Goal: Transaction & Acquisition: Purchase product/service

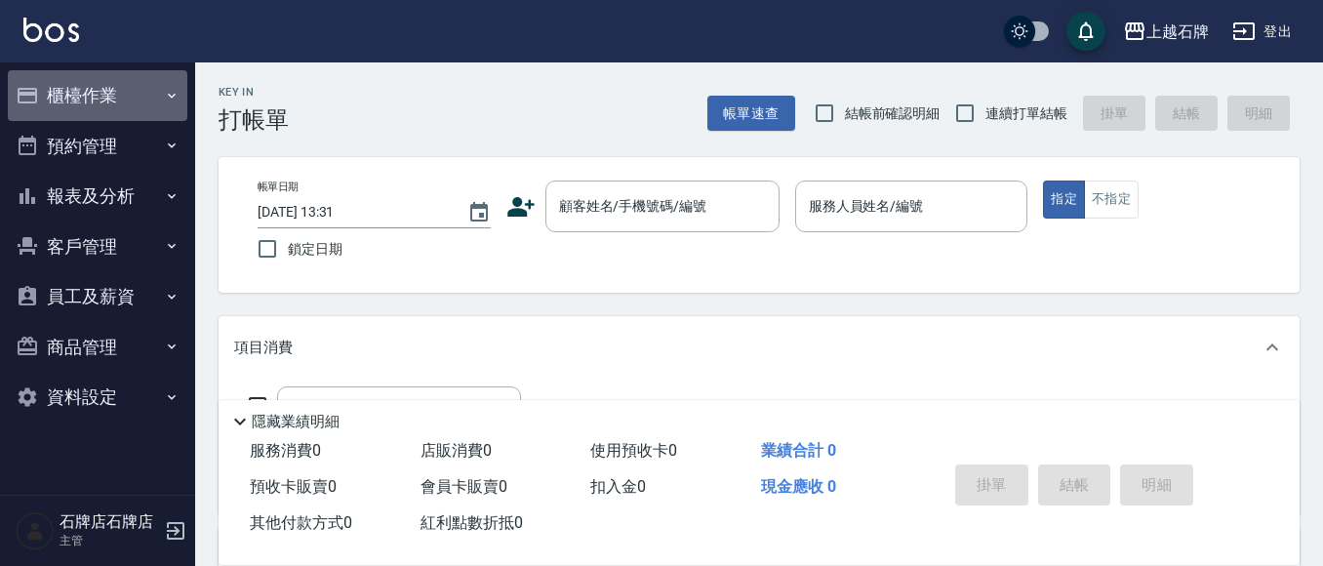
click at [118, 99] on button "櫃檯作業" at bounding box center [97, 95] width 179 height 51
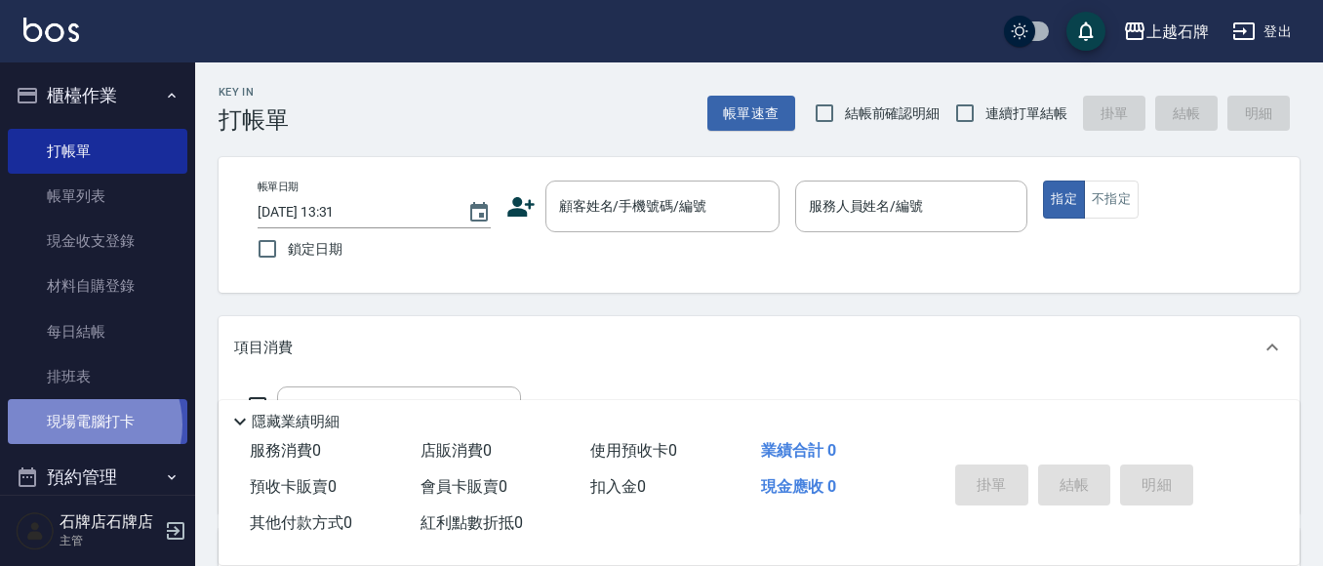
click at [88, 424] on link "現場電腦打卡" at bounding box center [97, 421] width 179 height 45
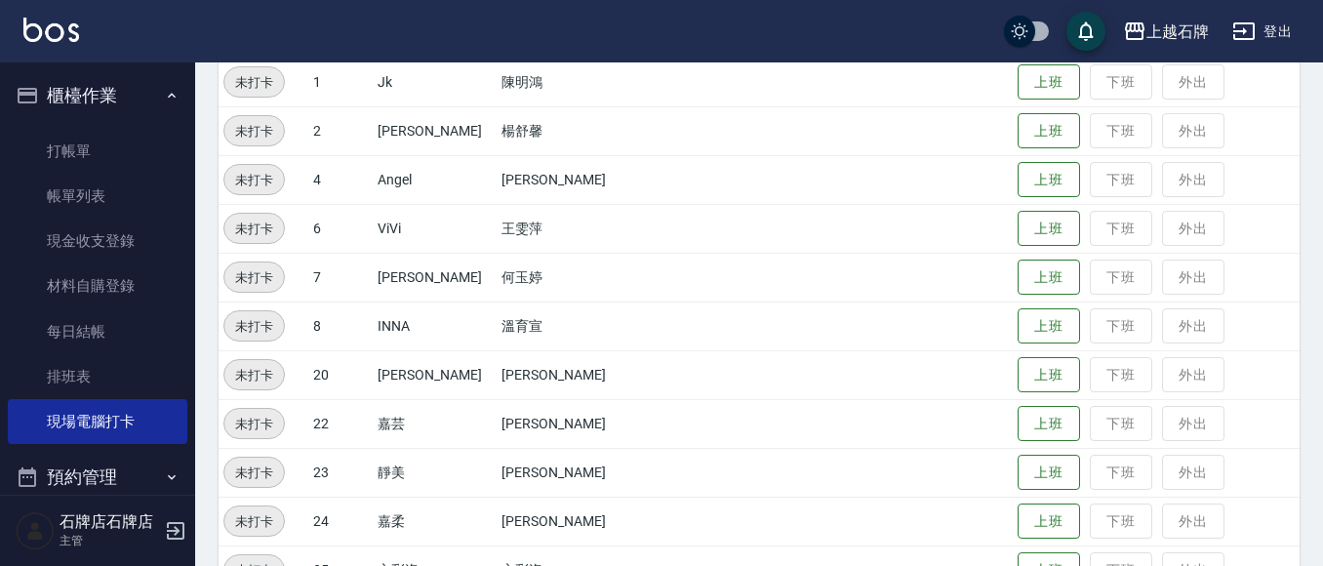
scroll to position [390, 0]
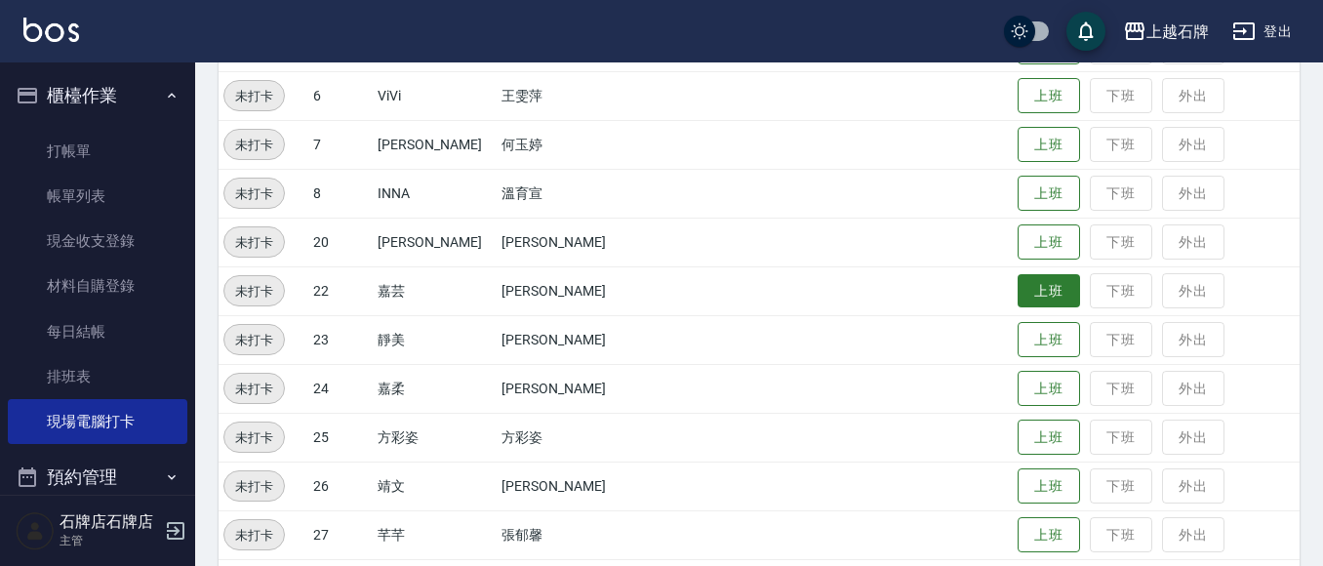
click at [1021, 293] on button "上班" at bounding box center [1048, 291] width 62 height 34
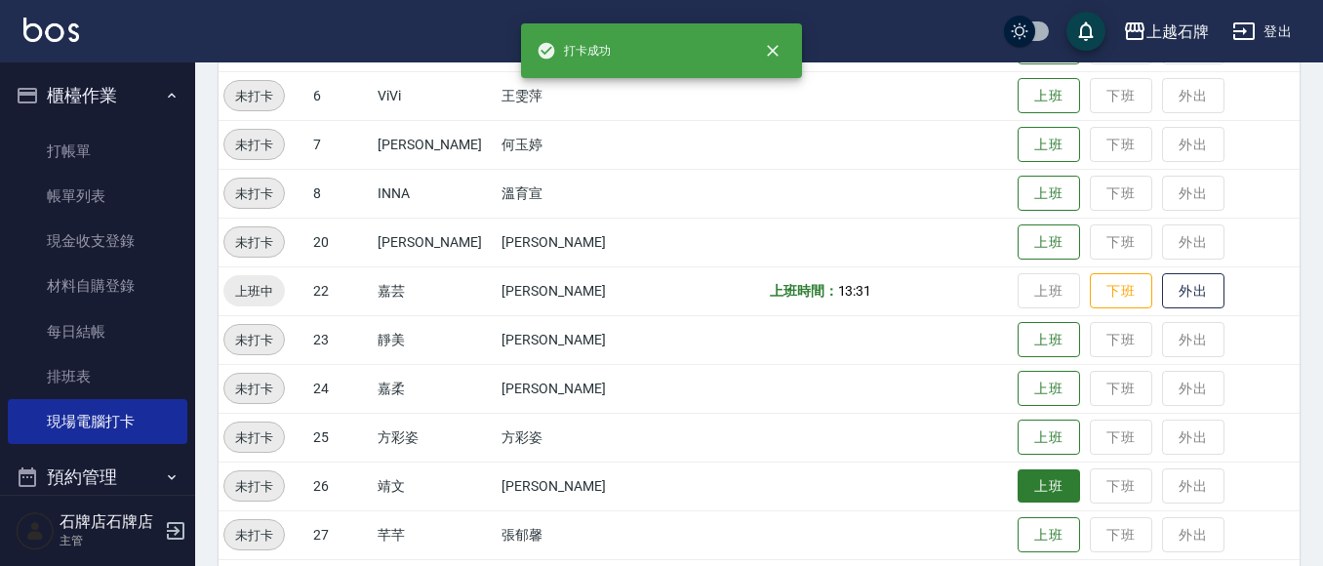
click at [1041, 477] on button "上班" at bounding box center [1048, 486] width 62 height 34
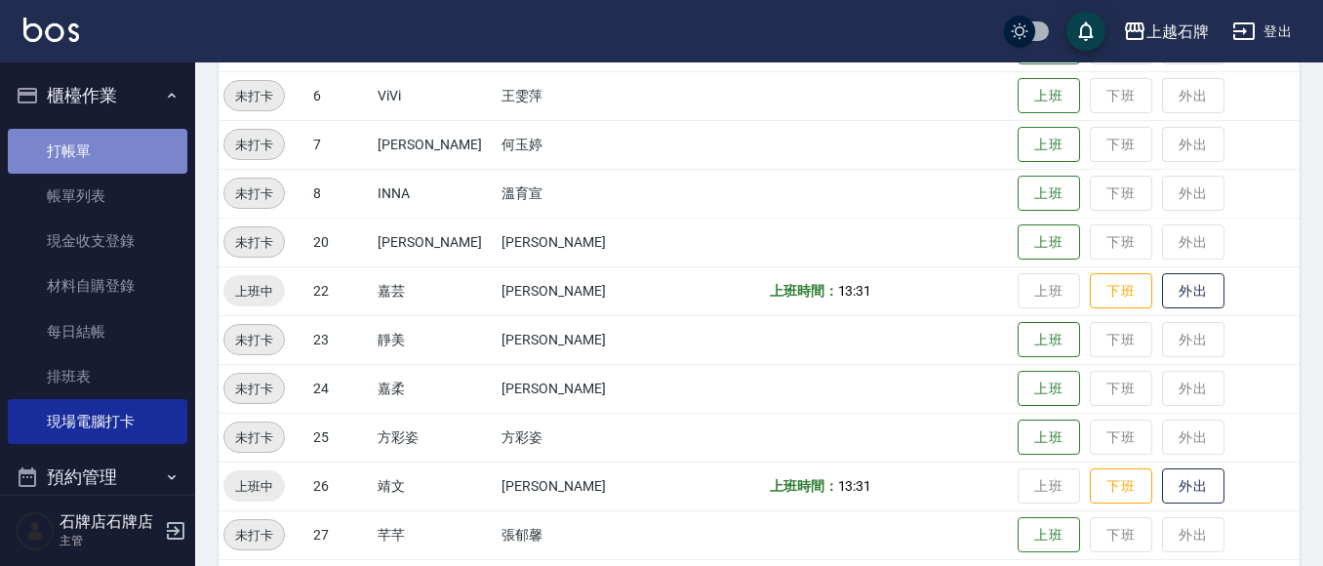
click at [129, 142] on link "打帳單" at bounding box center [97, 151] width 179 height 45
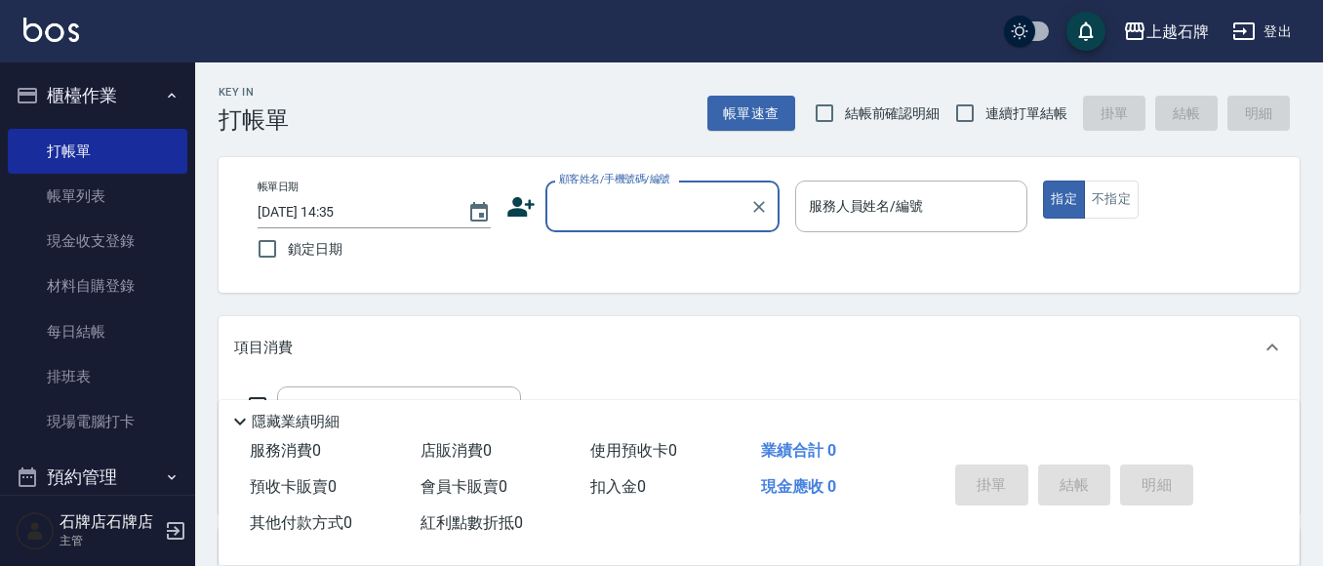
click at [611, 217] on input "顧客姓名/手機號碼/編號" at bounding box center [647, 206] width 187 height 34
type input "5;"
click at [763, 205] on icon "Clear" at bounding box center [759, 207] width 20 height 20
click at [677, 215] on input "顧客姓名/手機號碼/編號" at bounding box center [638, 206] width 168 height 34
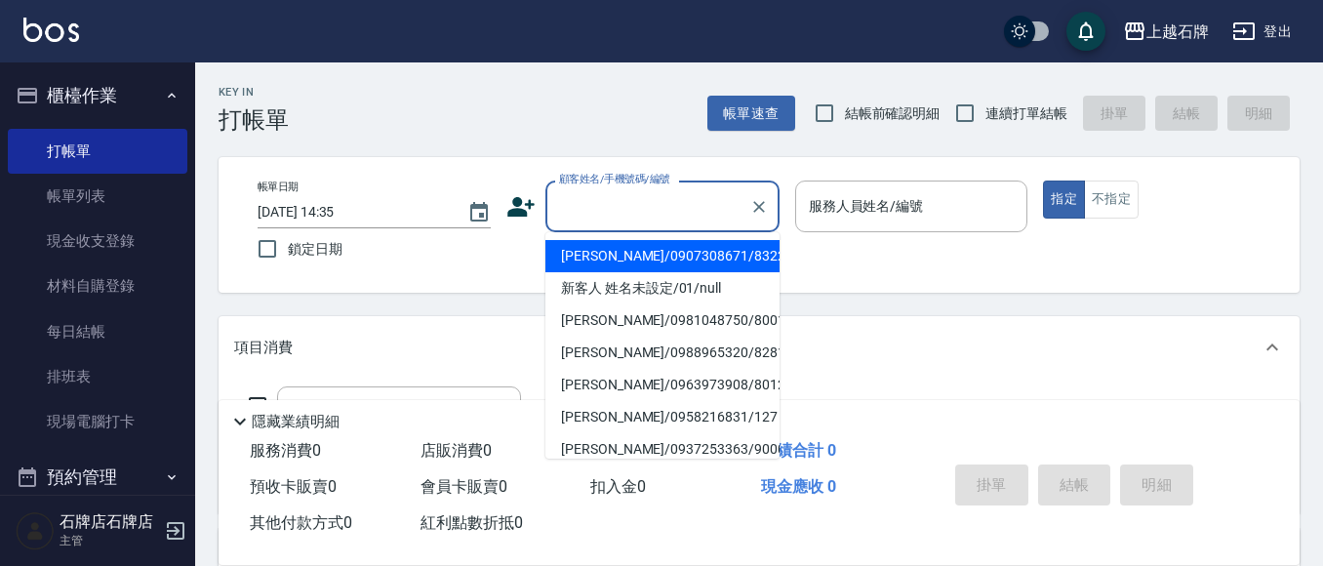
click at [627, 219] on input "顧客姓名/手機號碼/編號" at bounding box center [647, 206] width 187 height 34
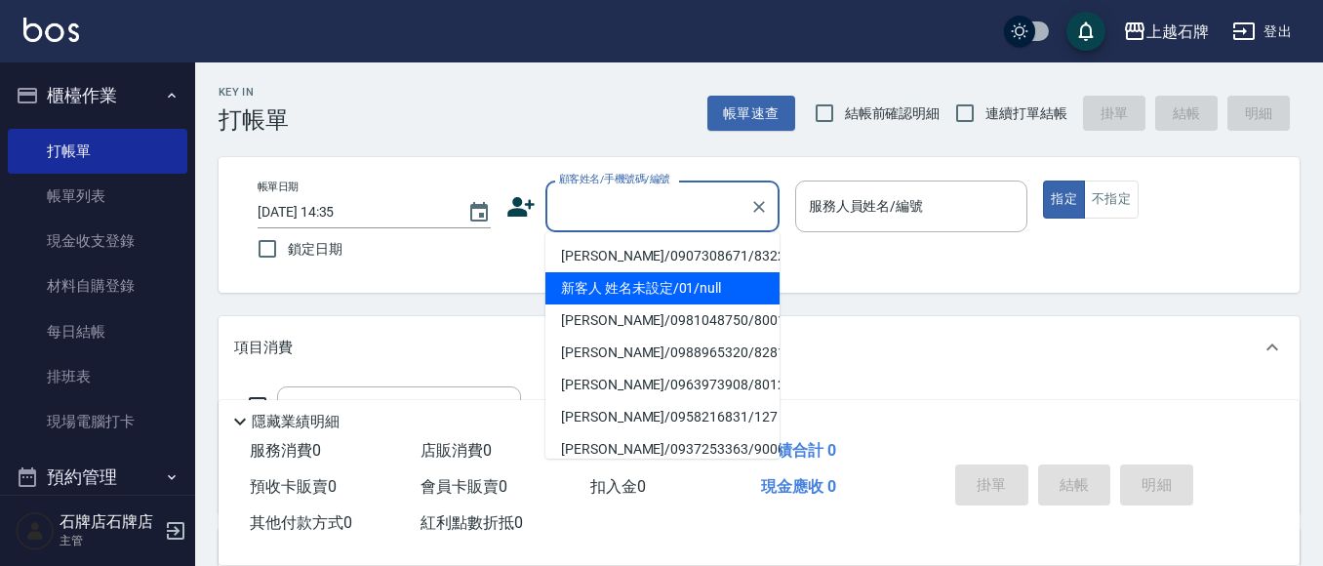
drag, startPoint x: 651, startPoint y: 288, endPoint x: 918, endPoint y: 220, distance: 275.6
click at [652, 288] on li "新客人 姓名未設定/01/null" at bounding box center [662, 288] width 234 height 32
type input "新客人 姓名未設定/01/null"
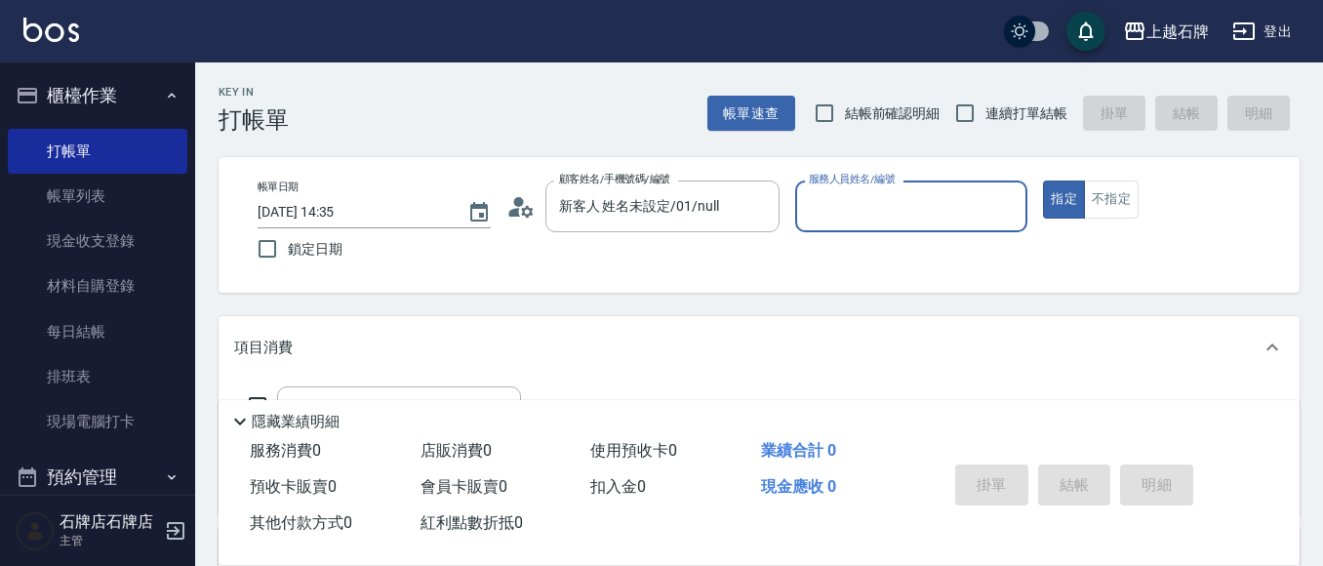
drag, startPoint x: 929, startPoint y: 201, endPoint x: 931, endPoint y: 225, distance: 24.5
click at [928, 202] on input "服務人員姓名/編號" at bounding box center [912, 206] width 216 height 34
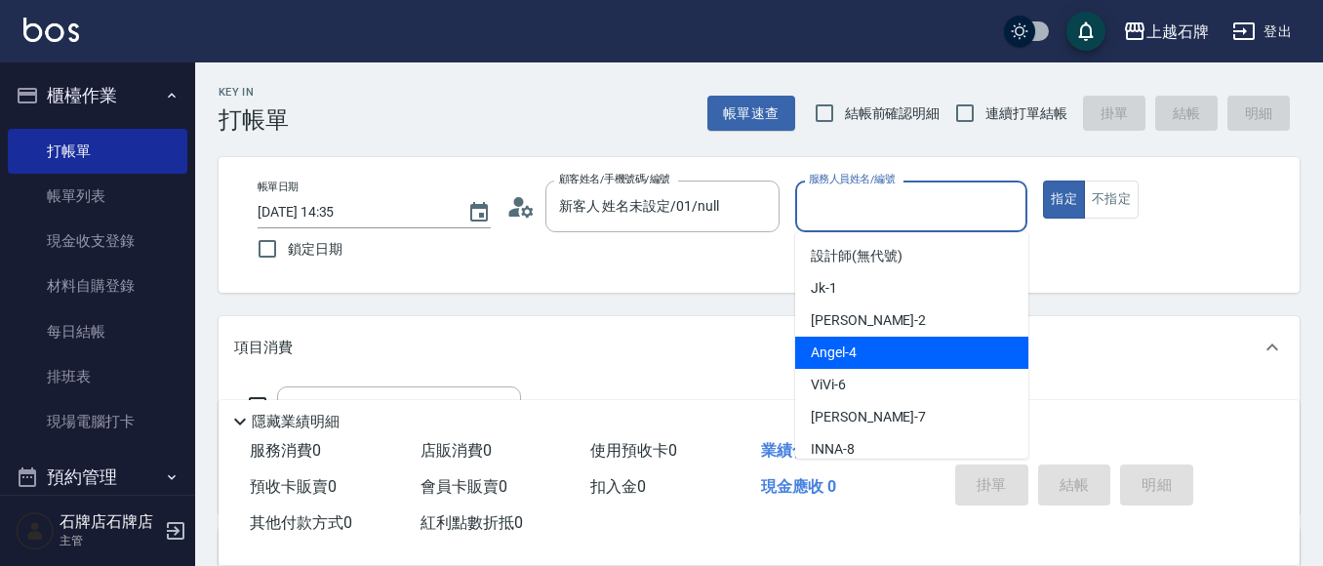
click at [925, 351] on div "[PERSON_NAME] -4" at bounding box center [911, 353] width 233 height 32
type input "[PERSON_NAME]-4"
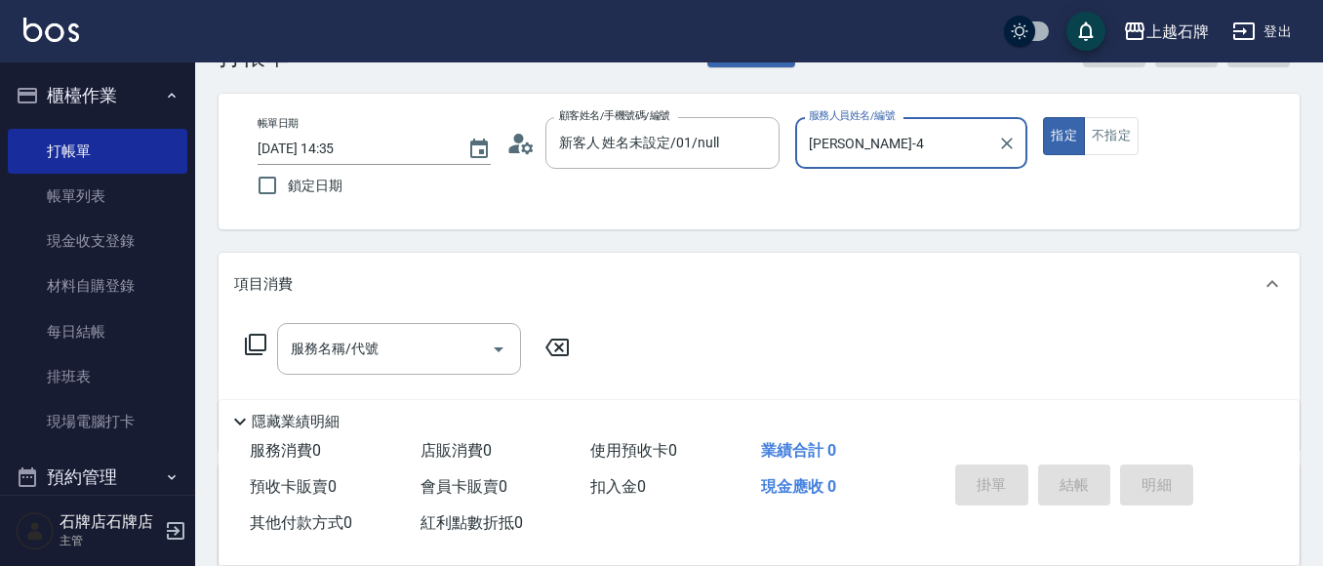
scroll to position [98, 0]
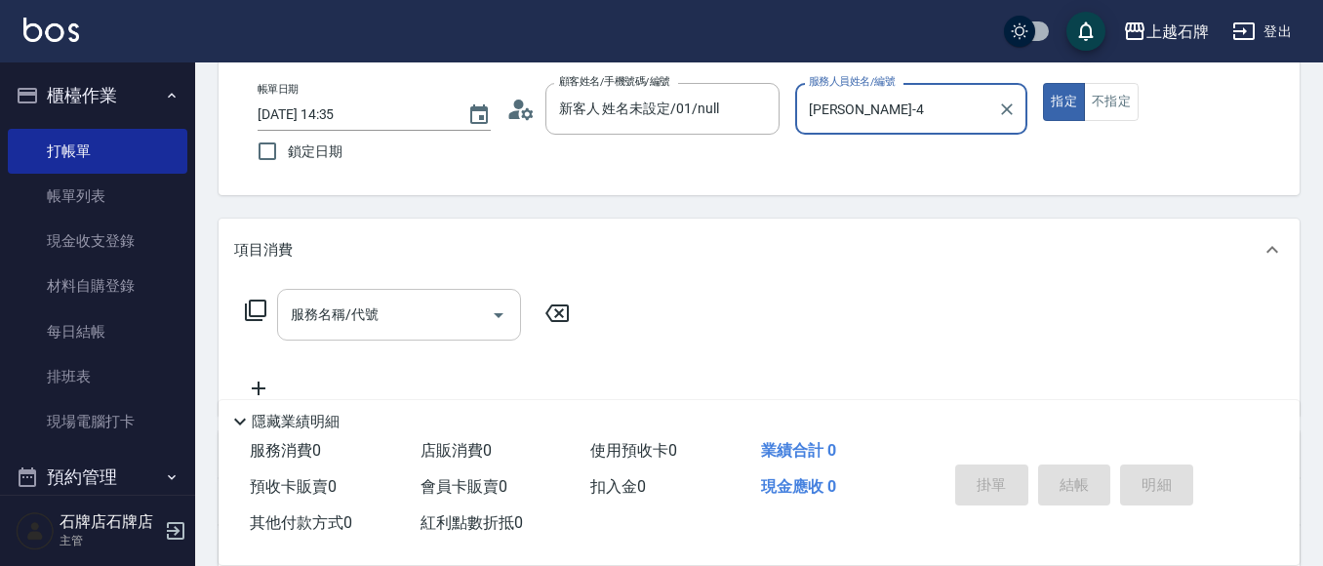
click at [444, 311] on input "服務名稱/代號" at bounding box center [384, 315] width 197 height 34
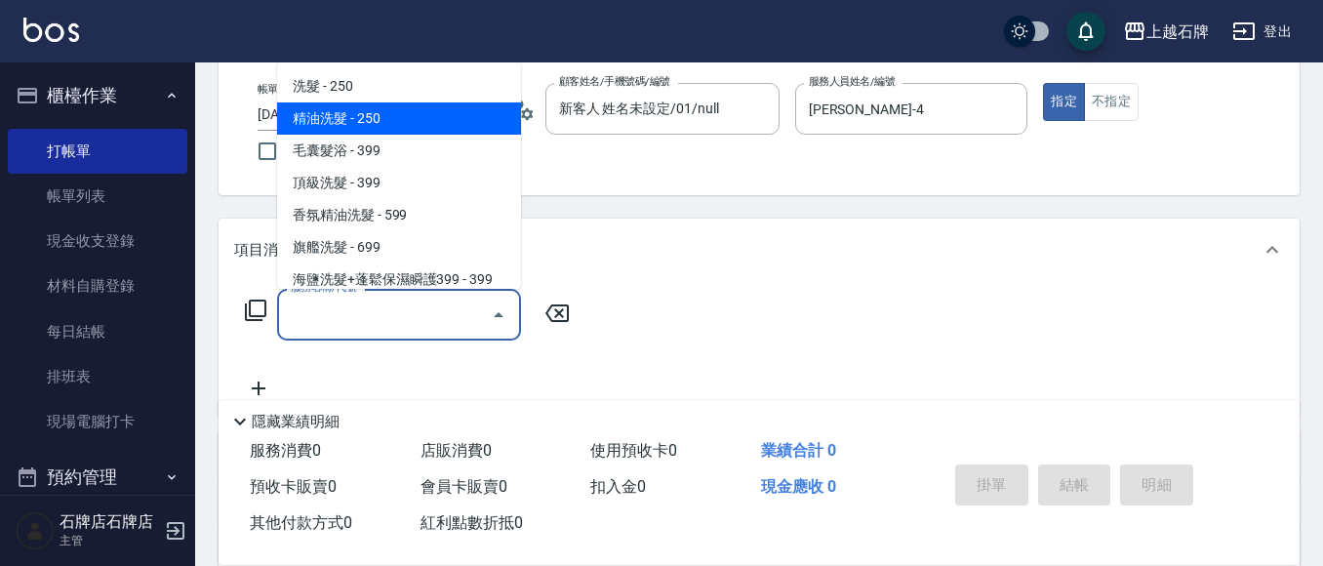
click at [387, 121] on span "精油洗髮 - 250" at bounding box center [399, 118] width 244 height 32
type input "精油洗髮(102)"
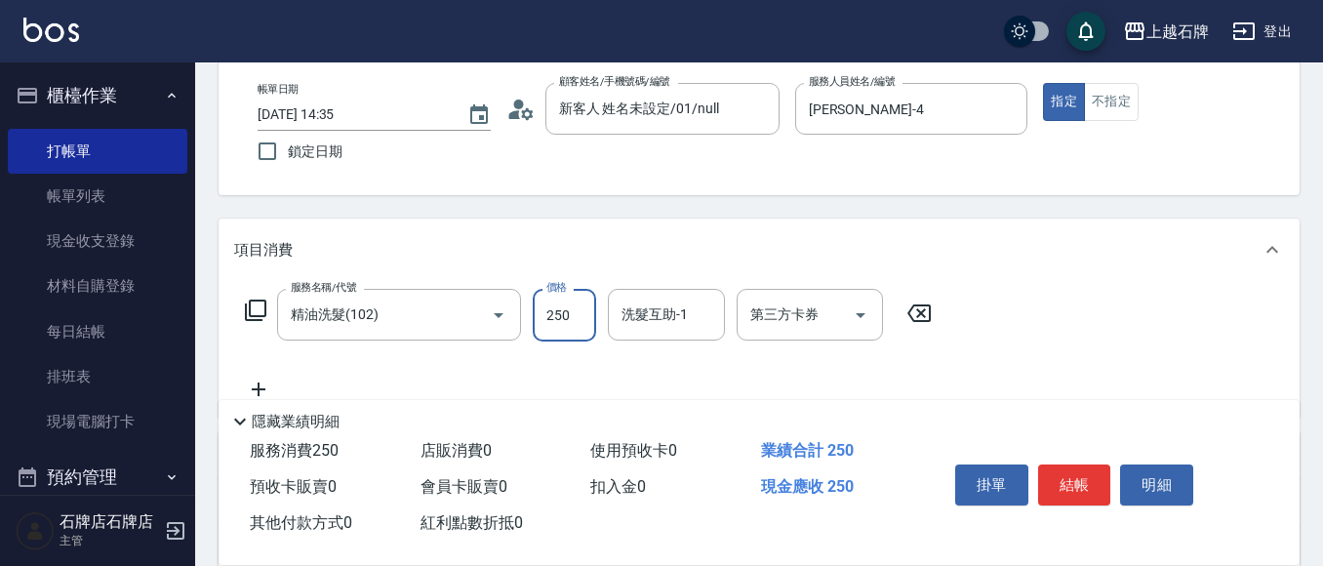
click at [564, 321] on input "250" at bounding box center [564, 315] width 63 height 53
type input "300"
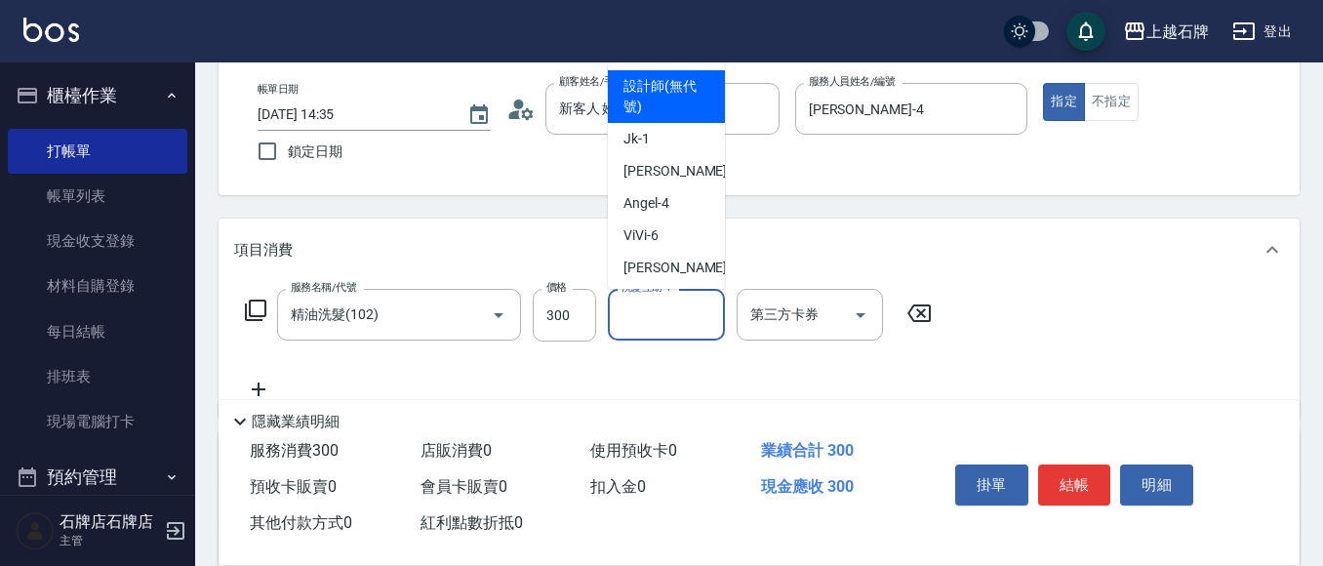
click at [634, 325] on input "洗髮互助-1" at bounding box center [667, 315] width 100 height 34
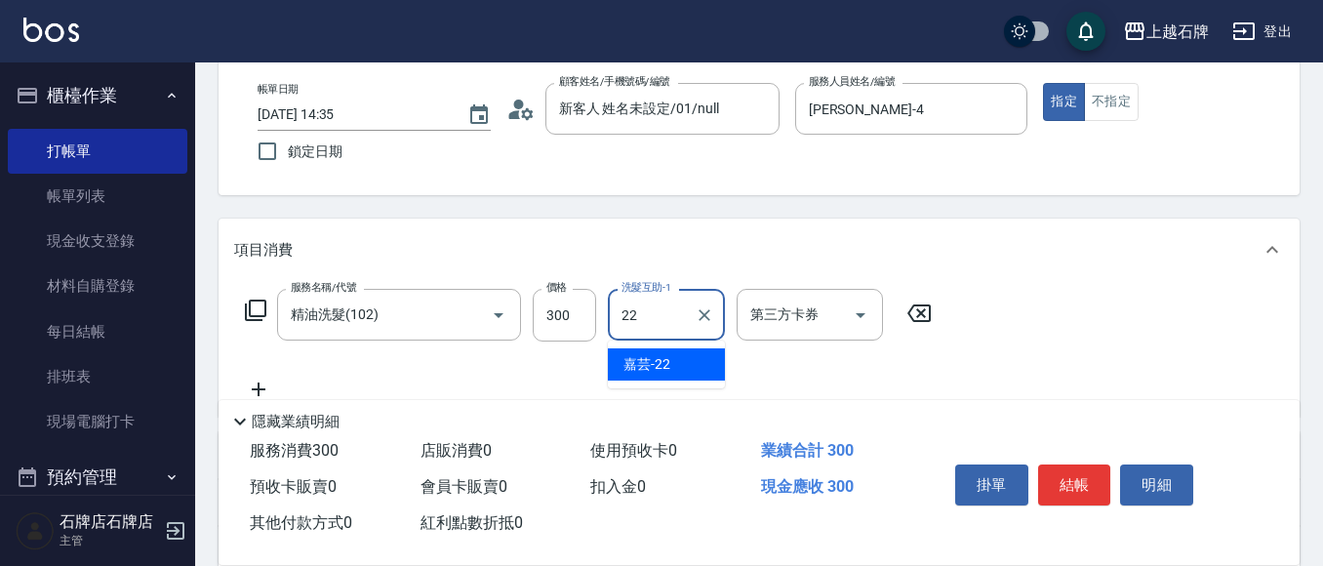
click at [688, 366] on div "嘉芸 -22" at bounding box center [666, 364] width 117 height 32
type input "嘉芸-22"
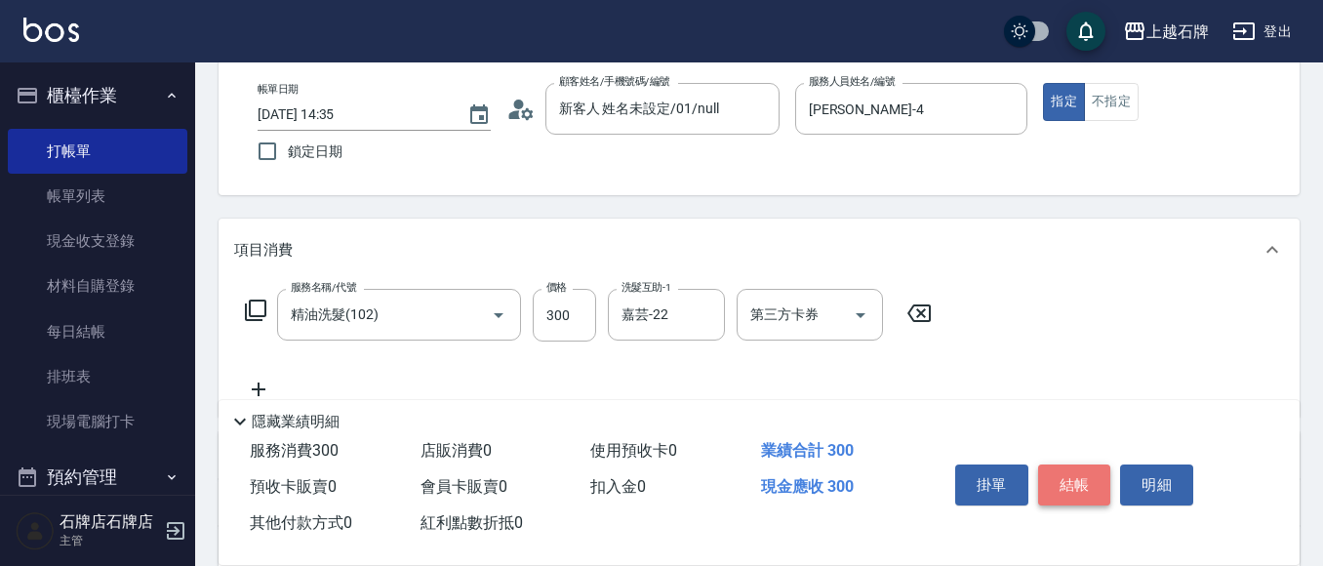
click at [1083, 468] on button "結帳" at bounding box center [1074, 484] width 73 height 41
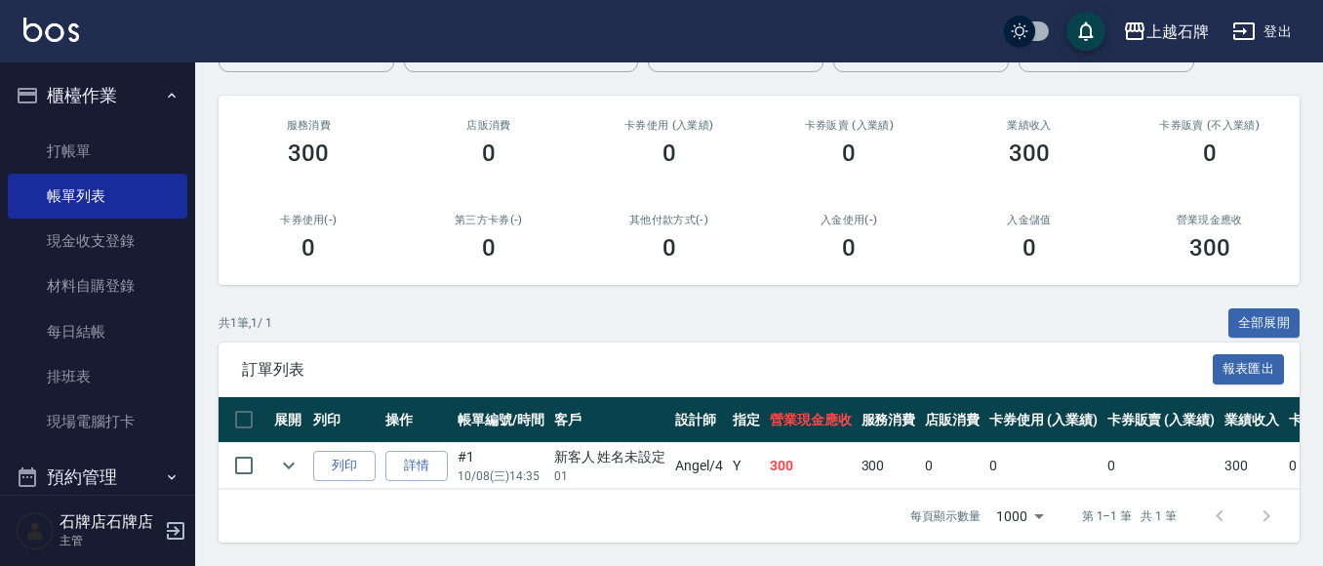
scroll to position [222, 0]
click at [345, 451] on button "列印" at bounding box center [344, 466] width 62 height 30
click at [114, 142] on link "打帳單" at bounding box center [97, 151] width 179 height 45
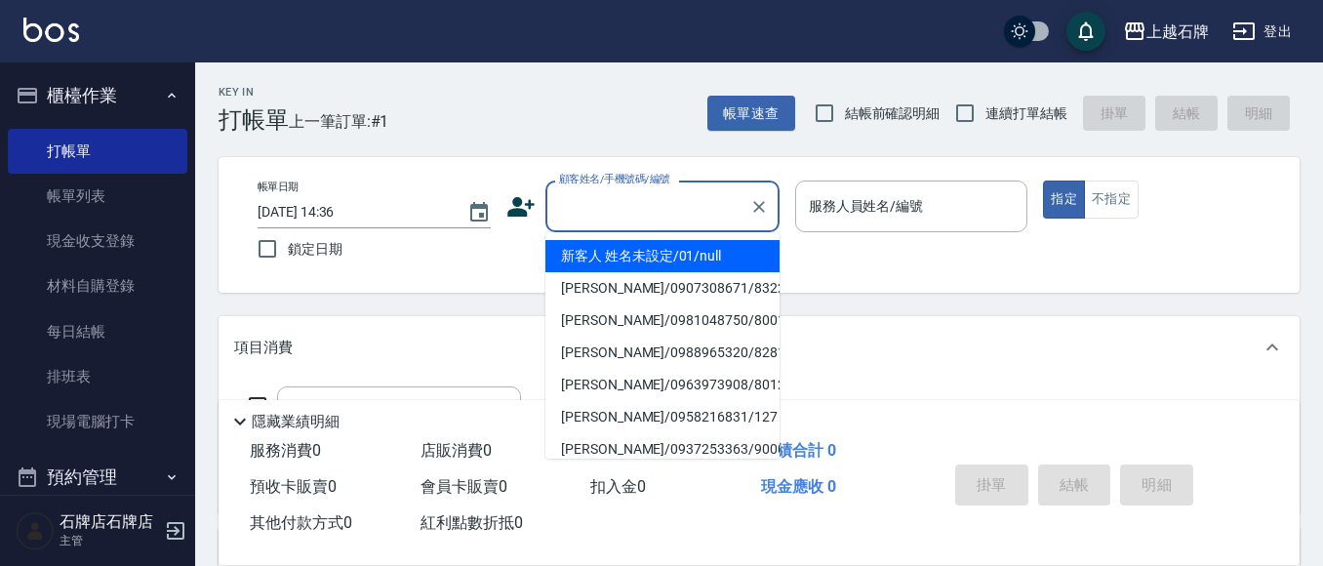
click at [697, 198] on input "顧客姓名/手機號碼/編號" at bounding box center [647, 206] width 187 height 34
click at [689, 255] on li "新客人 姓名未設定/01/null" at bounding box center [662, 256] width 234 height 32
type input "新客人 姓名未設定/01/null"
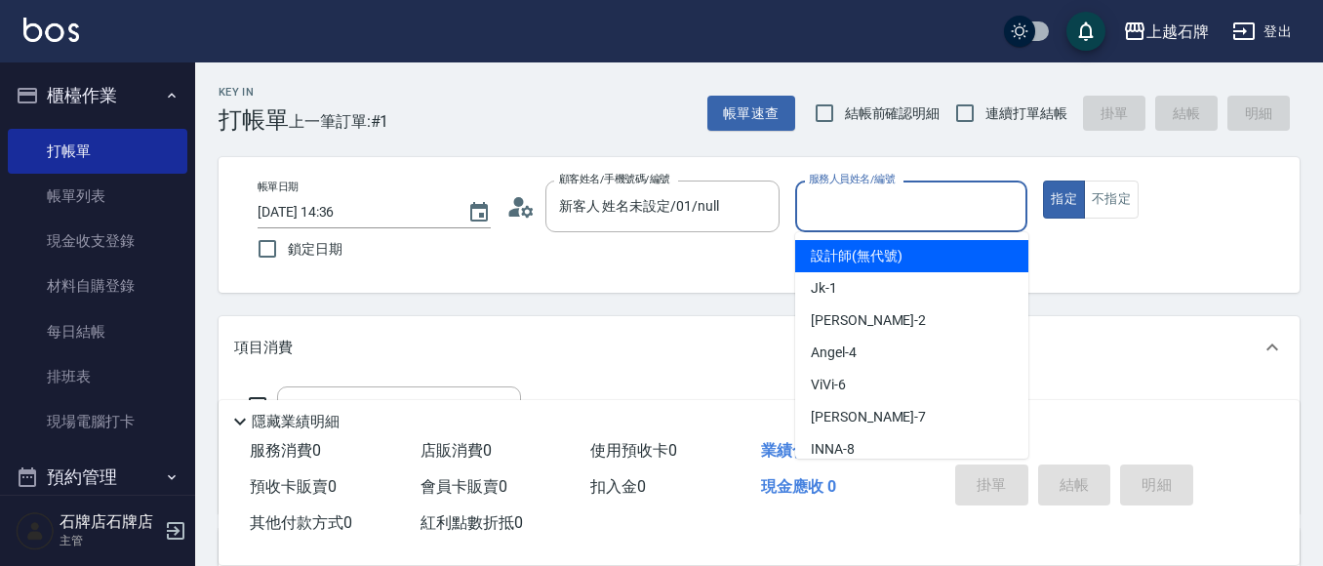
click at [932, 215] on input "服務人員姓名/編號" at bounding box center [912, 206] width 216 height 34
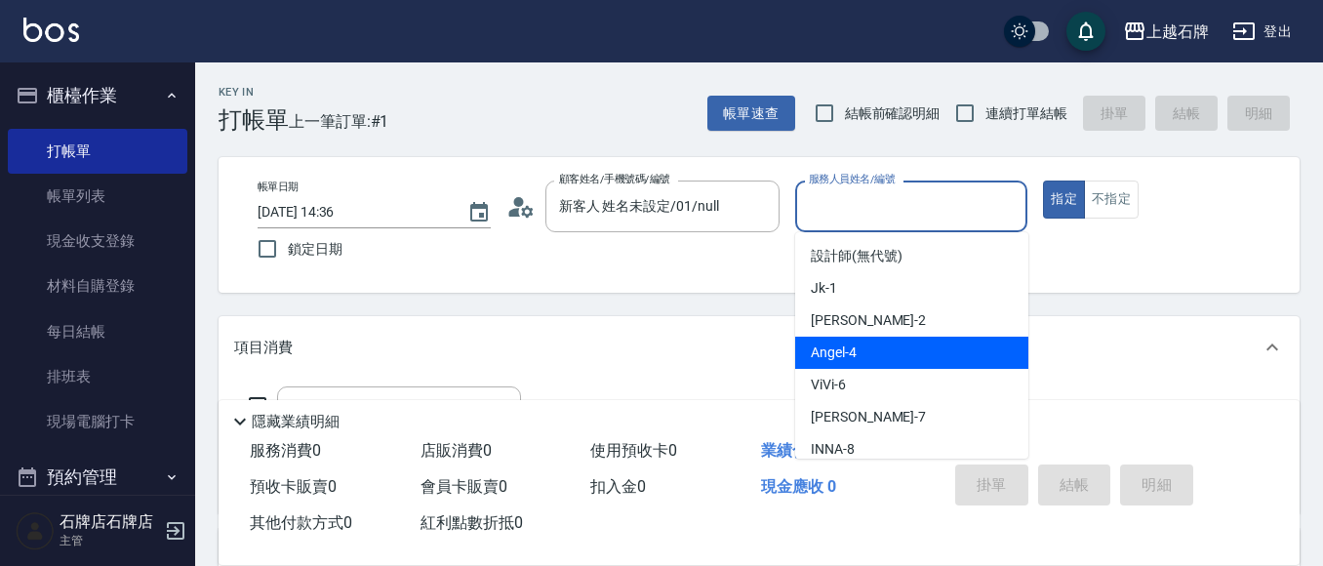
click at [887, 350] on div "[PERSON_NAME] -4" at bounding box center [911, 353] width 233 height 32
type input "[PERSON_NAME]-4"
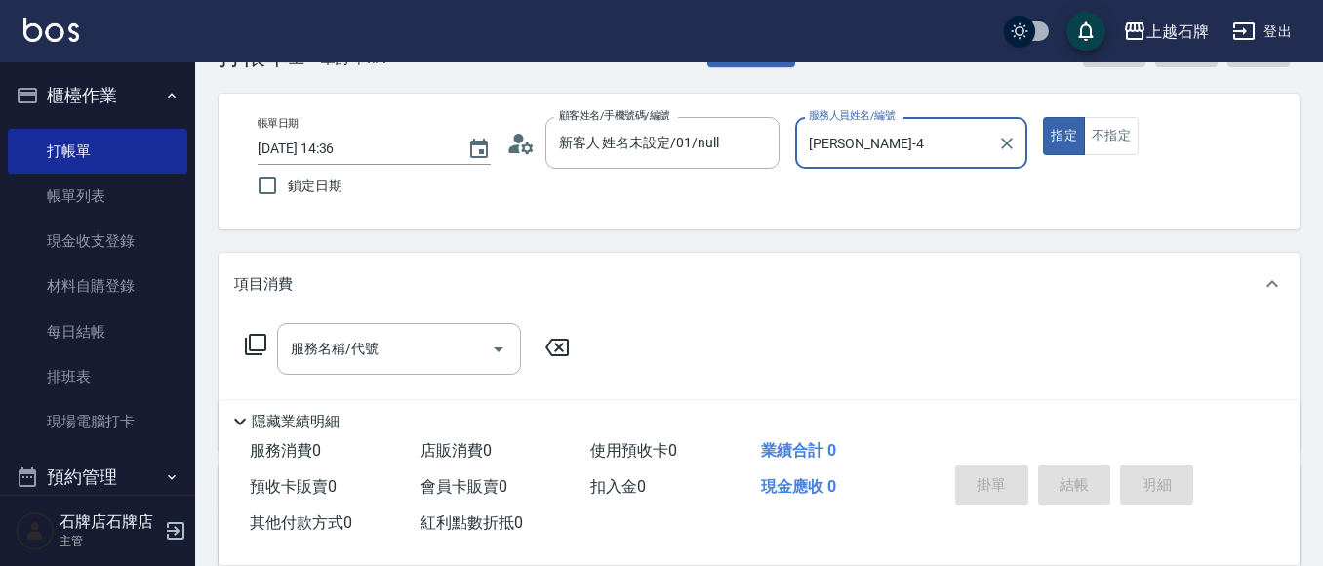
scroll to position [98, 0]
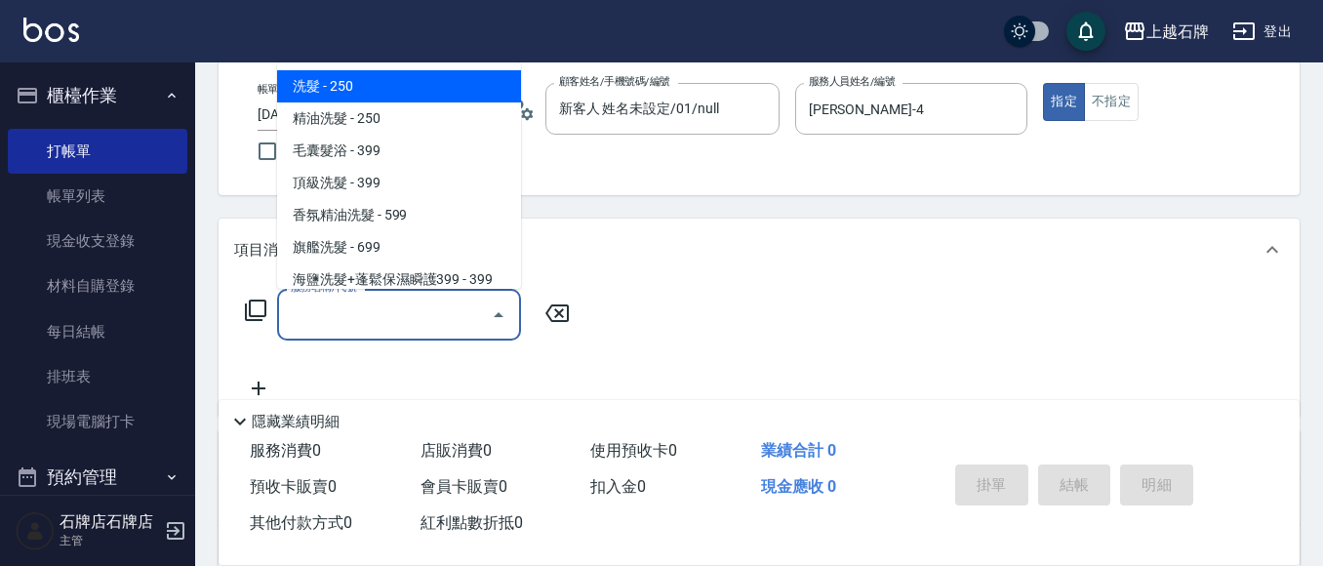
click at [454, 314] on input "服務名稱/代號" at bounding box center [384, 315] width 197 height 34
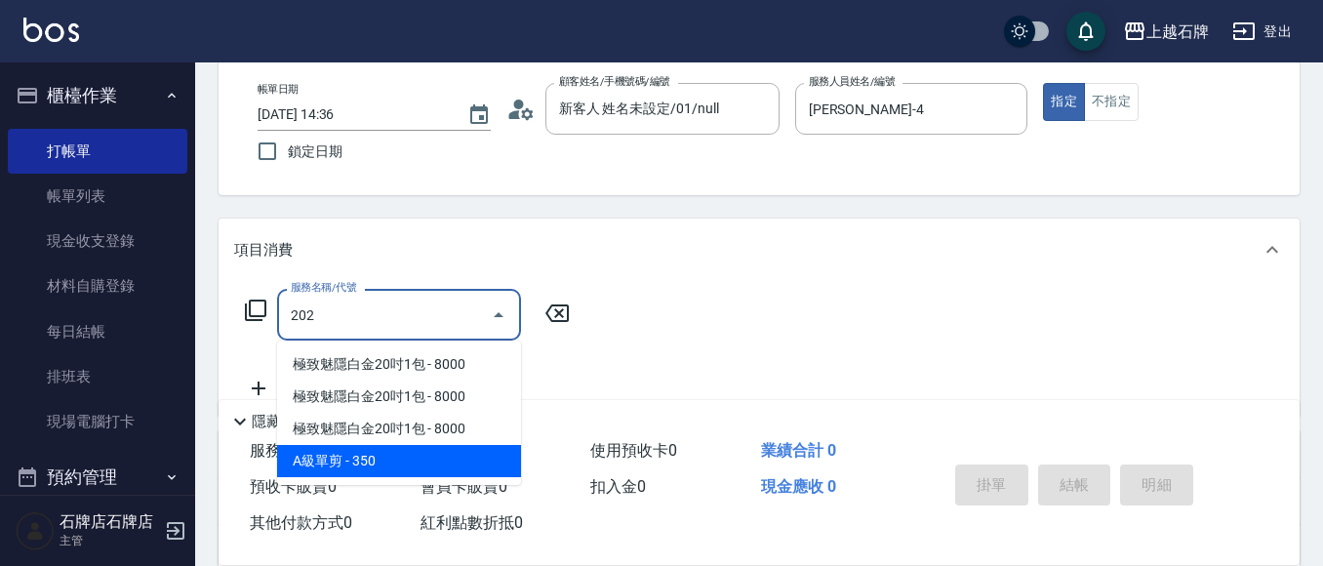
click at [498, 452] on span "A級單剪 - 350" at bounding box center [399, 461] width 244 height 32
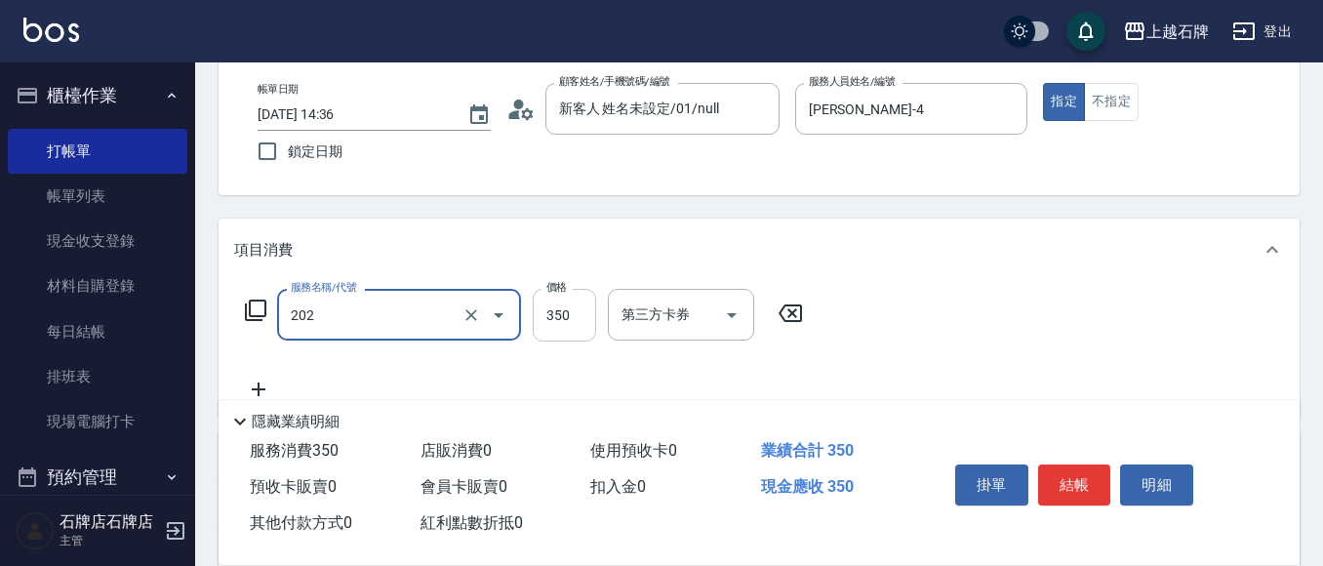
type input "A級單剪(202)"
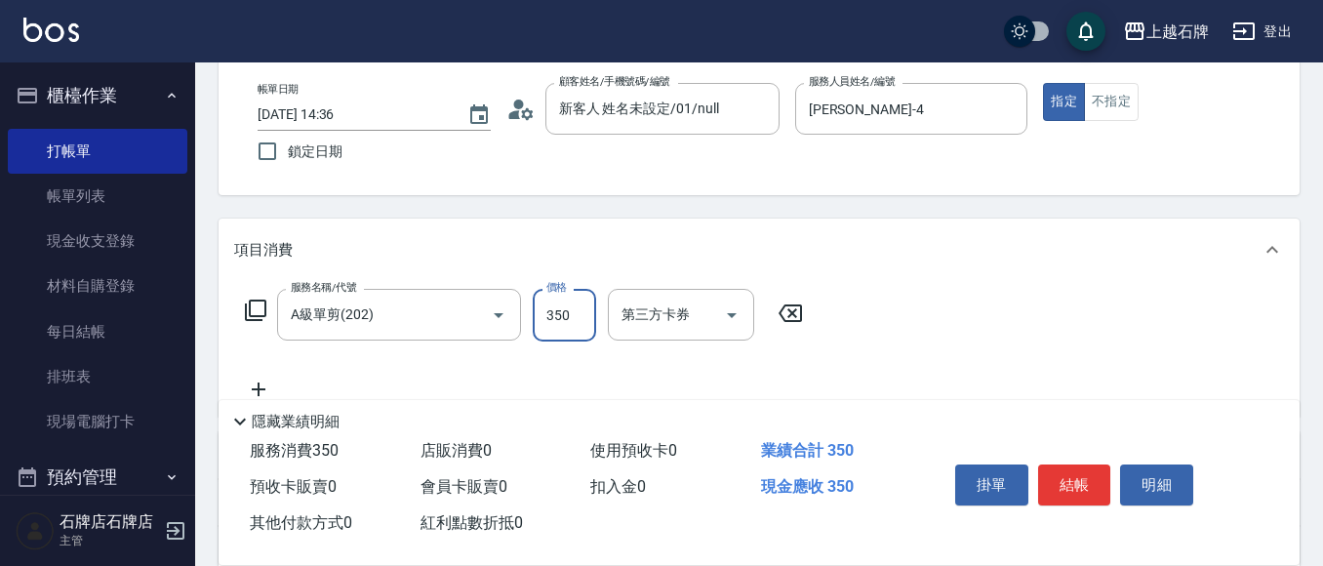
click at [586, 327] on input "350" at bounding box center [564, 315] width 63 height 53
type input "450"
click at [1091, 464] on button "結帳" at bounding box center [1074, 484] width 73 height 41
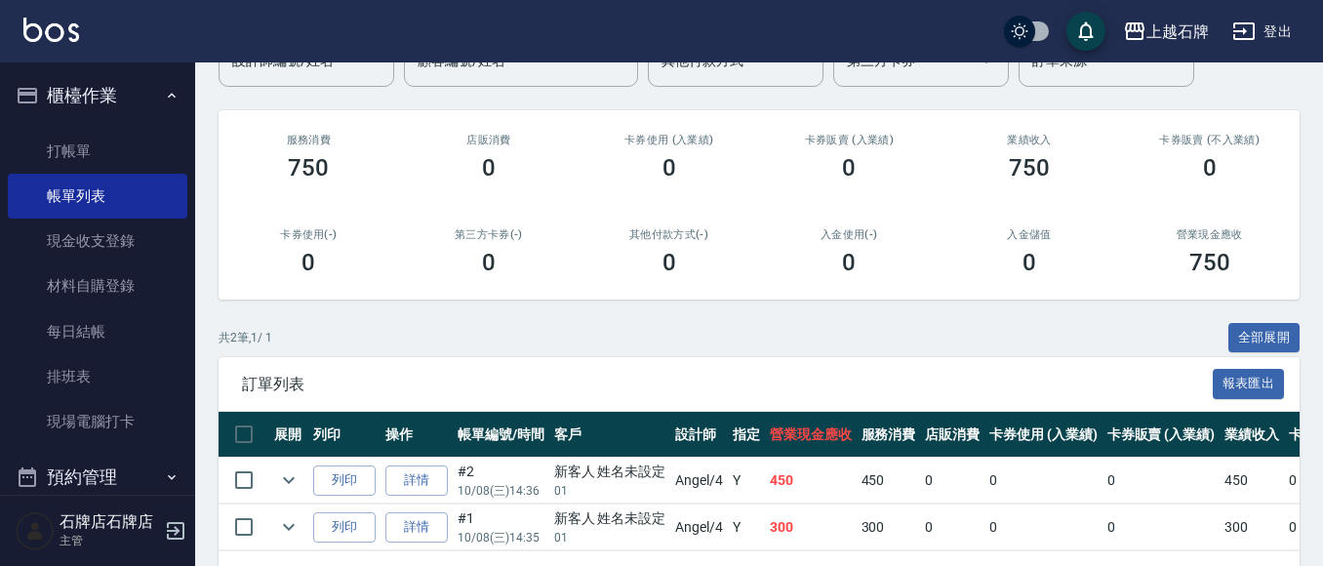
scroll to position [195, 0]
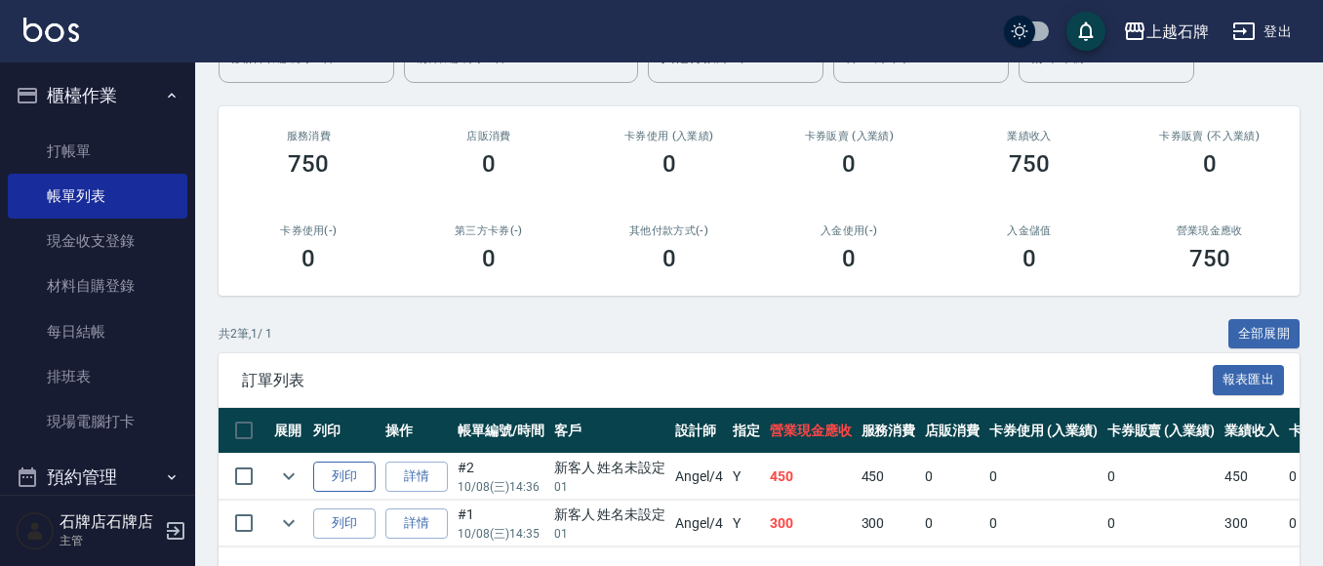
click at [340, 478] on button "列印" at bounding box center [344, 476] width 62 height 30
click at [74, 143] on link "打帳單" at bounding box center [97, 151] width 179 height 45
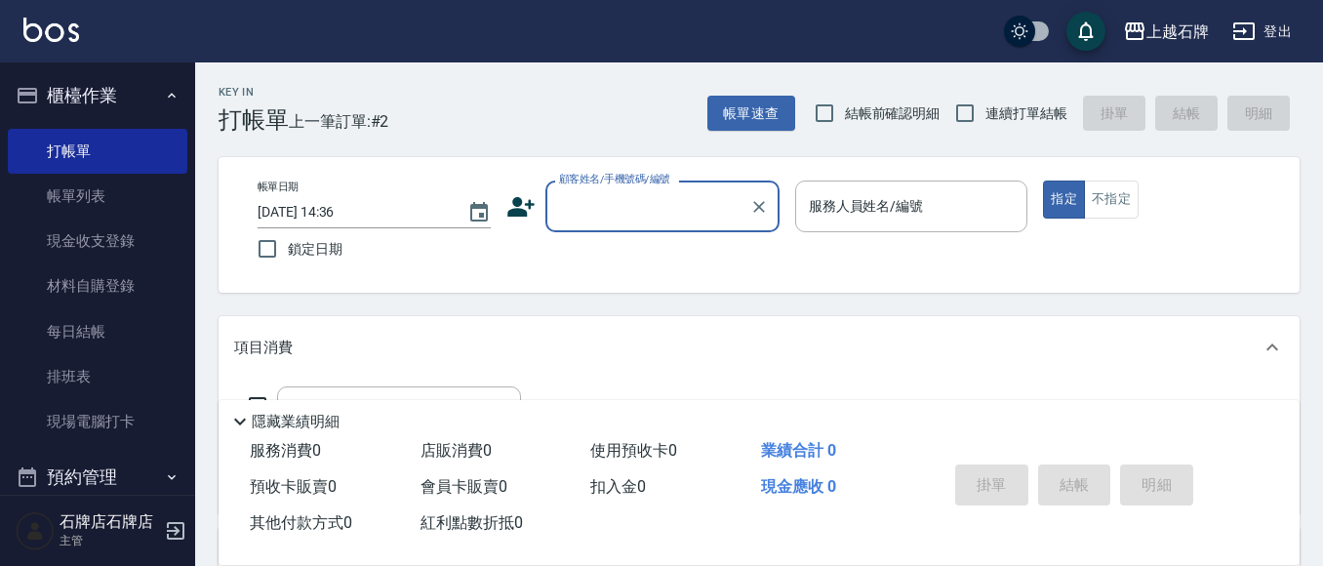
drag, startPoint x: 580, startPoint y: 203, endPoint x: 595, endPoint y: 213, distance: 17.6
click at [580, 202] on input "顧客姓名/手機號碼/編號" at bounding box center [647, 206] width 187 height 34
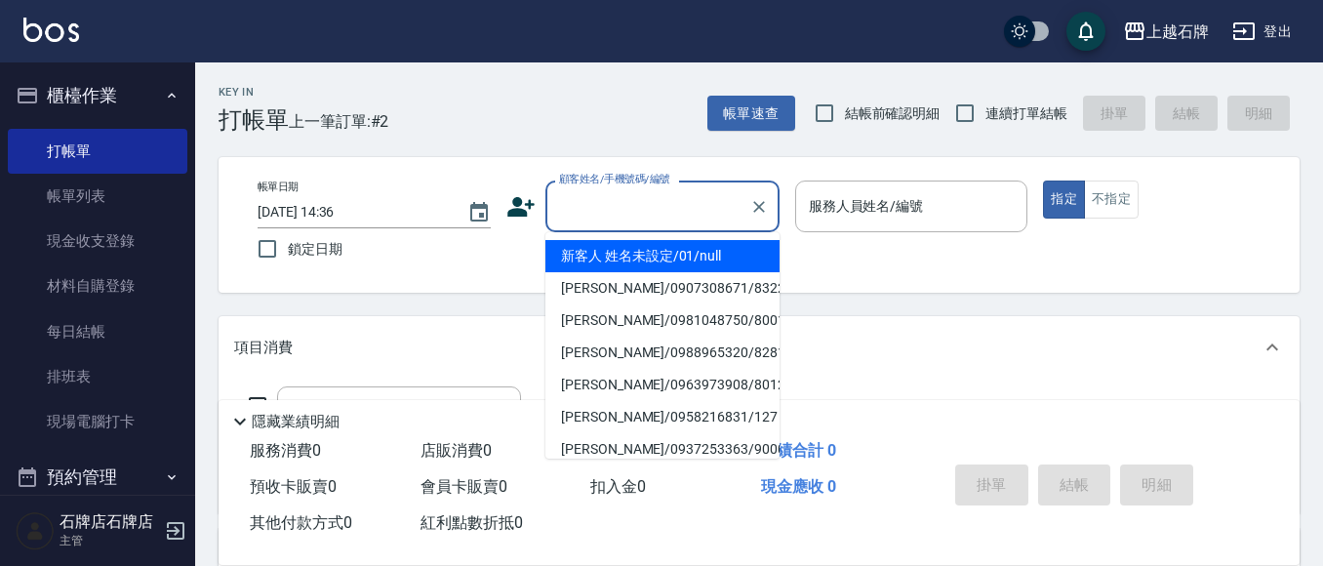
drag, startPoint x: 656, startPoint y: 248, endPoint x: 860, endPoint y: 210, distance: 208.4
click at [657, 248] on li "新客人 姓名未設定/01/null" at bounding box center [662, 256] width 234 height 32
type input "新客人 姓名未設定/01/null"
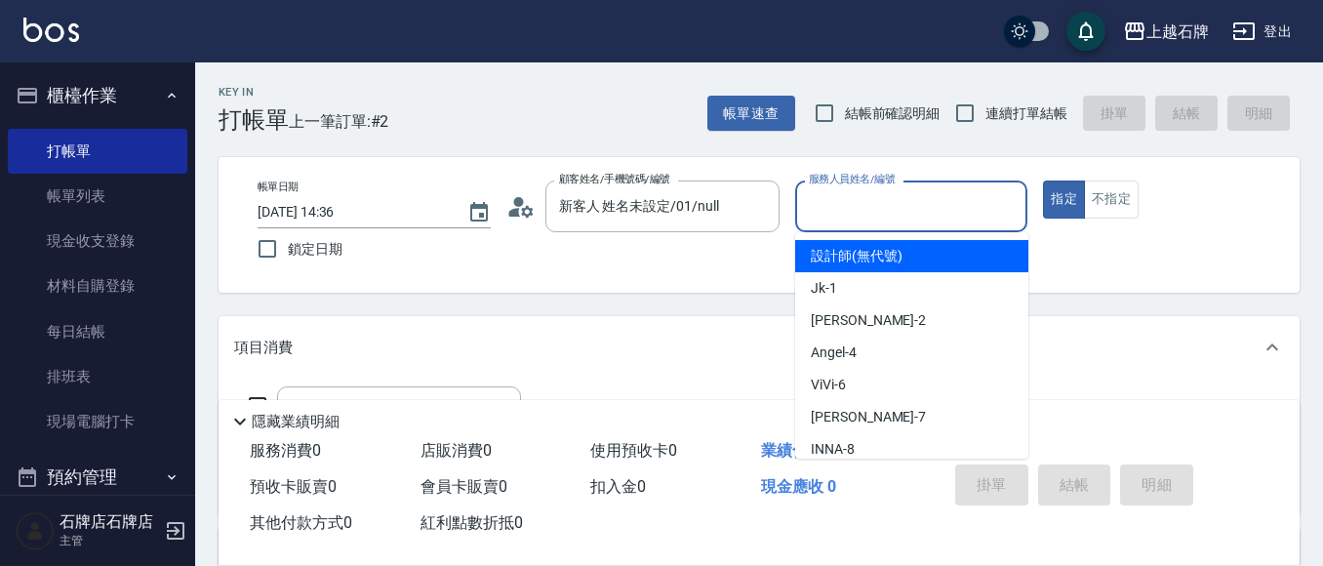
click at [863, 200] on input "服務人員姓名/編號" at bounding box center [912, 206] width 216 height 34
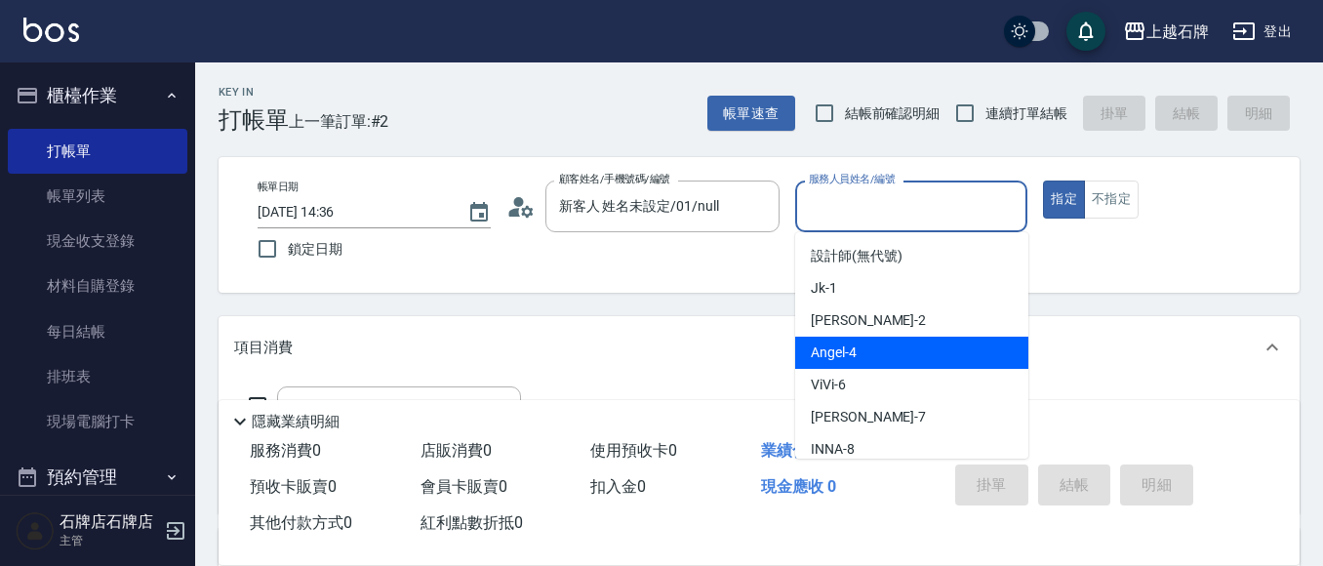
click at [895, 355] on div "[PERSON_NAME] -4" at bounding box center [911, 353] width 233 height 32
type input "[PERSON_NAME]-4"
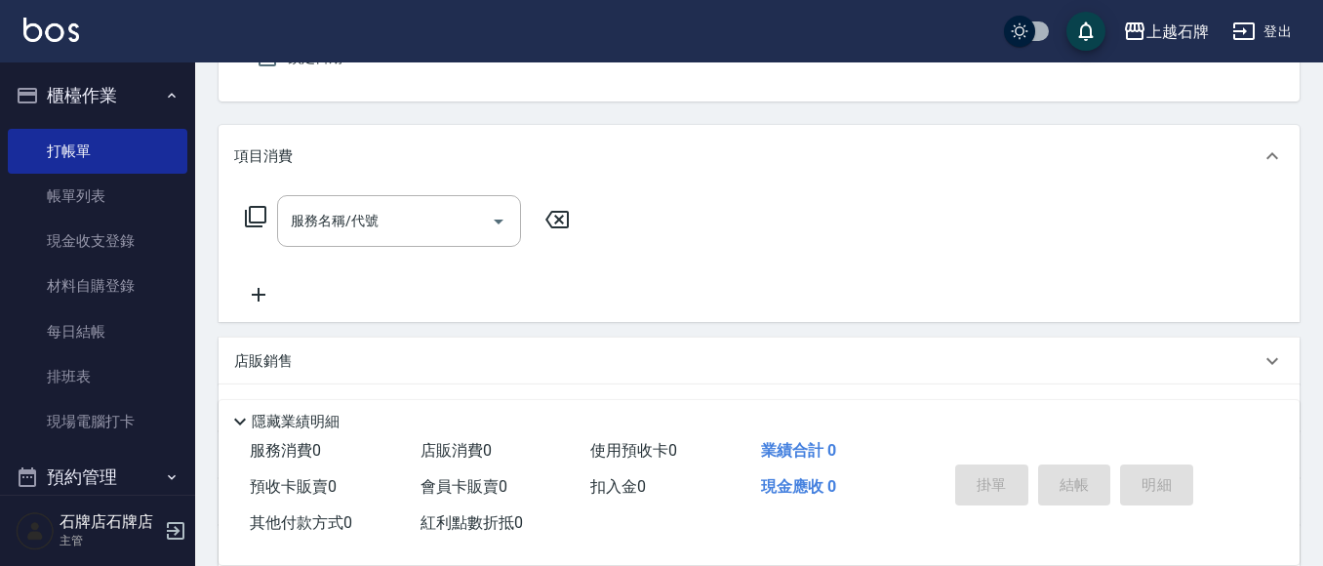
scroll to position [195, 0]
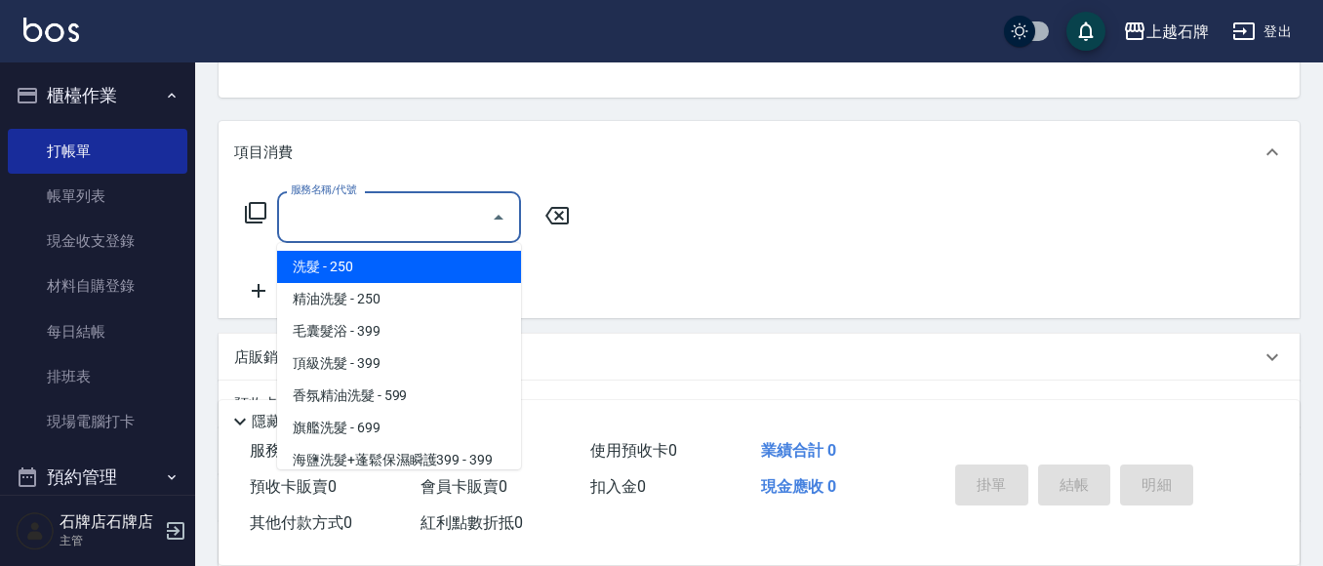
click at [423, 223] on input "服務名稱/代號" at bounding box center [384, 217] width 197 height 34
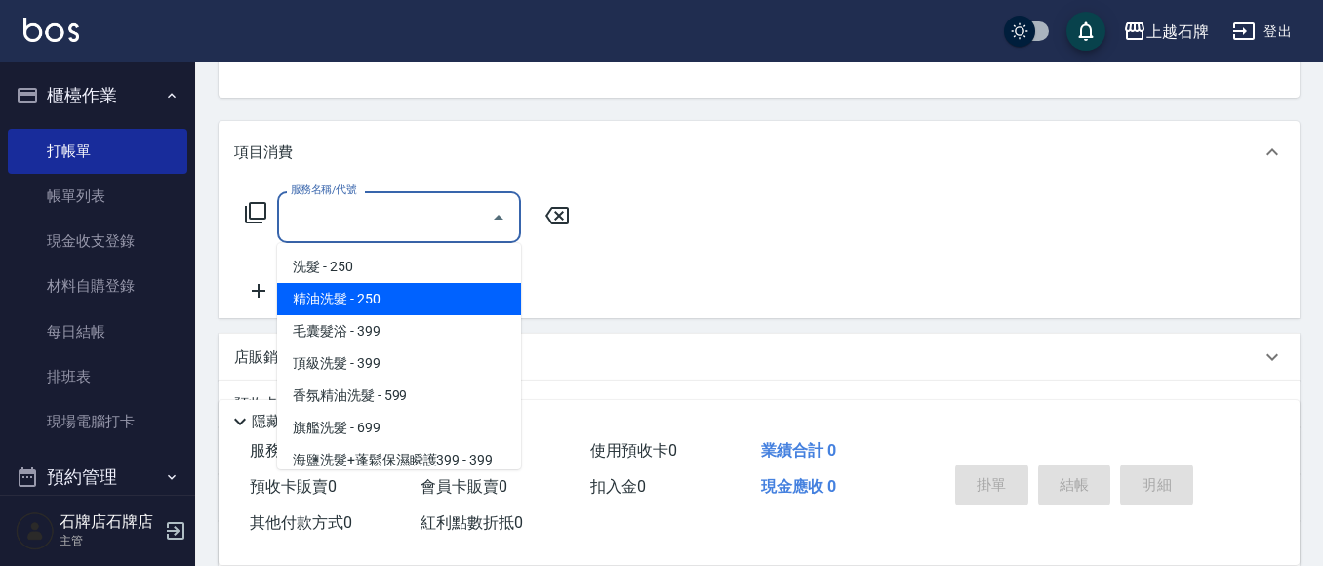
click at [403, 284] on span "精油洗髮 - 250" at bounding box center [399, 299] width 244 height 32
type input "精油洗髮(102)"
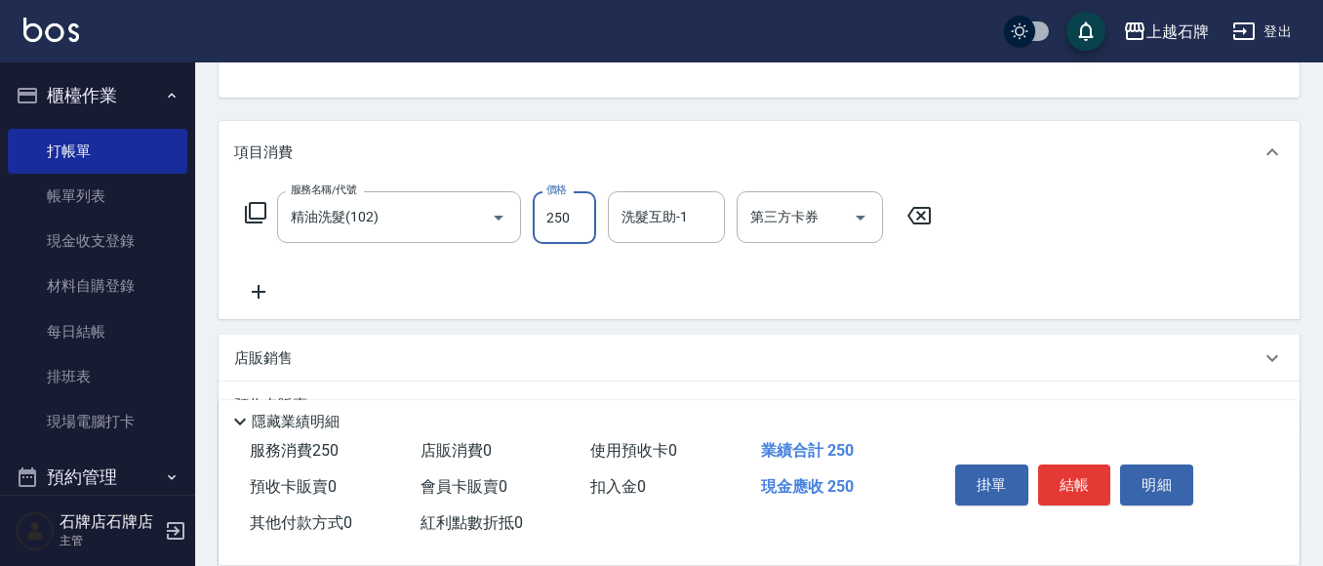
click at [578, 227] on input "250" at bounding box center [564, 217] width 63 height 53
click at [569, 225] on input "3000" at bounding box center [564, 217] width 63 height 53
type input "300"
click at [688, 220] on input "洗髮互助-1" at bounding box center [667, 217] width 100 height 34
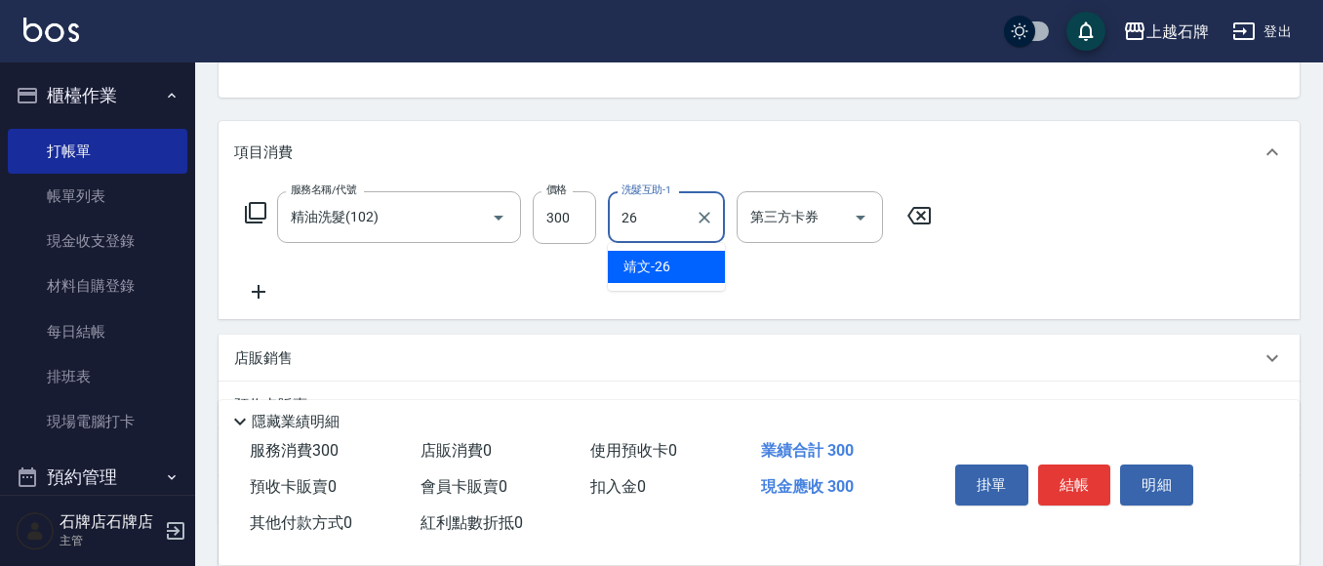
click at [716, 272] on div "靖文 -26" at bounding box center [666, 267] width 117 height 32
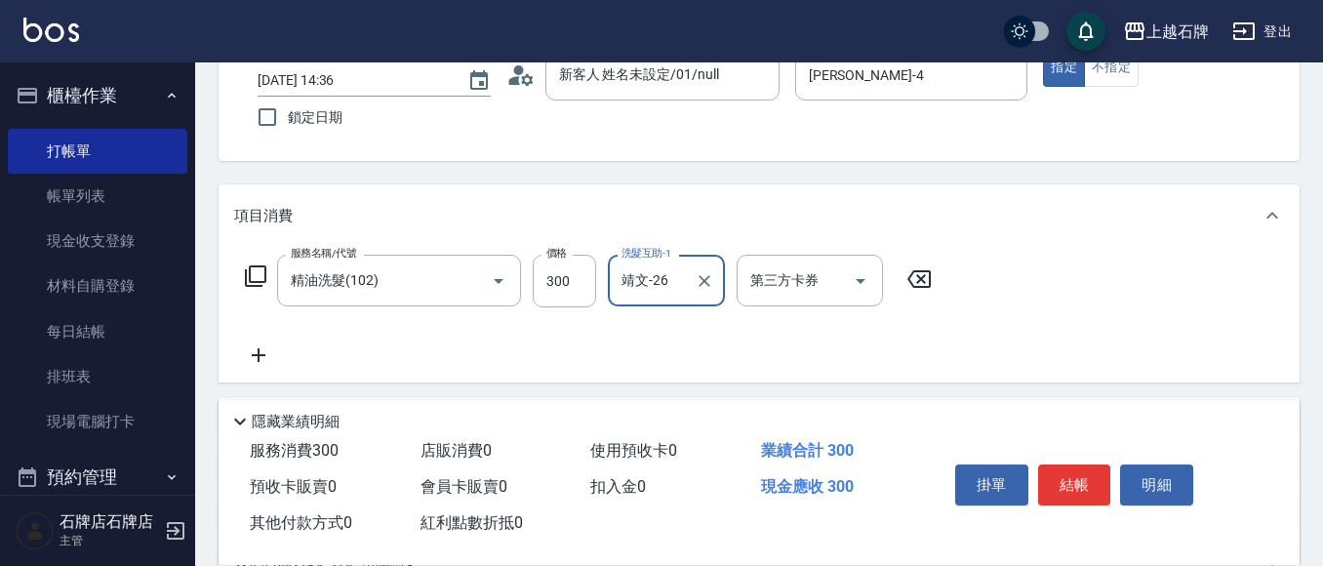
scroll to position [98, 0]
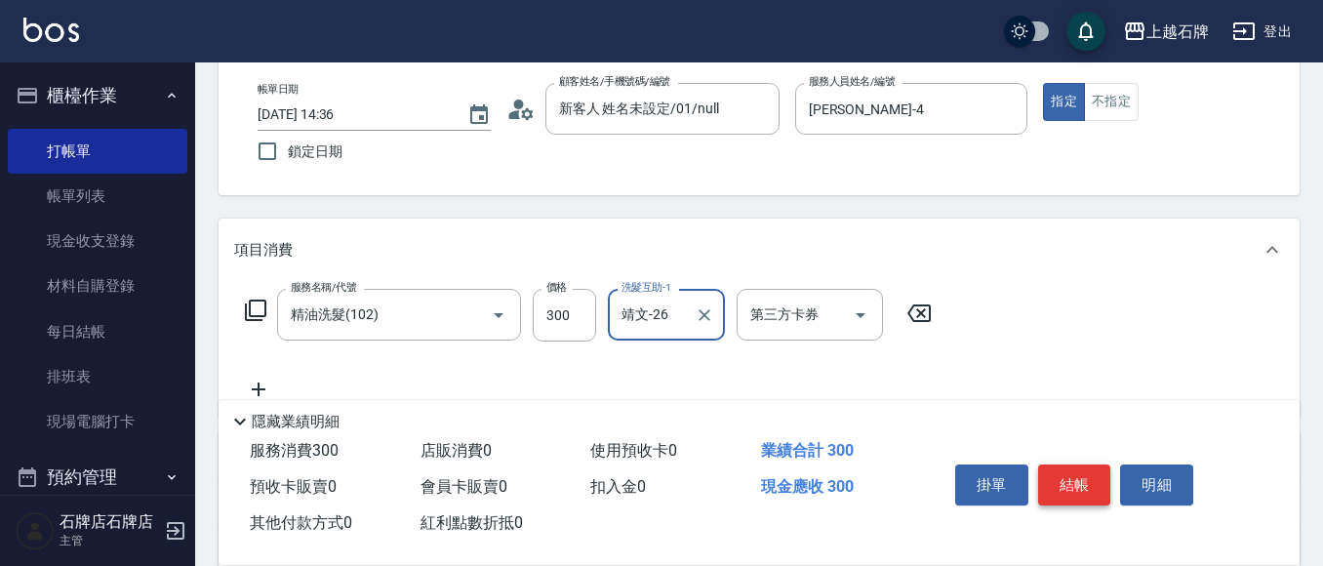
type input "靖文-26"
drag, startPoint x: 1083, startPoint y: 474, endPoint x: 1069, endPoint y: 470, distance: 14.2
click at [1085, 473] on button "結帳" at bounding box center [1074, 484] width 73 height 41
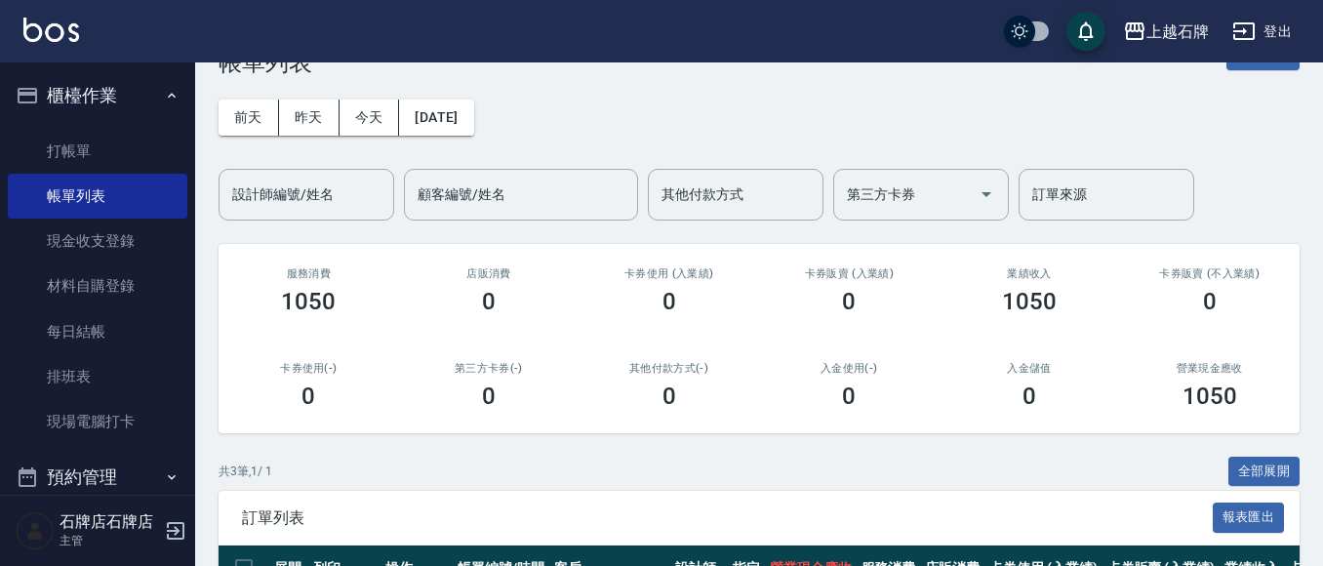
scroll to position [195, 0]
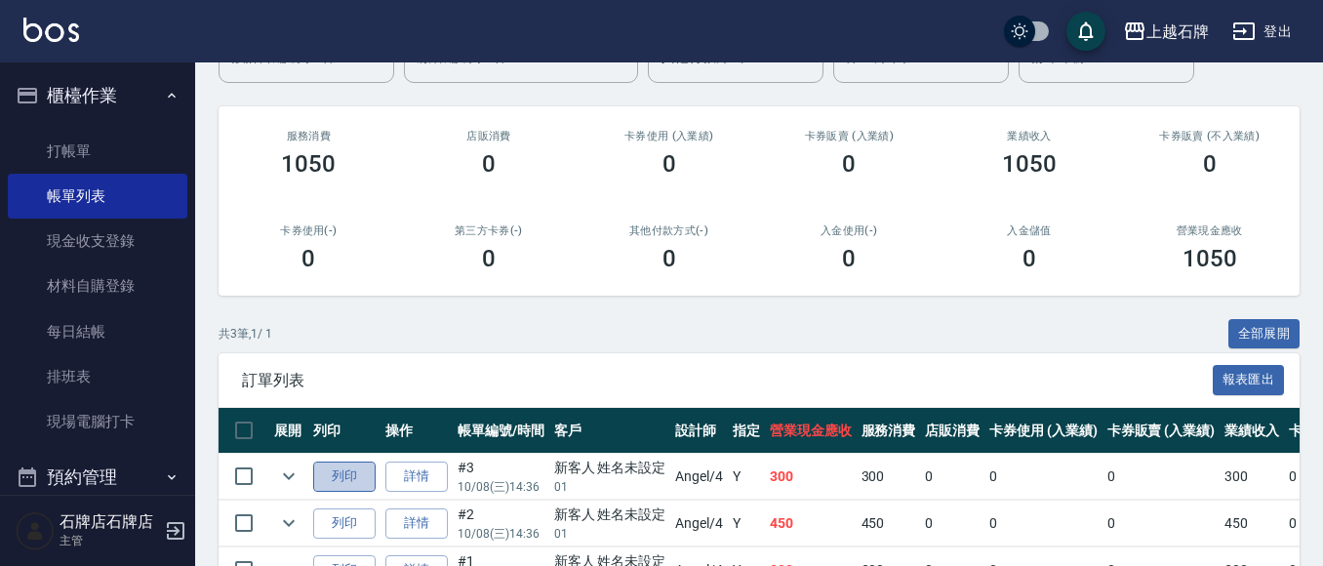
click at [339, 475] on button "列印" at bounding box center [344, 476] width 62 height 30
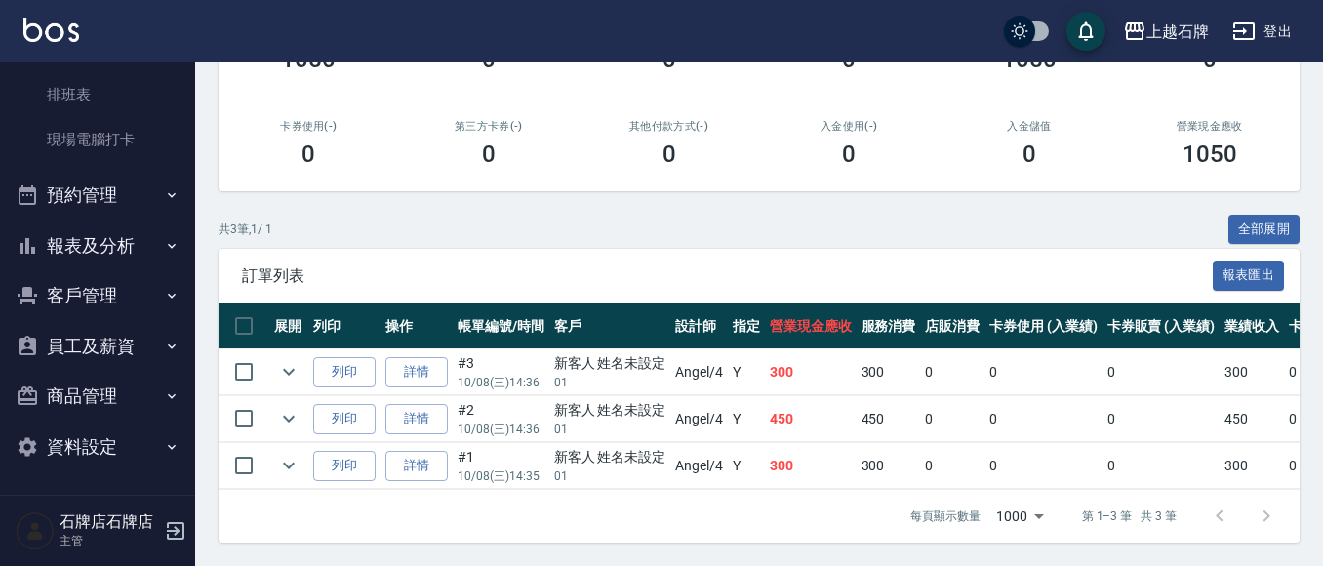
scroll to position [316, 0]
click at [87, 297] on button "客戶管理" at bounding box center [97, 295] width 179 height 51
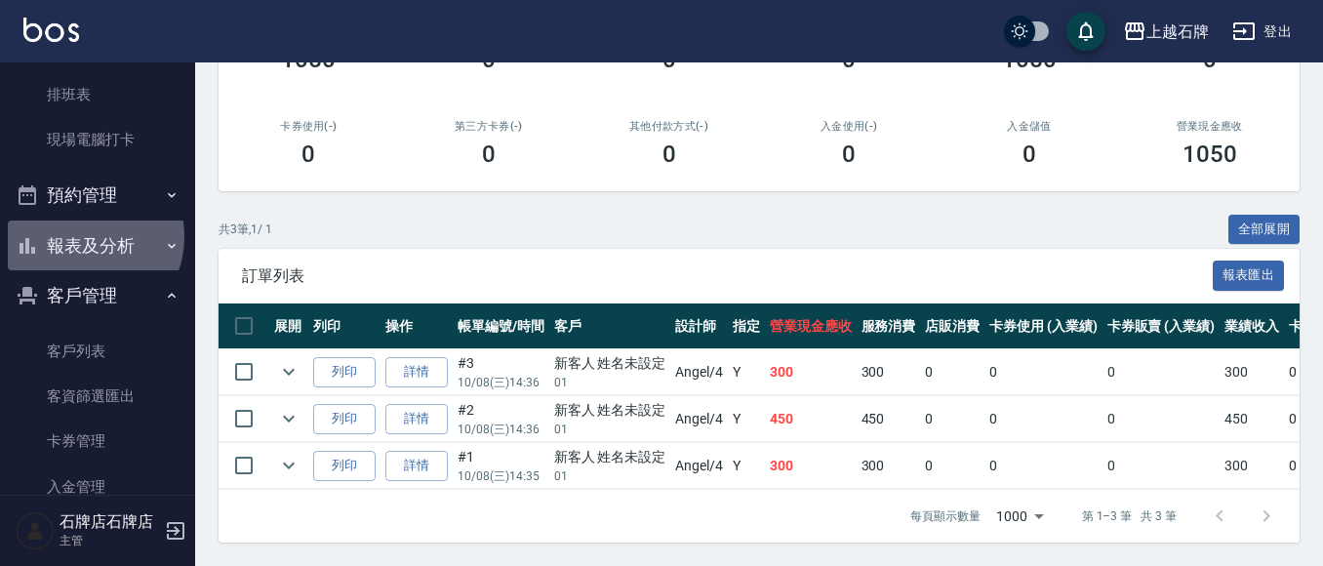
click at [83, 237] on button "報表及分析" at bounding box center [97, 245] width 179 height 51
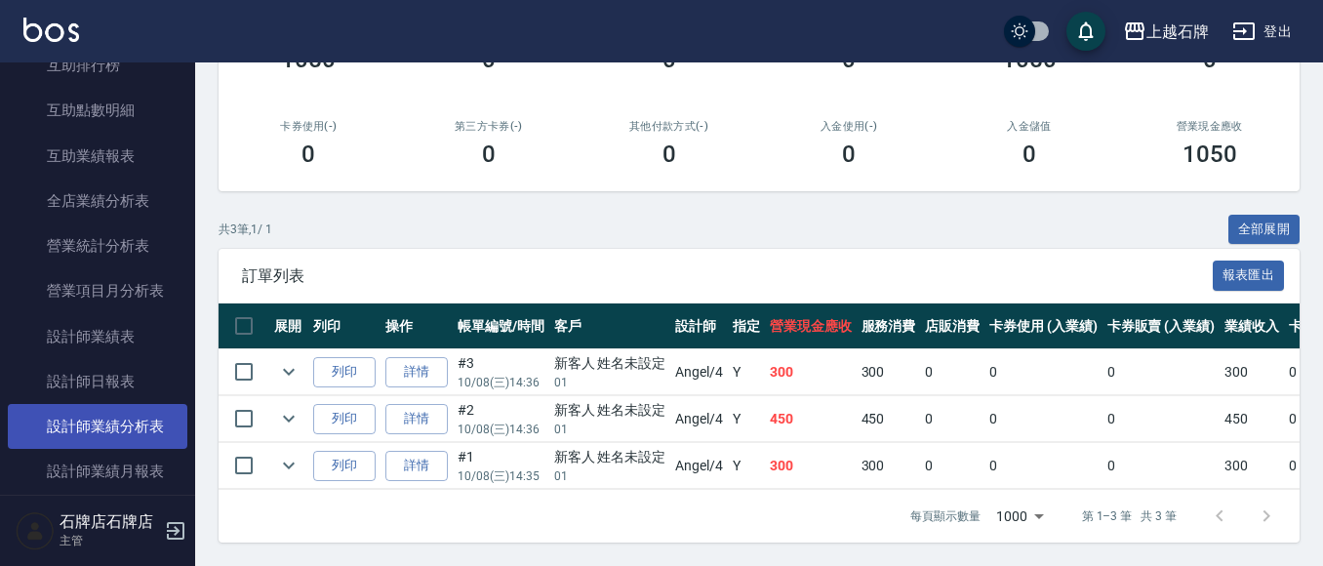
scroll to position [867, 0]
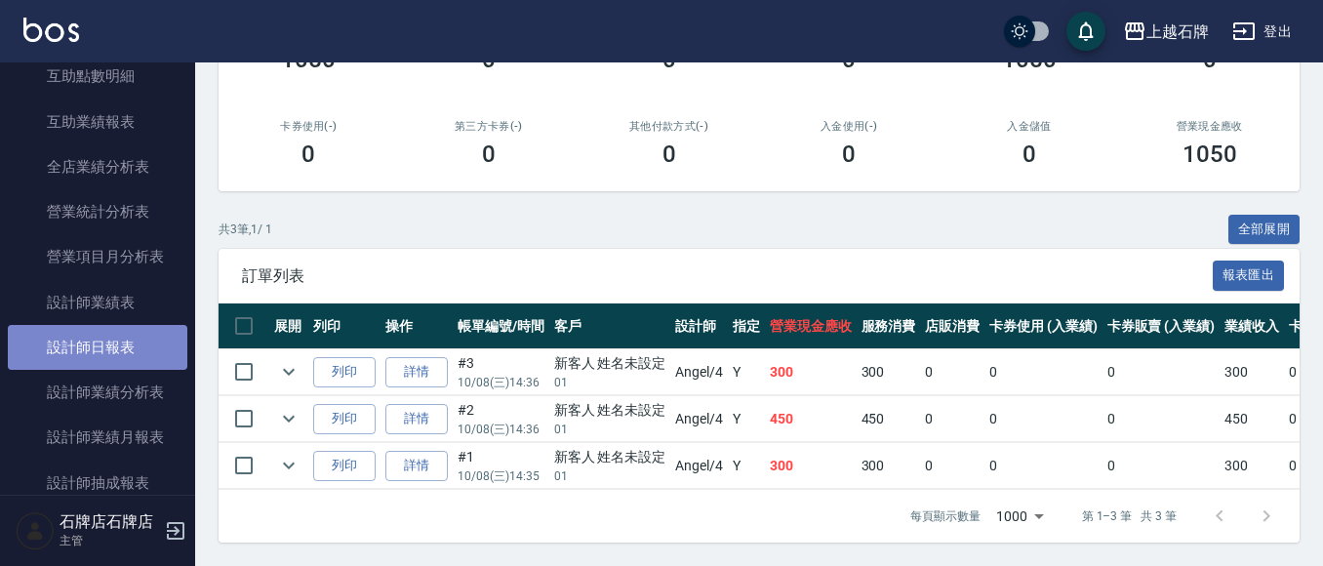
click at [108, 349] on link "設計師日報表" at bounding box center [97, 347] width 179 height 45
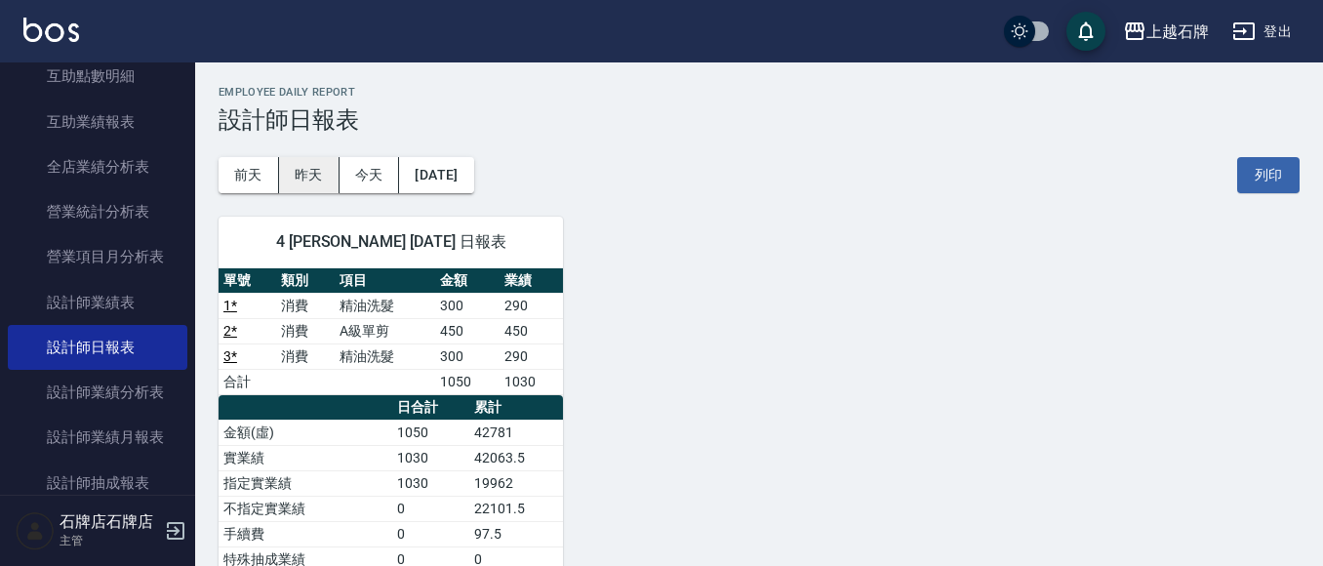
click at [299, 179] on button "昨天" at bounding box center [309, 175] width 60 height 36
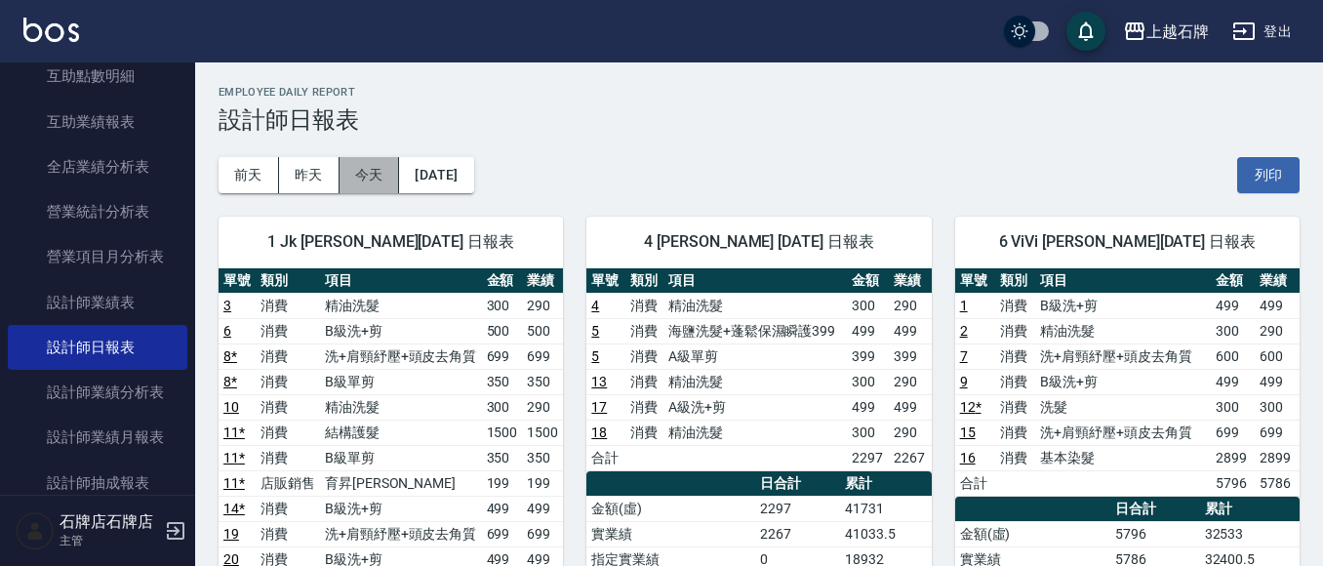
click at [360, 168] on button "今天" at bounding box center [369, 175] width 60 height 36
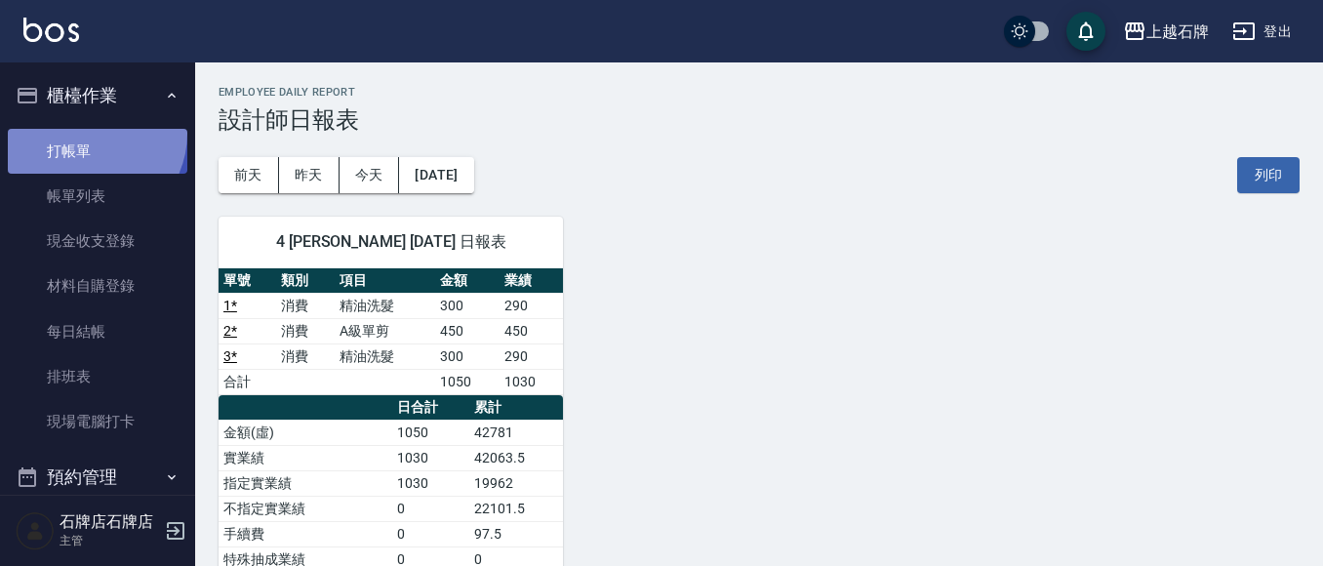
click at [84, 133] on link "打帳單" at bounding box center [97, 151] width 179 height 45
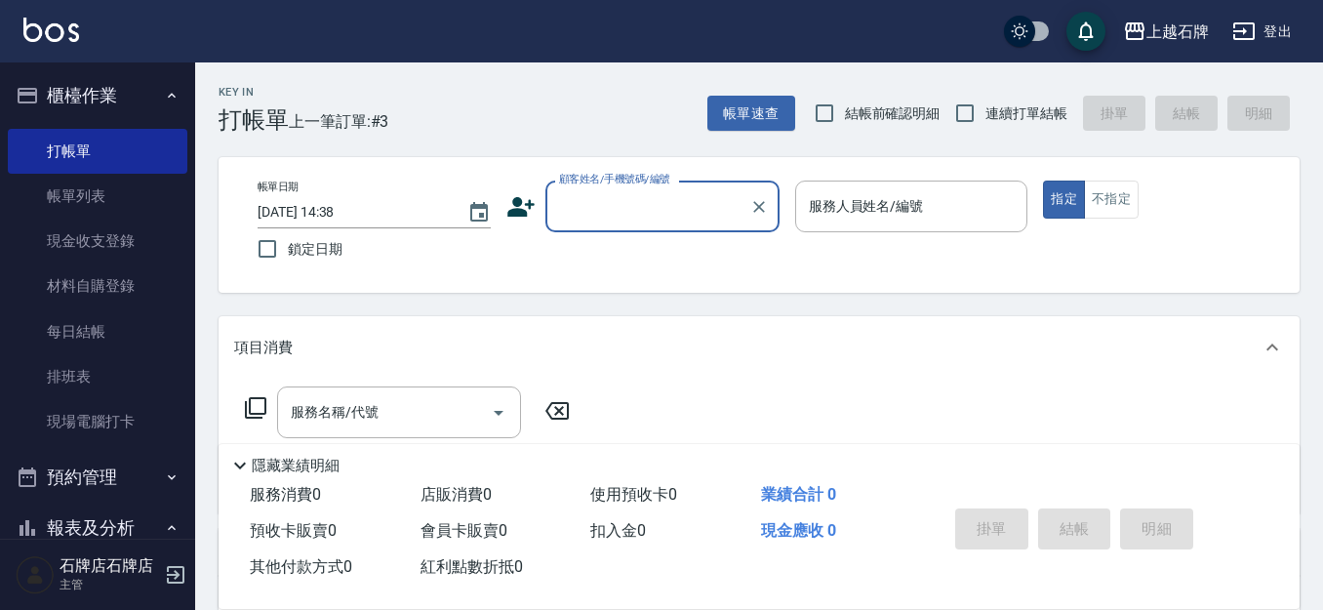
click at [618, 123] on div "Key In 打帳單 上一筆訂單:#3 帳單速查 結帳前確認明細 連續打單結帳 掛單 結帳 明細" at bounding box center [747, 97] width 1104 height 71
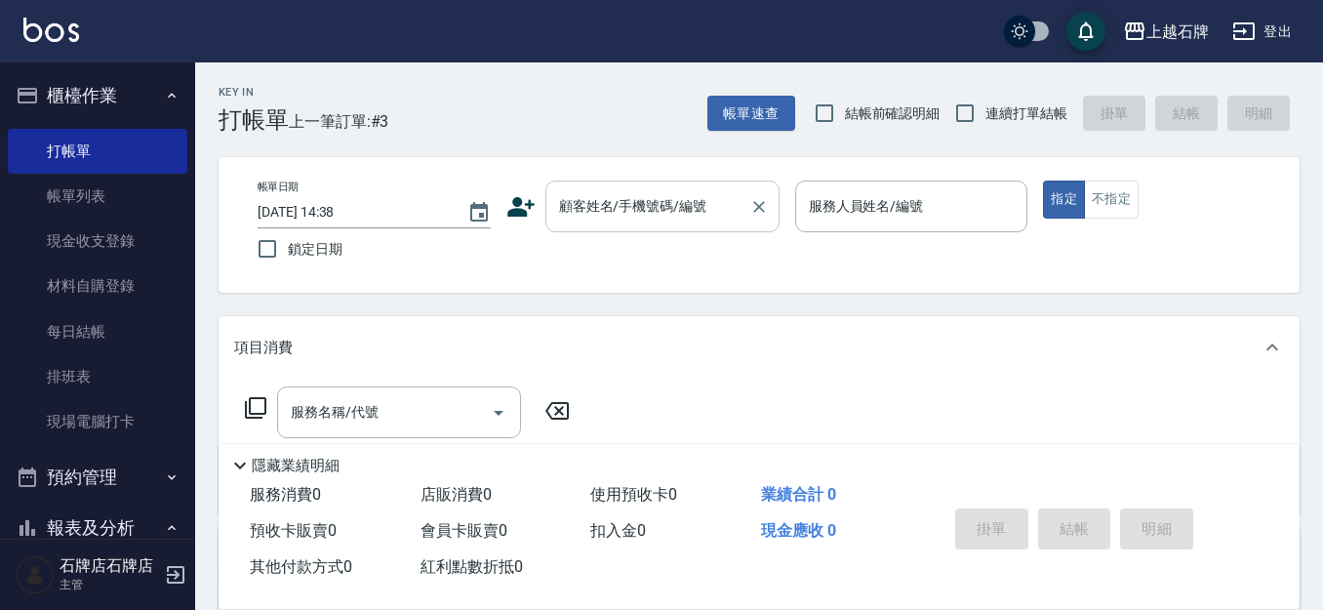
click at [608, 229] on div "顧客姓名/手機號碼/編號" at bounding box center [662, 206] width 234 height 52
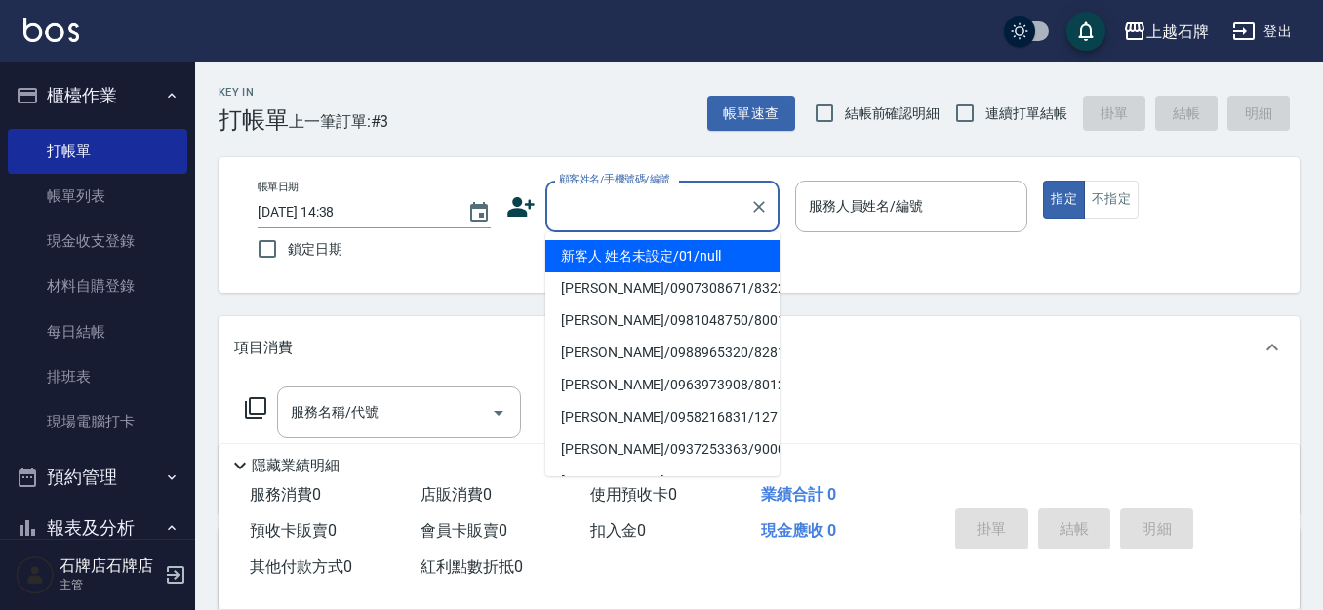
click at [709, 258] on li "新客人 姓名未設定/01/null" at bounding box center [662, 256] width 234 height 32
type input "1"
type input "新客人 姓名未設定/01/null"
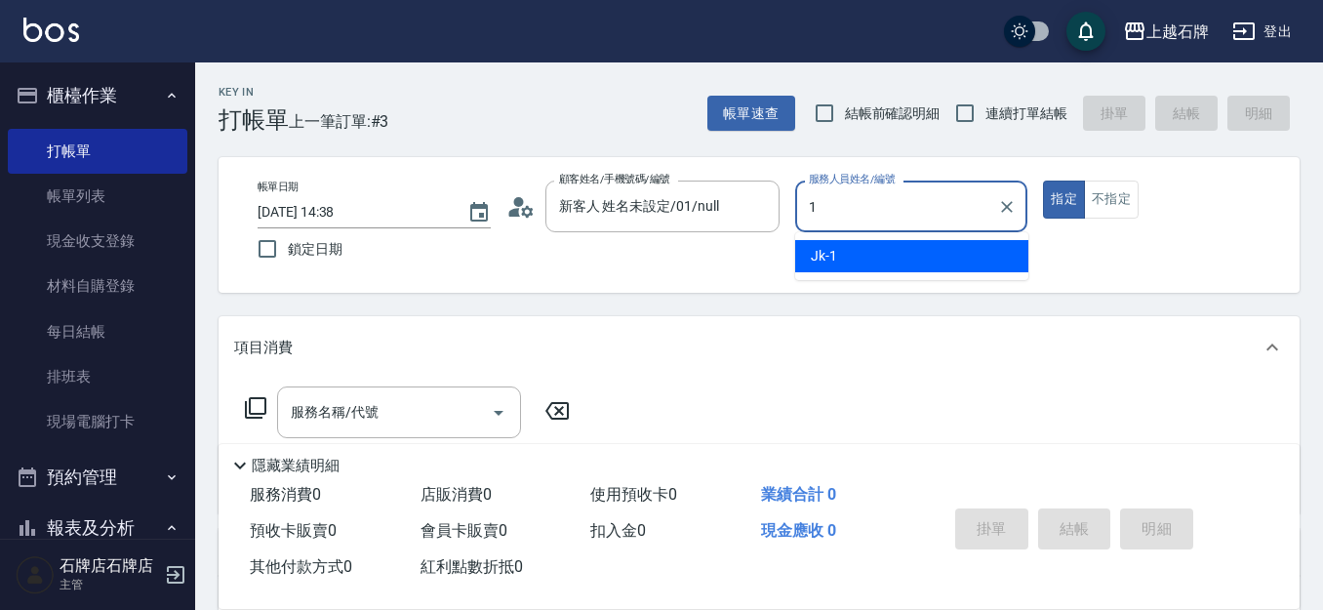
click at [982, 257] on div "Jk -1" at bounding box center [911, 256] width 233 height 32
click at [395, 425] on div "服務名稱/代號" at bounding box center [399, 412] width 244 height 52
type input "Jk-1"
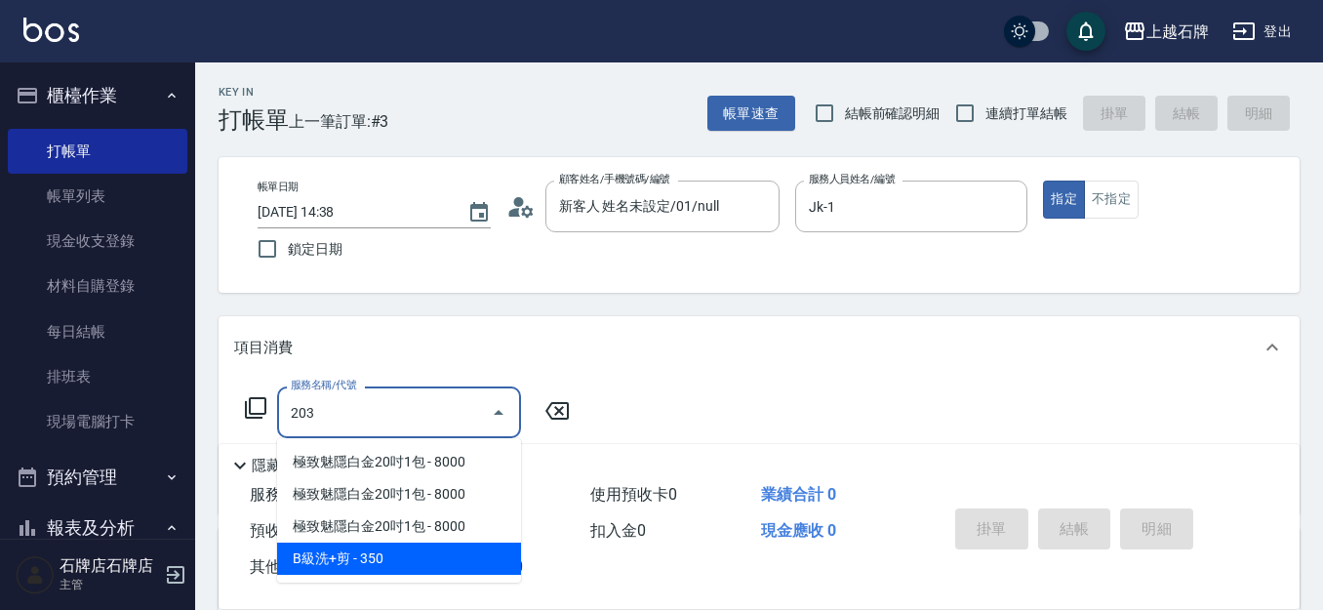
click at [405, 554] on span "B級洗+剪 - 350" at bounding box center [399, 558] width 244 height 32
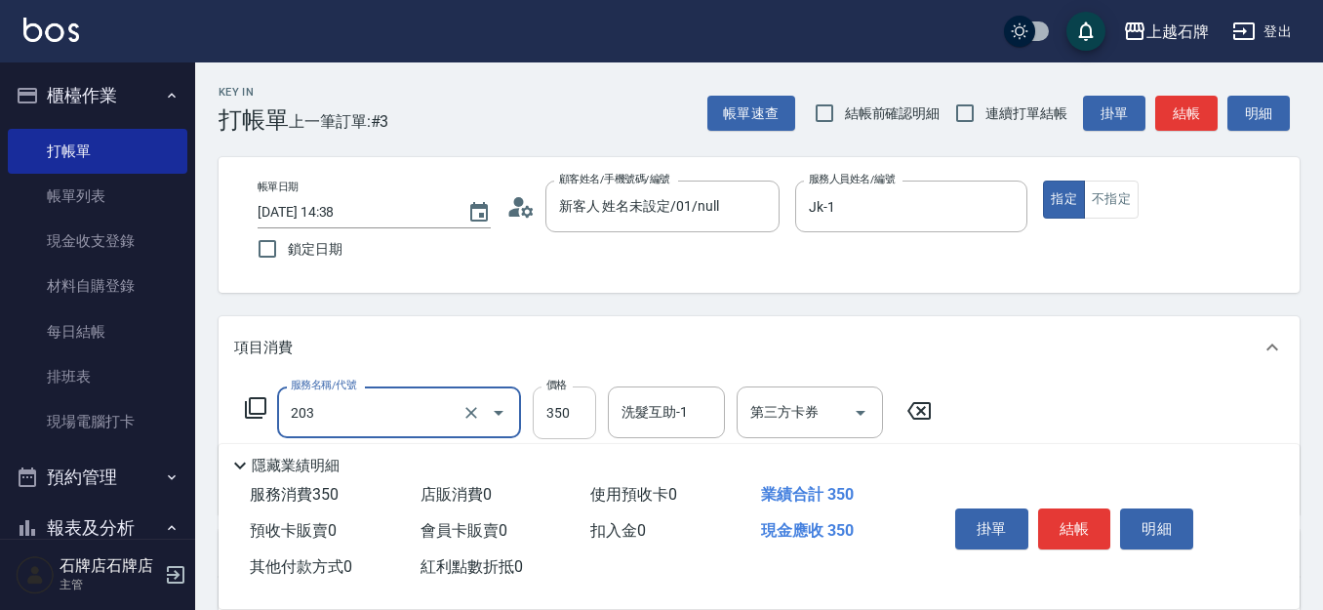
type input "B級洗+剪(203)"
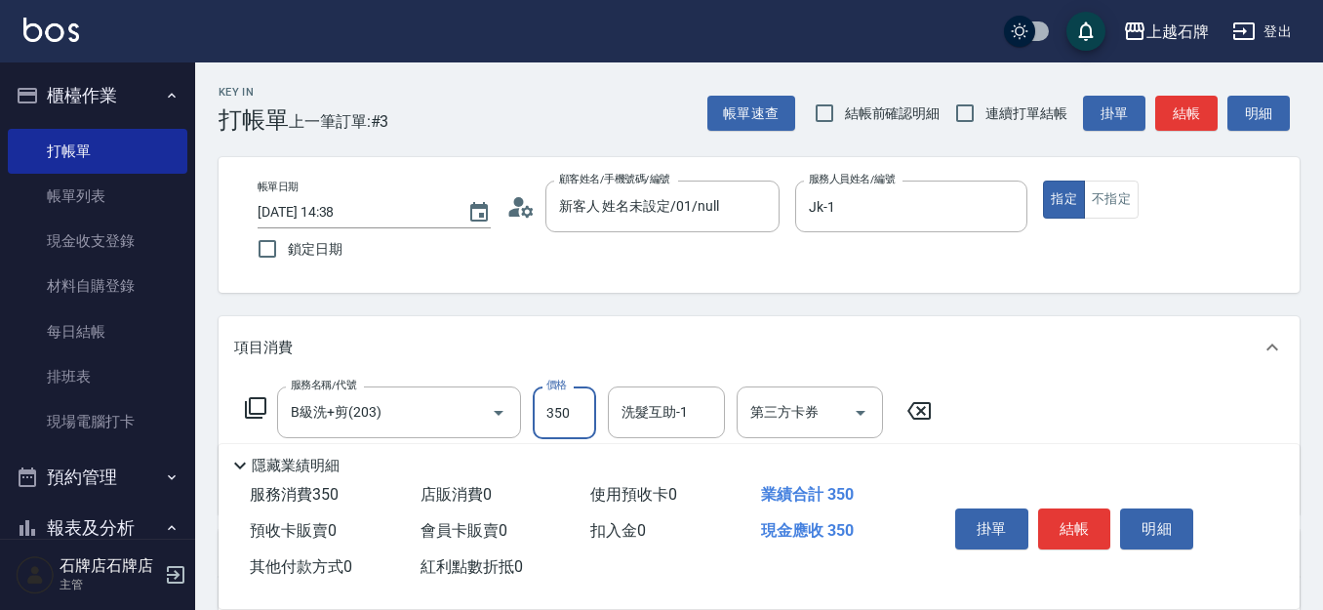
click at [593, 420] on input "350" at bounding box center [564, 412] width 63 height 53
type input "499"
click at [1058, 521] on button "結帳" at bounding box center [1074, 528] width 73 height 41
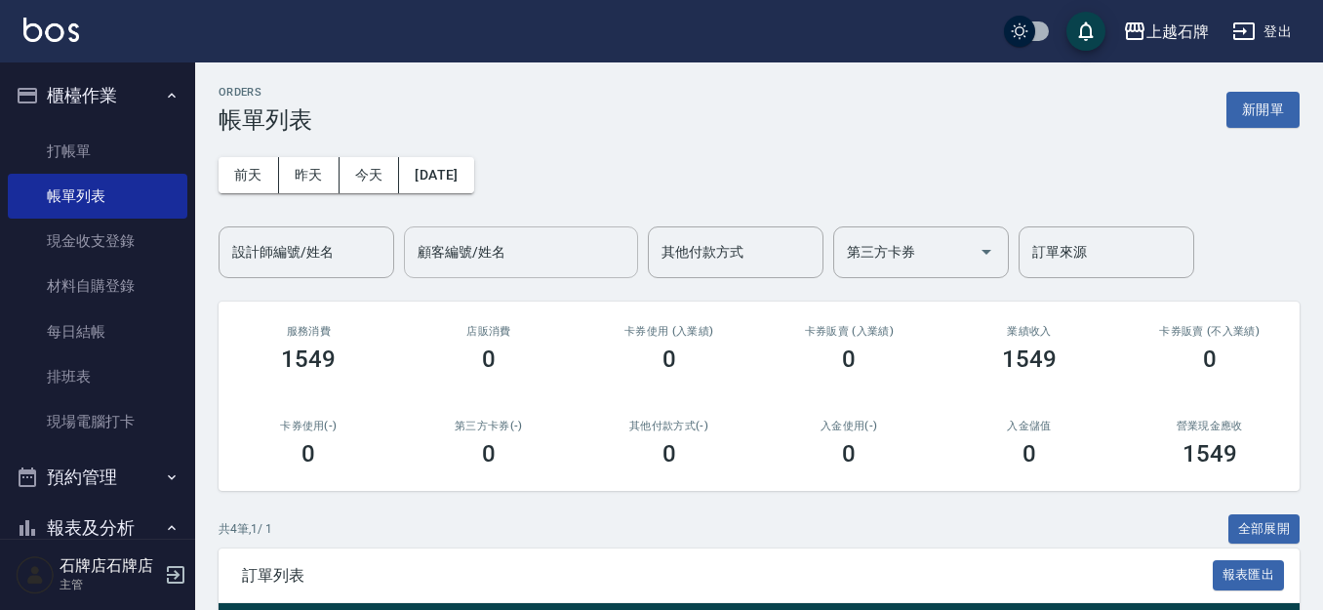
scroll to position [319, 0]
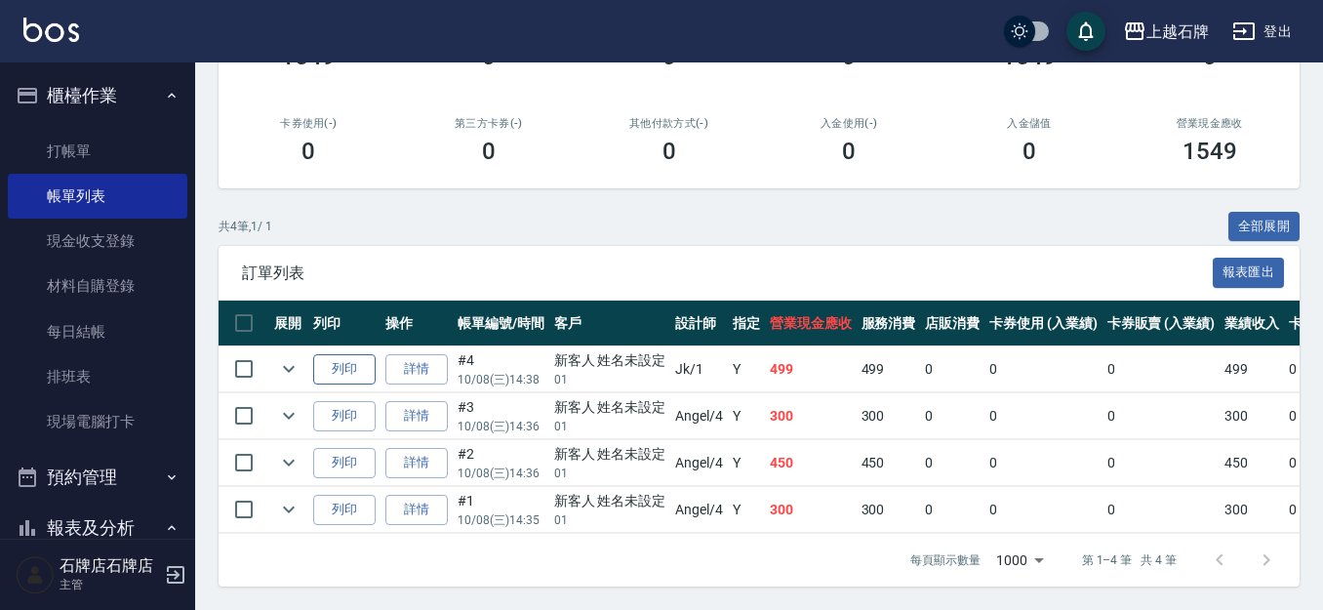
click at [360, 354] on button "列印" at bounding box center [344, 369] width 62 height 30
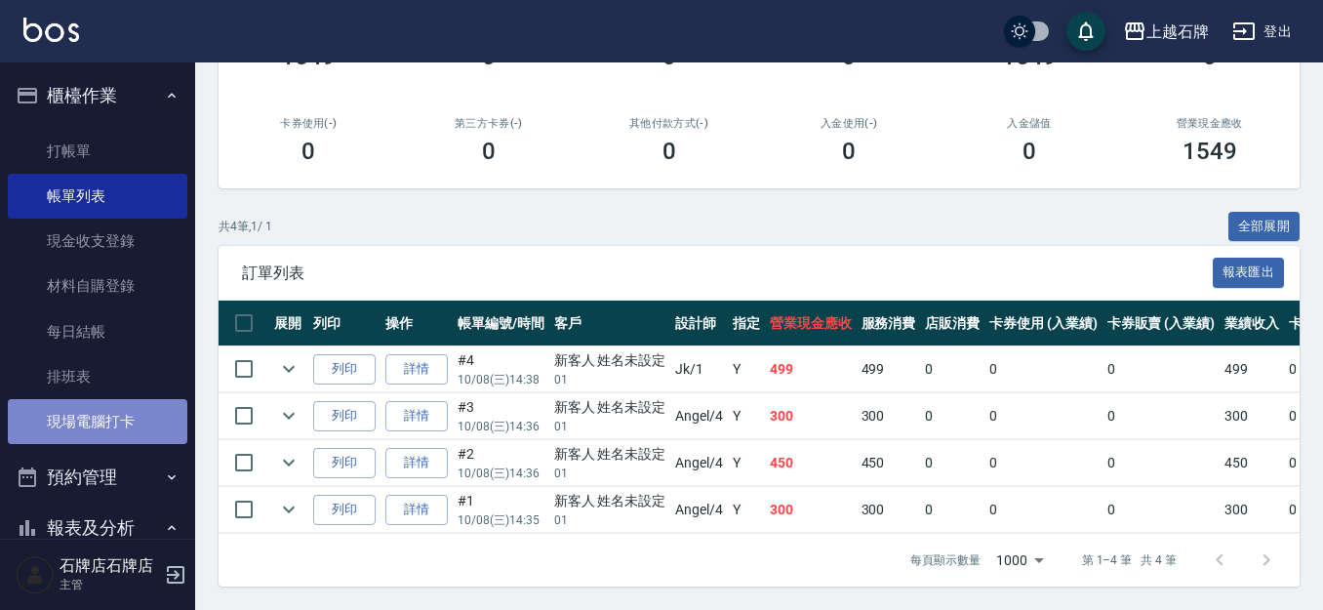
click at [119, 424] on link "現場電腦打卡" at bounding box center [97, 421] width 179 height 45
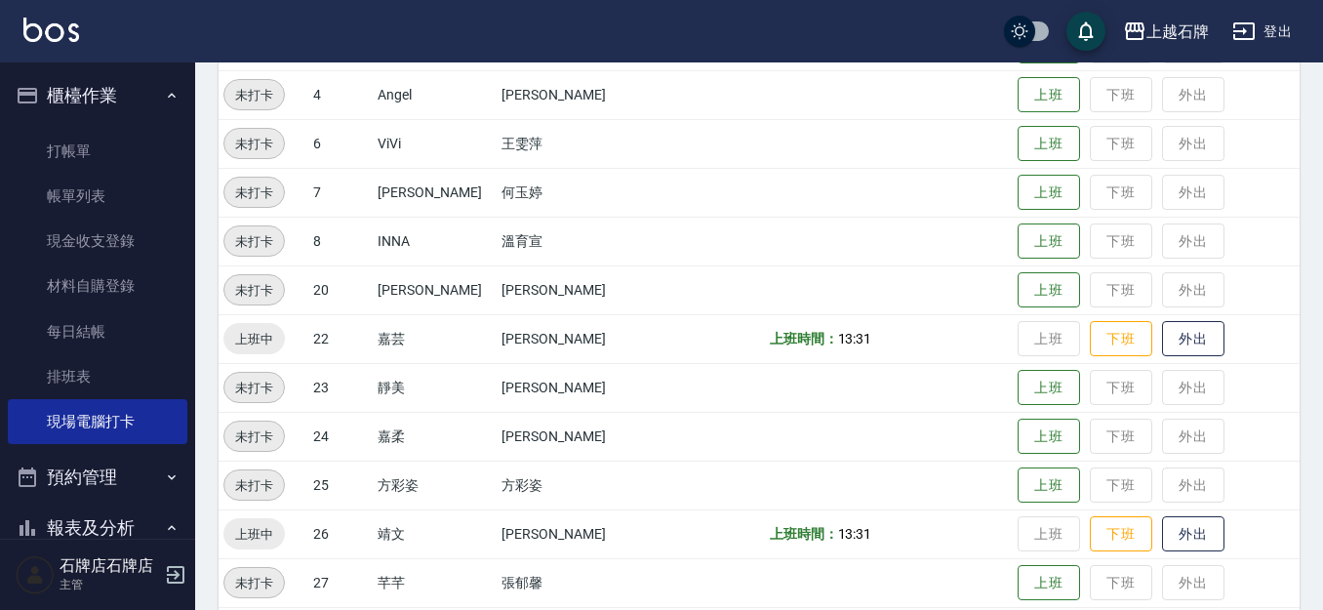
scroll to position [488, 0]
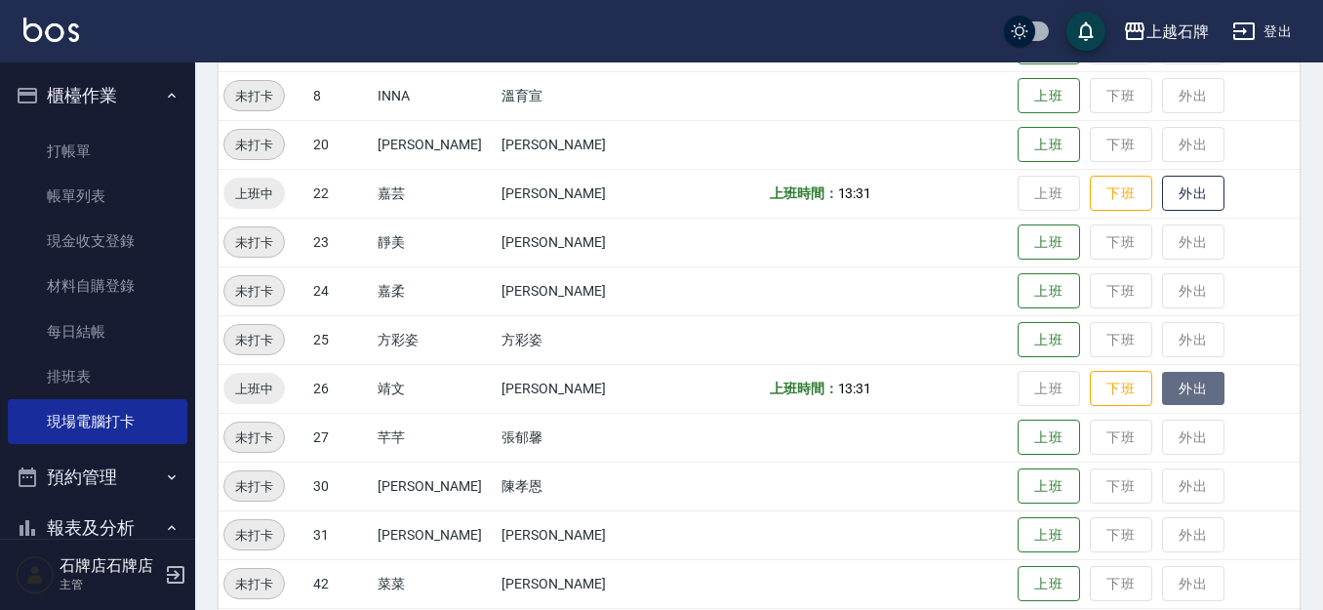
click at [1173, 391] on button "外出" at bounding box center [1193, 389] width 62 height 34
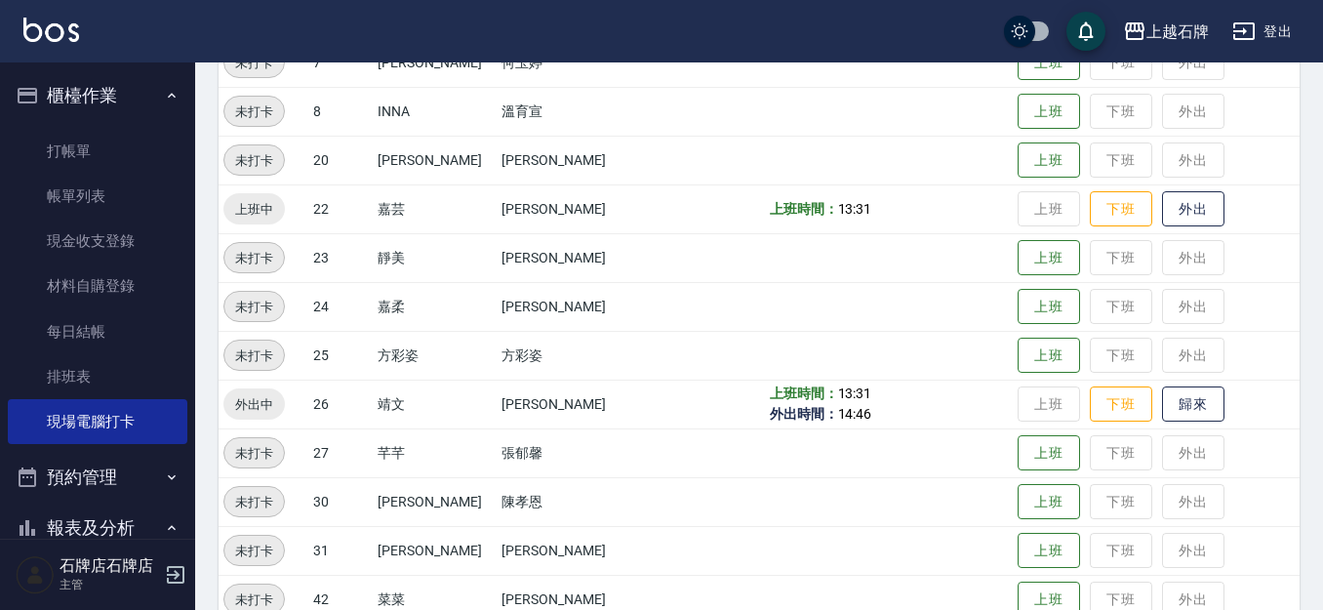
scroll to position [195, 0]
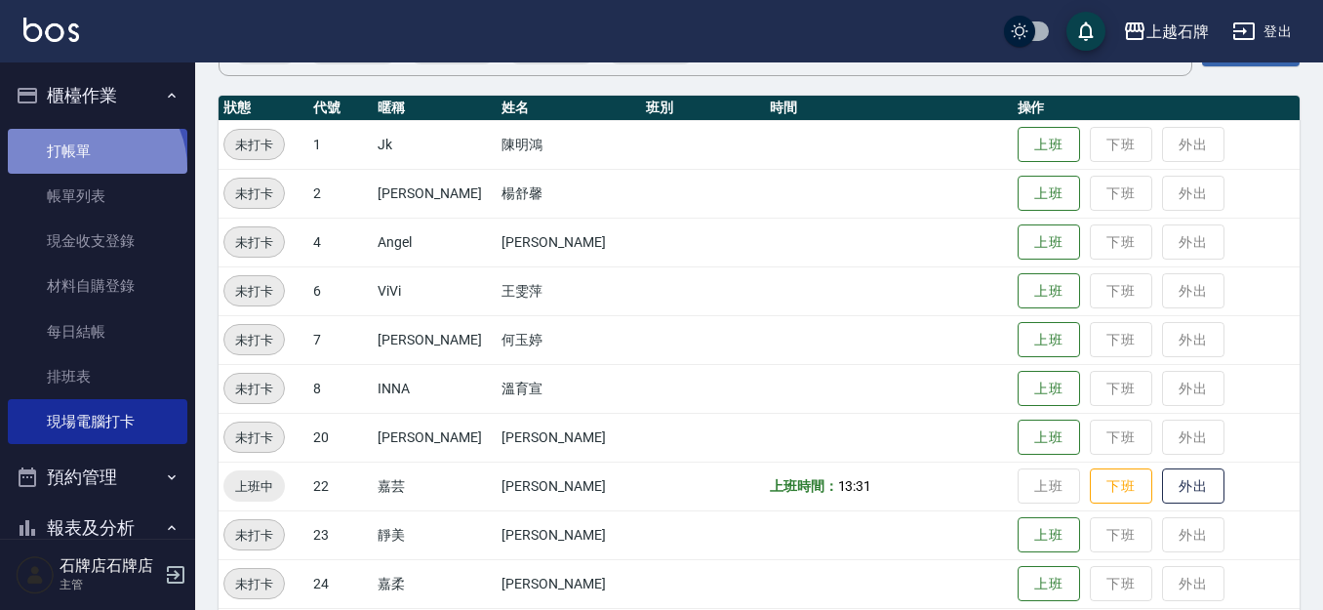
drag, startPoint x: 89, startPoint y: 168, endPoint x: 65, endPoint y: 146, distance: 31.8
click at [89, 165] on link "打帳單" at bounding box center [97, 151] width 179 height 45
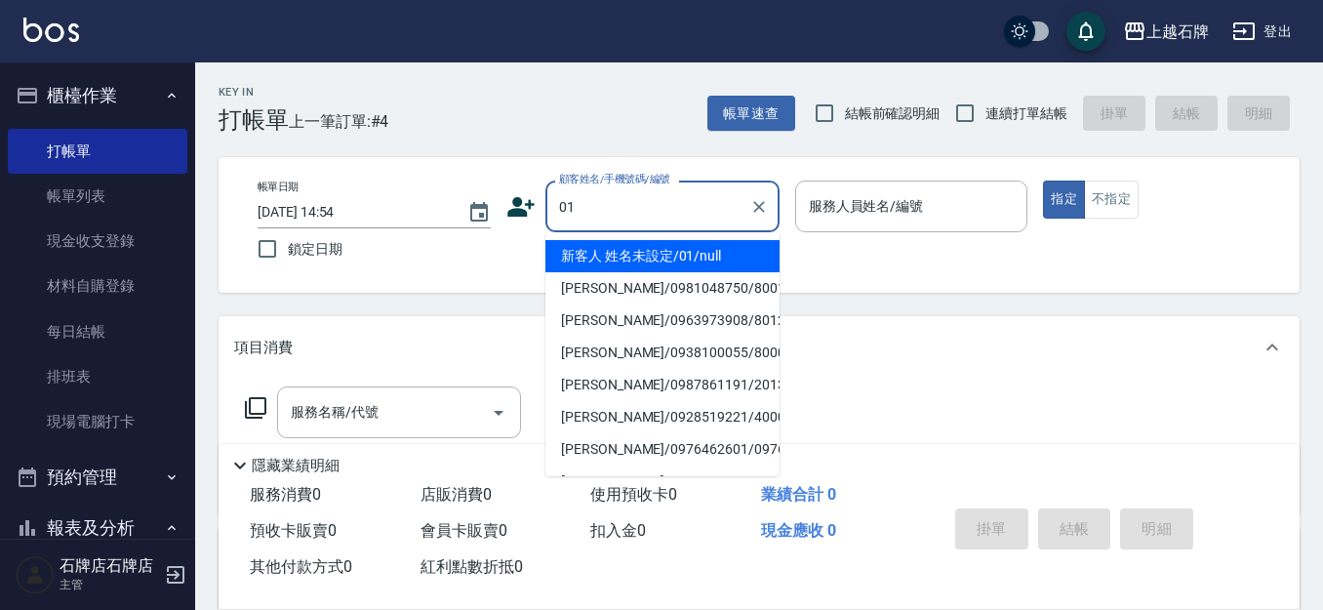
click at [709, 270] on li "新客人 姓名未設定/01/null" at bounding box center [662, 256] width 234 height 32
type input "新客人 姓名未設定/01/null"
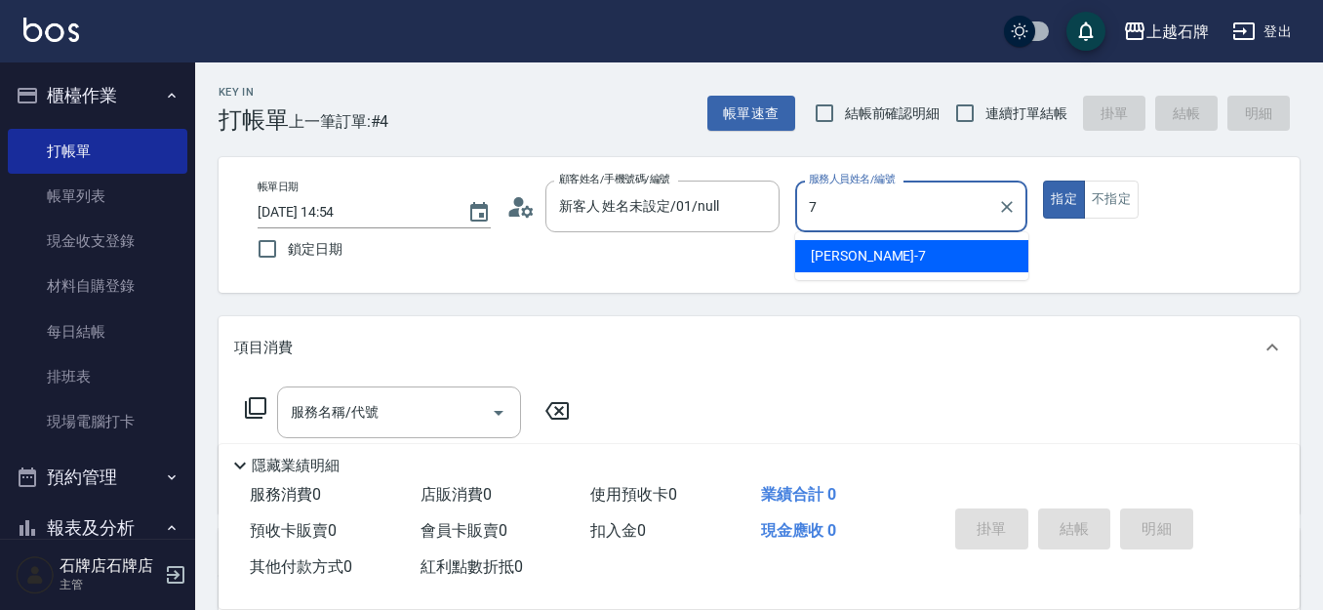
click at [863, 244] on div "[PERSON_NAME] -7" at bounding box center [911, 256] width 233 height 32
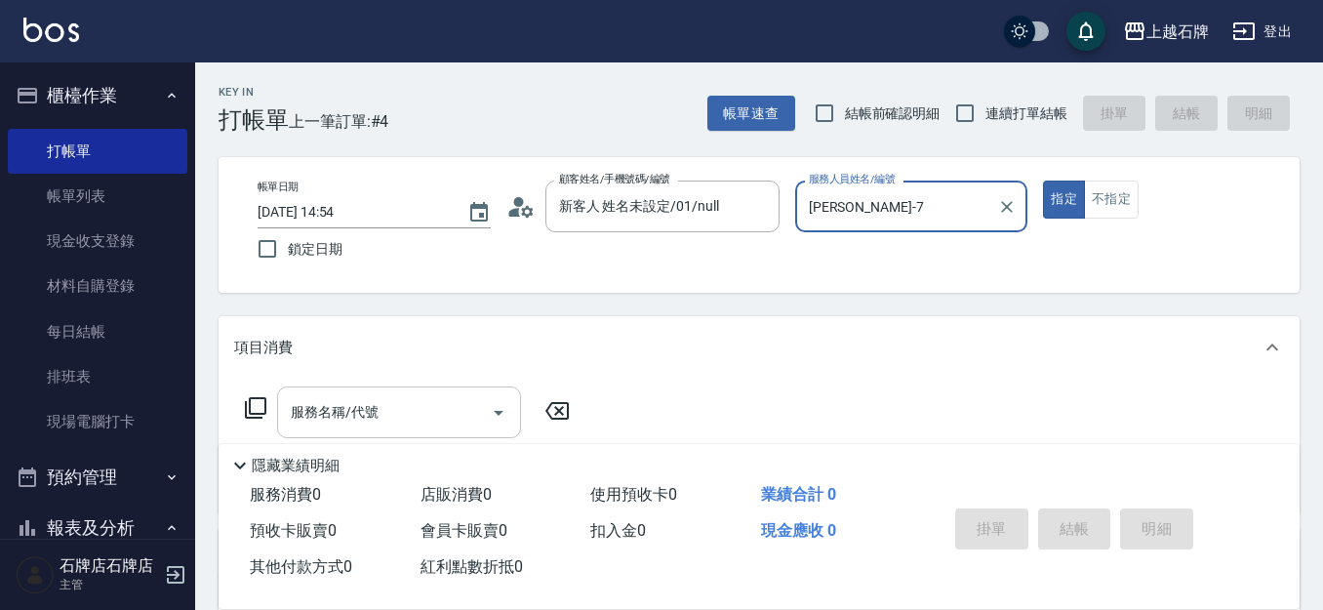
type input "[PERSON_NAME]-7"
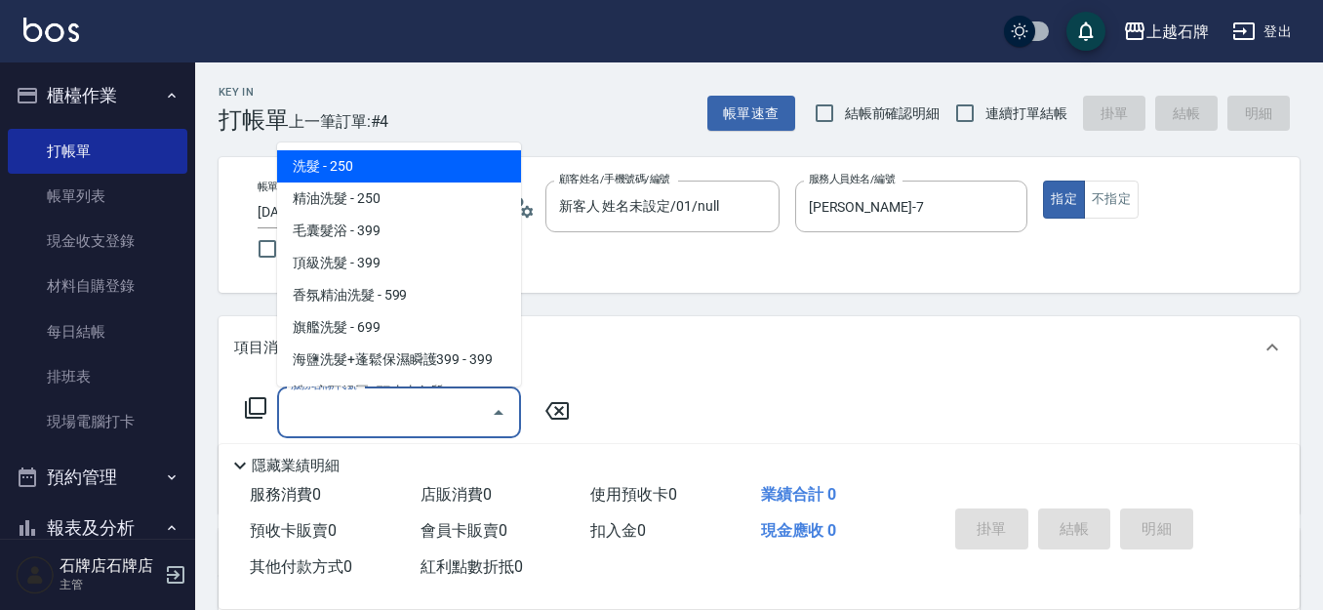
click at [338, 402] on input "服務名稱/代號" at bounding box center [384, 412] width 197 height 34
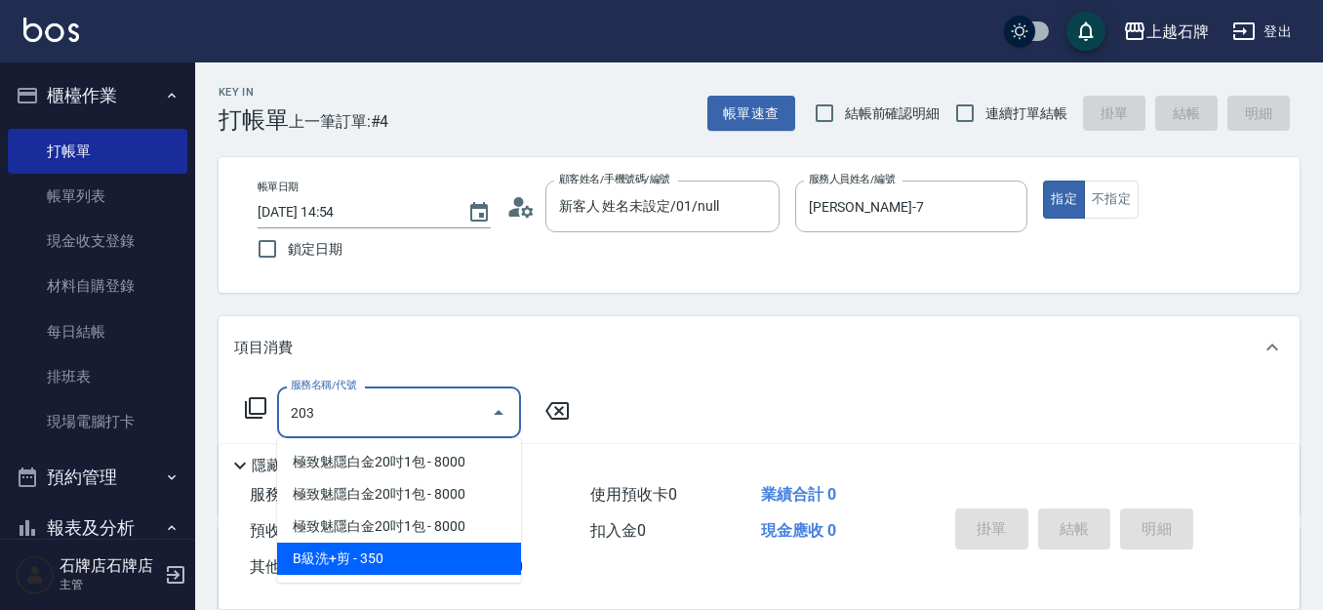
drag, startPoint x: 380, startPoint y: 559, endPoint x: 482, endPoint y: 538, distance: 103.5
click at [382, 559] on span "B級洗+剪 - 350" at bounding box center [399, 558] width 244 height 32
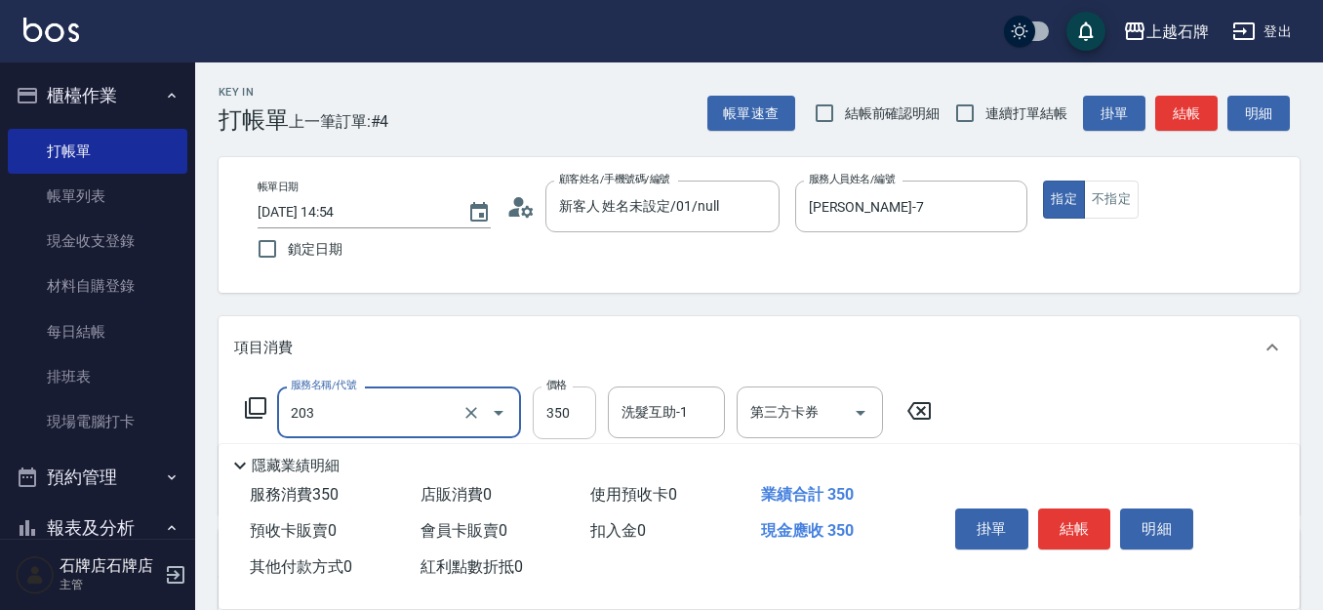
type input "B級洗+剪(203)"
click at [586, 431] on input "350" at bounding box center [564, 412] width 63 height 53
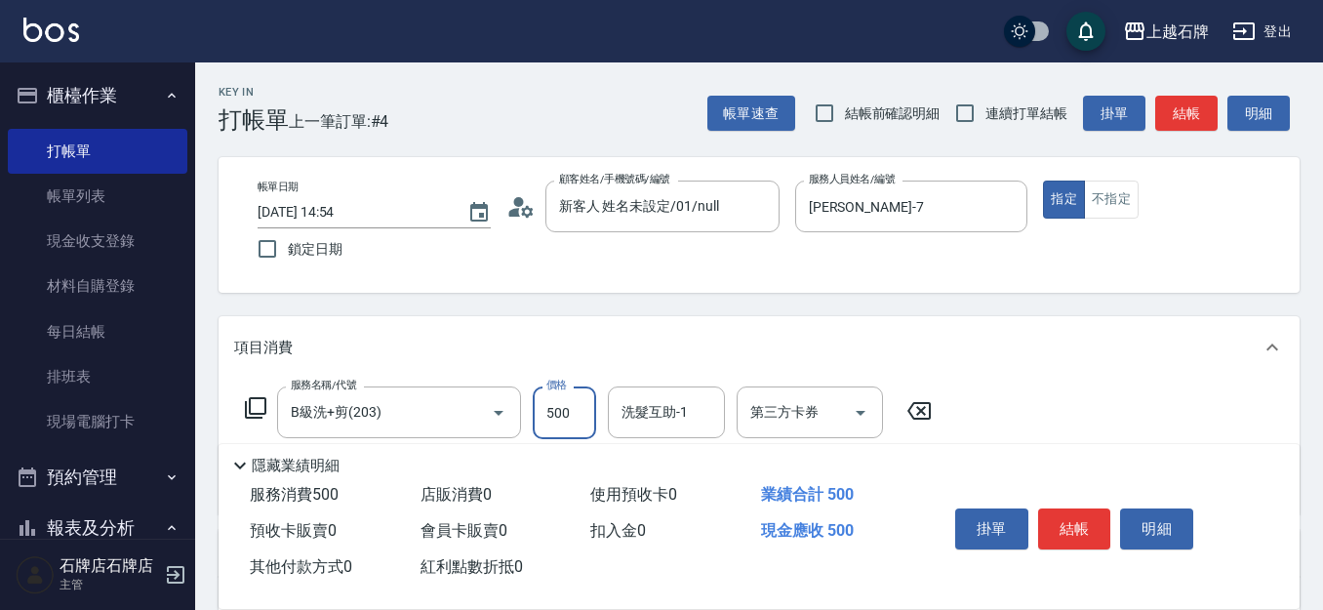
type input "500"
click at [666, 333] on div "項目消費" at bounding box center [759, 347] width 1081 height 62
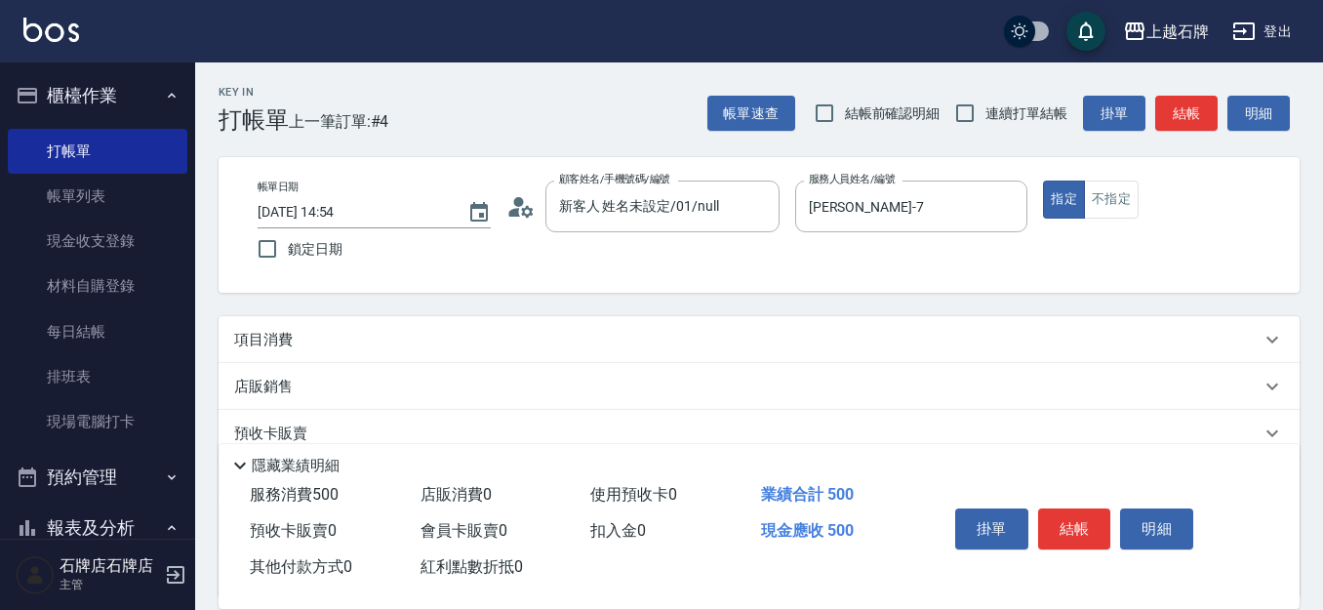
click at [233, 332] on div "項目消費" at bounding box center [759, 339] width 1081 height 47
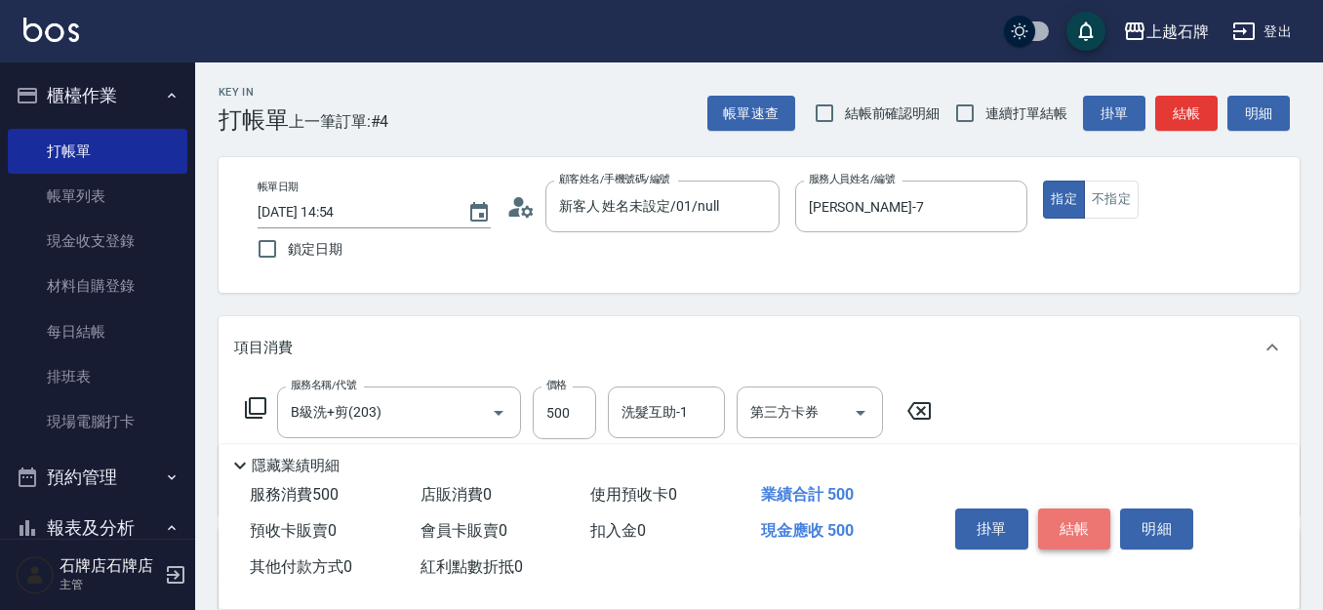
click at [1081, 520] on button "結帳" at bounding box center [1074, 528] width 73 height 41
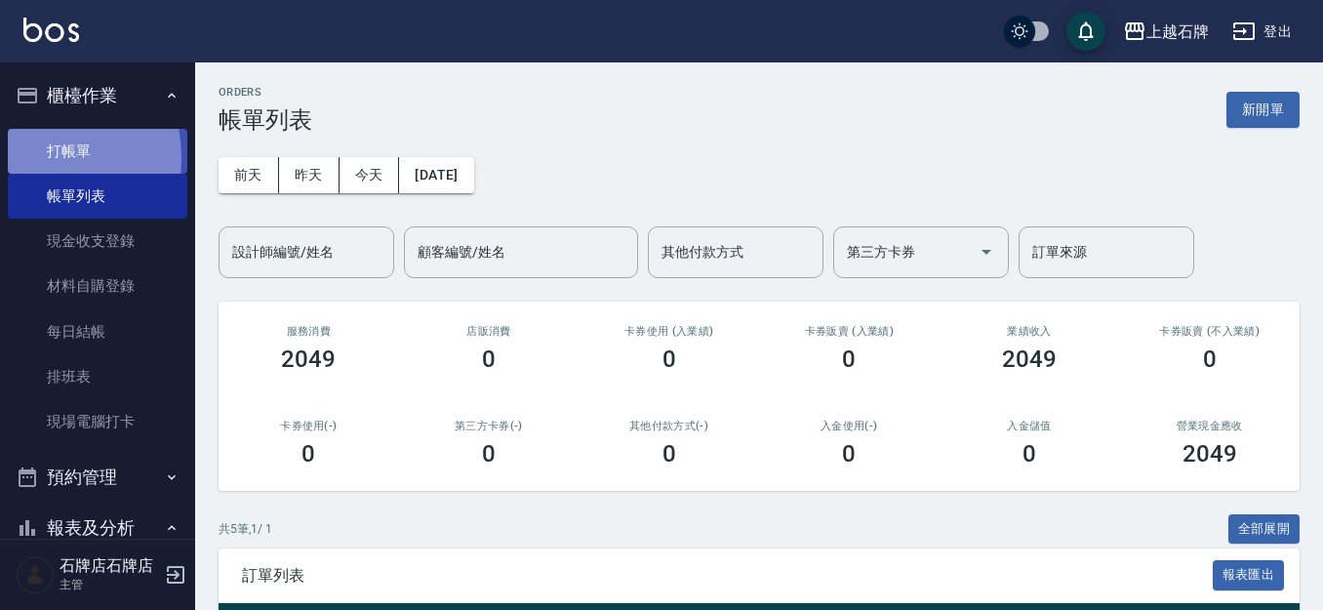
drag, startPoint x: 30, startPoint y: 157, endPoint x: 0, endPoint y: 116, distance: 50.9
click at [30, 156] on link "打帳單" at bounding box center [97, 151] width 179 height 45
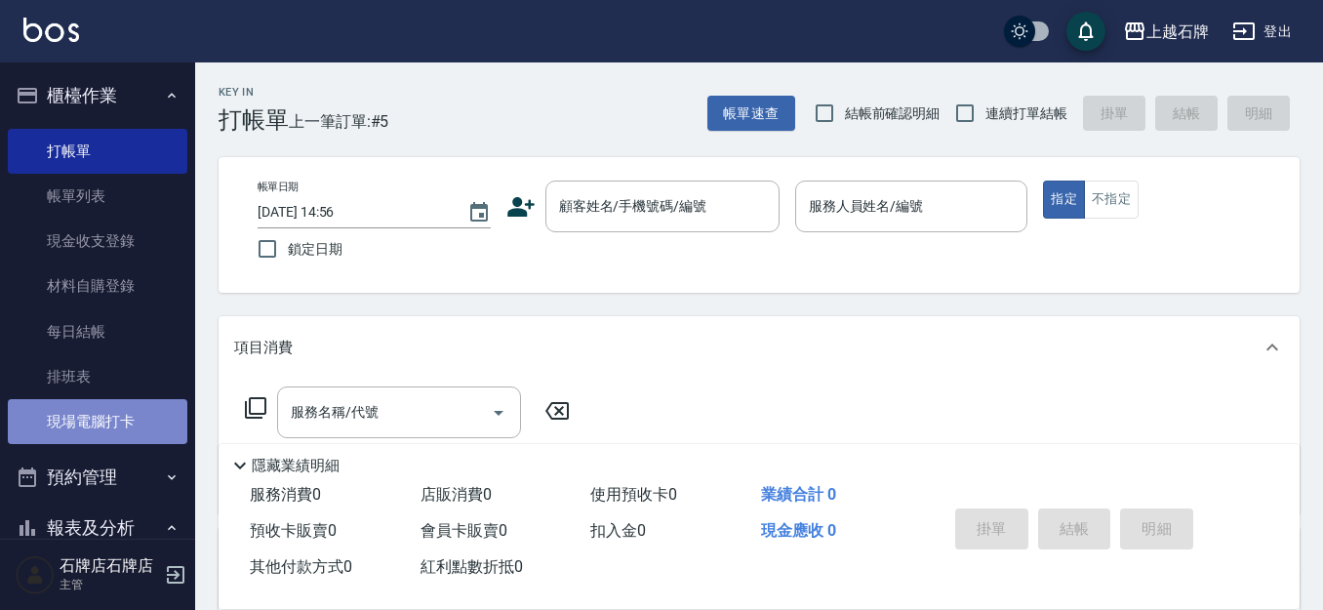
click at [100, 419] on link "現場電腦打卡" at bounding box center [97, 421] width 179 height 45
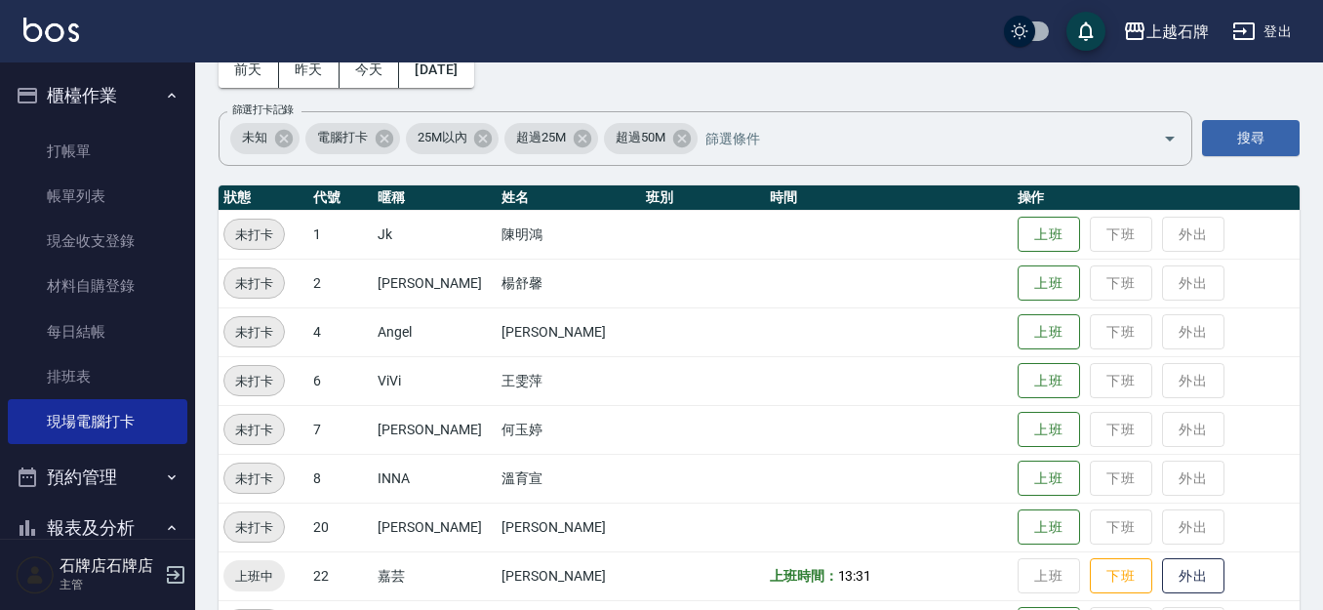
scroll to position [390, 0]
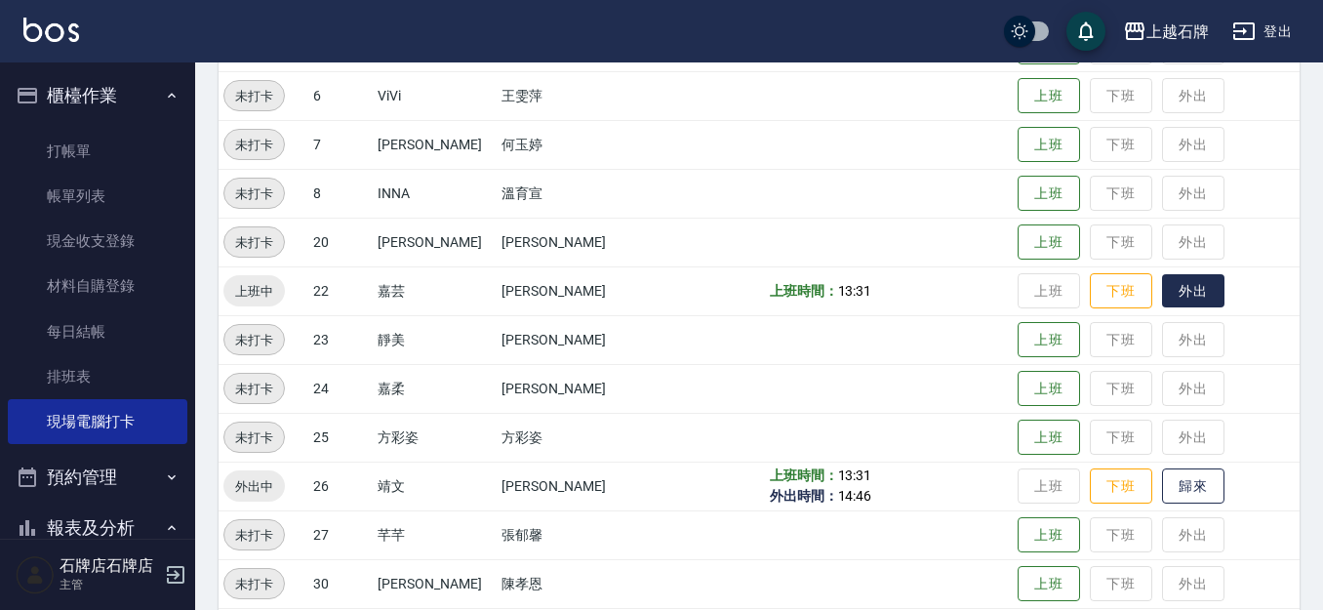
click at [1163, 277] on button "外出" at bounding box center [1193, 291] width 62 height 34
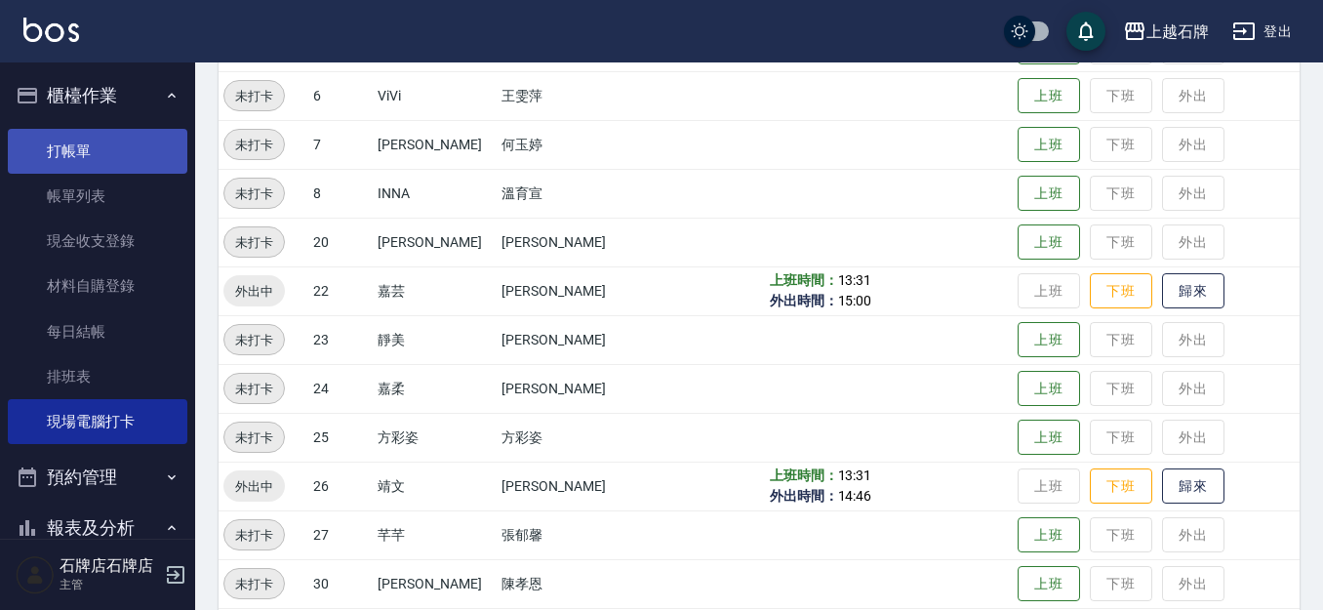
click at [83, 150] on link "打帳單" at bounding box center [97, 151] width 179 height 45
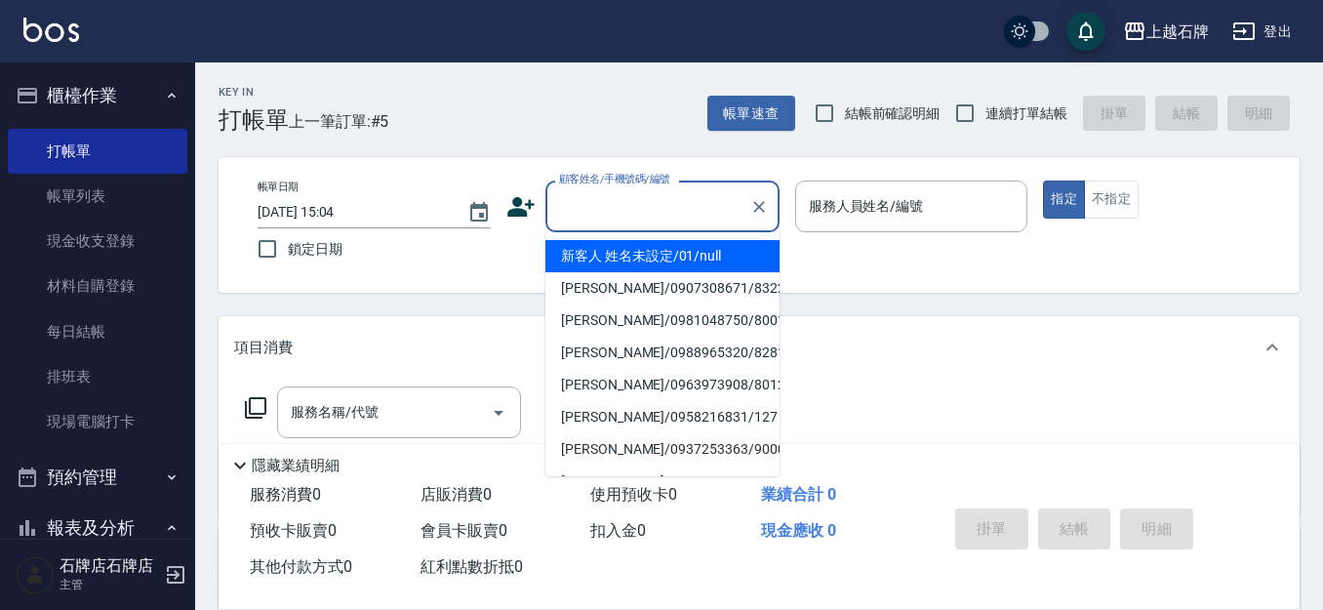
click at [722, 220] on input "顧客姓名/手機號碼/編號" at bounding box center [647, 206] width 187 height 34
click at [719, 252] on li "新客人 姓名未設定/01/null" at bounding box center [662, 256] width 234 height 32
type input "新客人 姓名未設定/01/null"
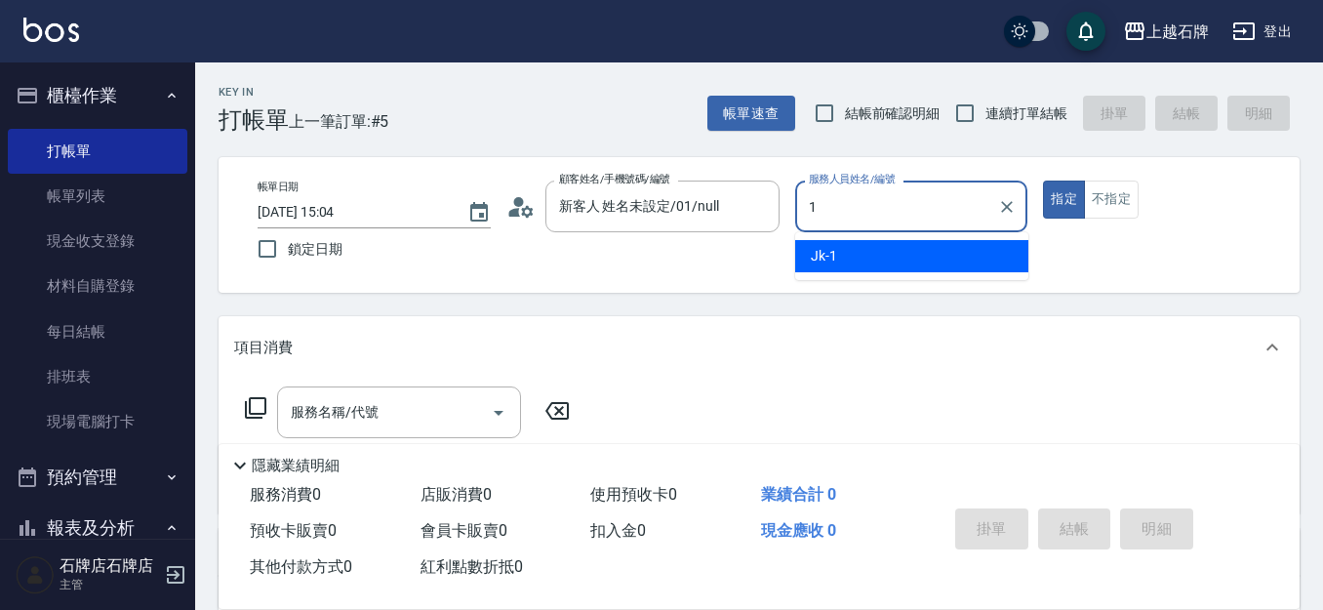
click at [912, 266] on div "Jk -1" at bounding box center [911, 256] width 233 height 32
type input "Jk-1"
click at [337, 418] on div "服務名稱/代號 服務名稱/代號" at bounding box center [399, 412] width 244 height 52
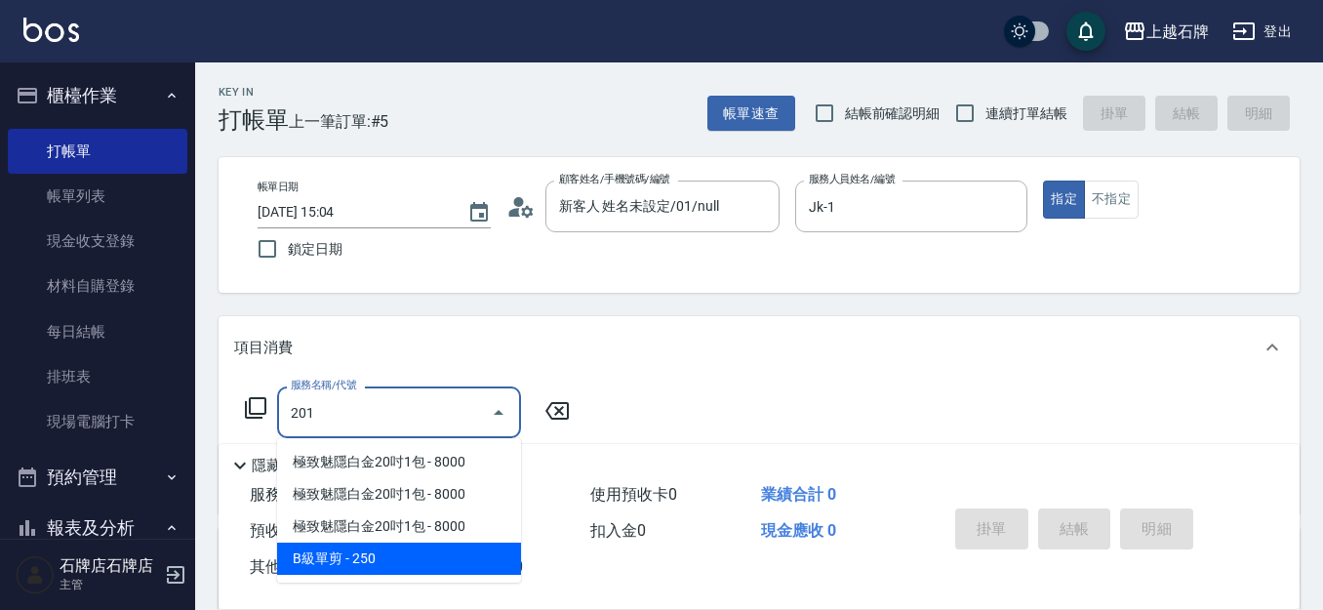
drag, startPoint x: 382, startPoint y: 557, endPoint x: 549, endPoint y: 474, distance: 186.3
click at [386, 555] on span "B級單剪 - 250" at bounding box center [399, 558] width 244 height 32
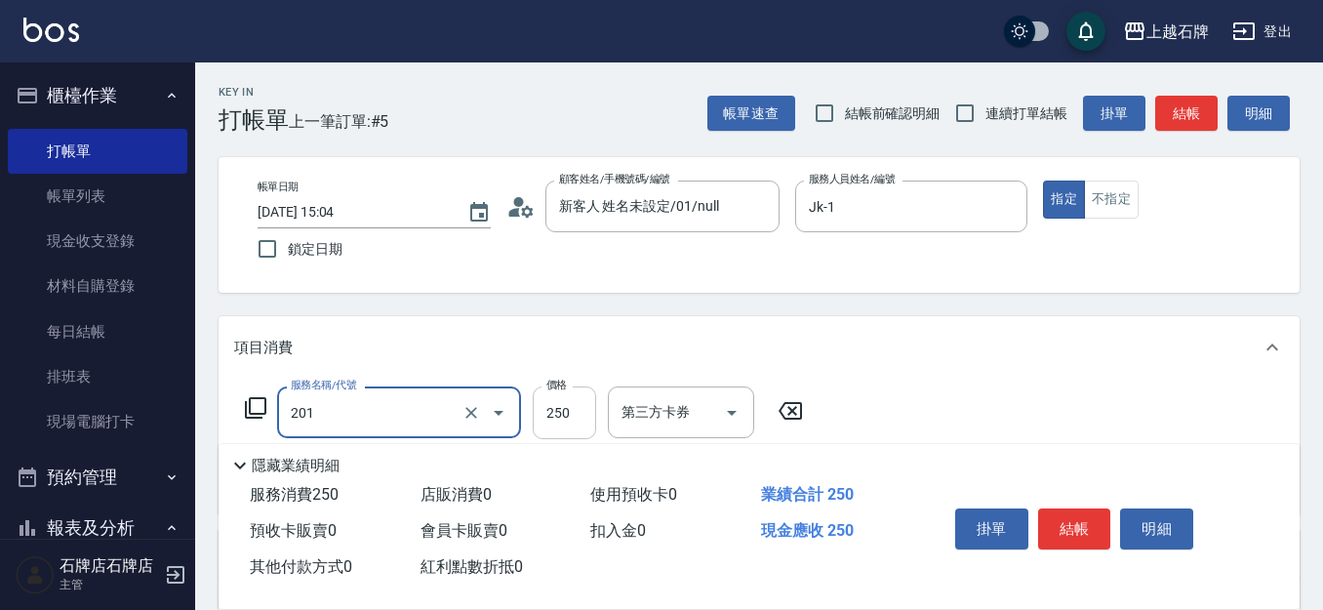
click at [552, 416] on input "250" at bounding box center [564, 412] width 63 height 53
type input "B級單剪(201)"
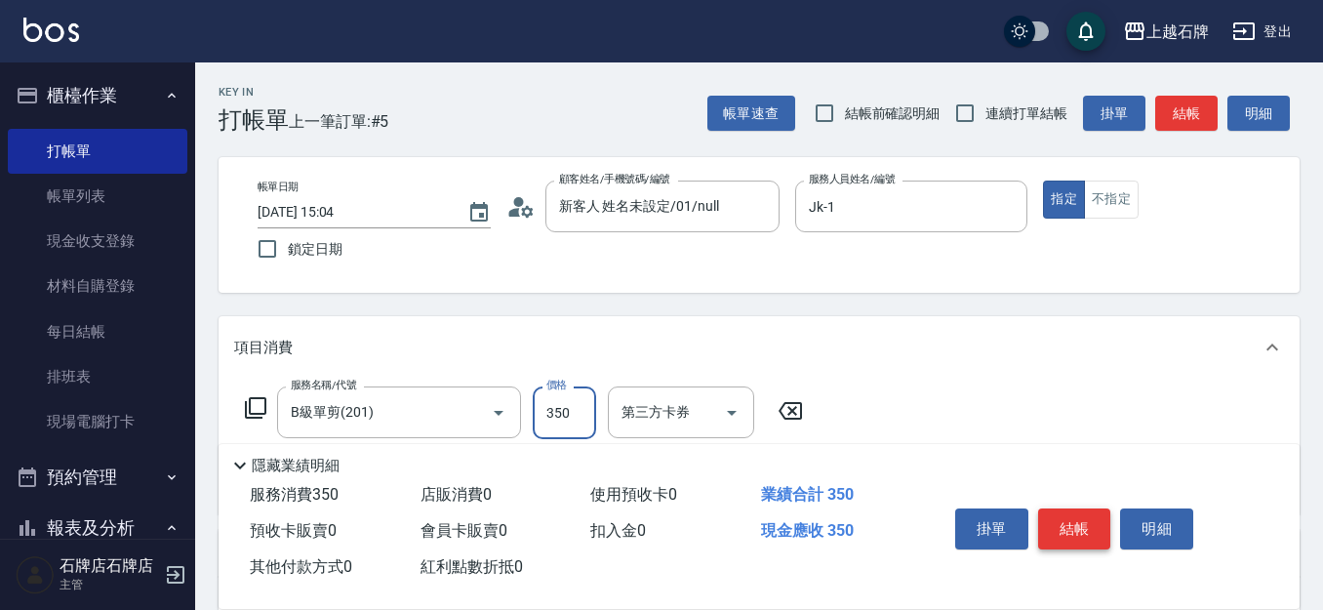
type input "350"
click at [1050, 523] on button "結帳" at bounding box center [1074, 528] width 73 height 41
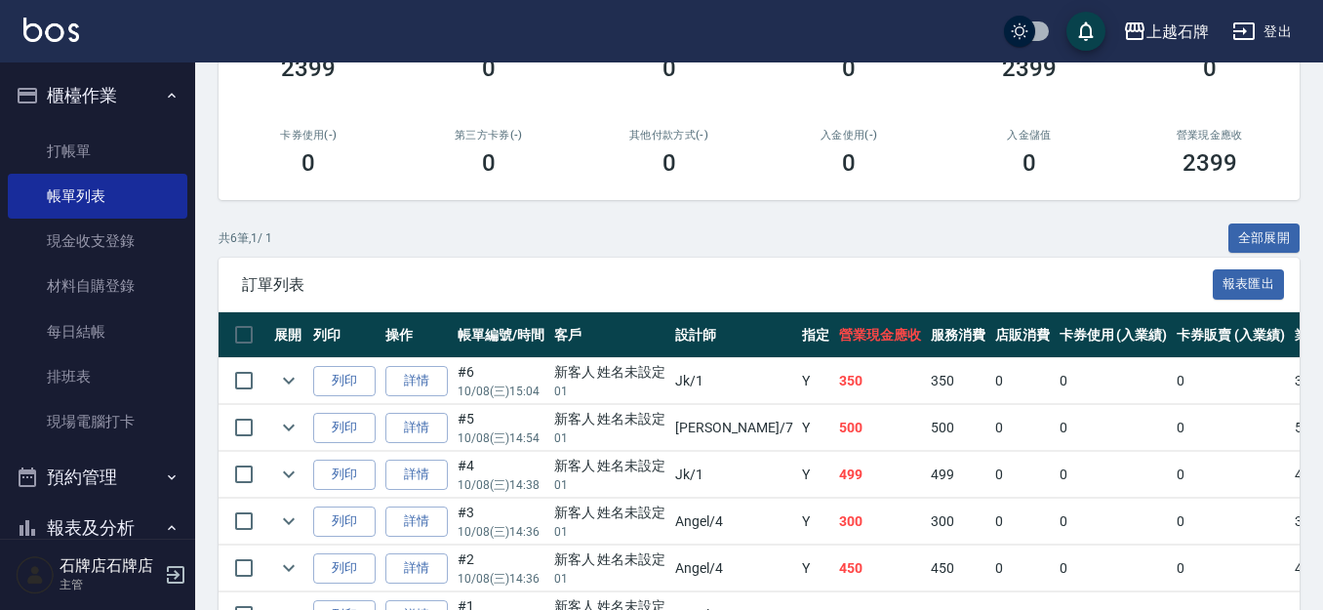
scroll to position [293, 0]
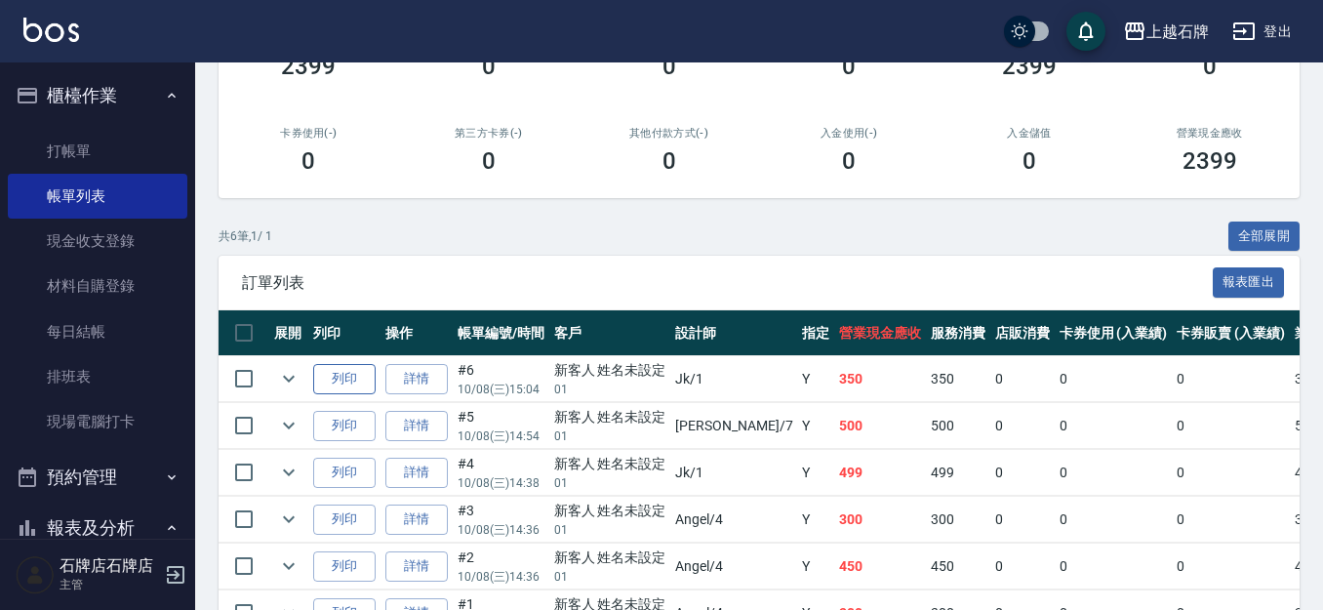
click at [363, 389] on button "列印" at bounding box center [344, 379] width 62 height 30
click at [56, 131] on link "打帳單" at bounding box center [97, 151] width 179 height 45
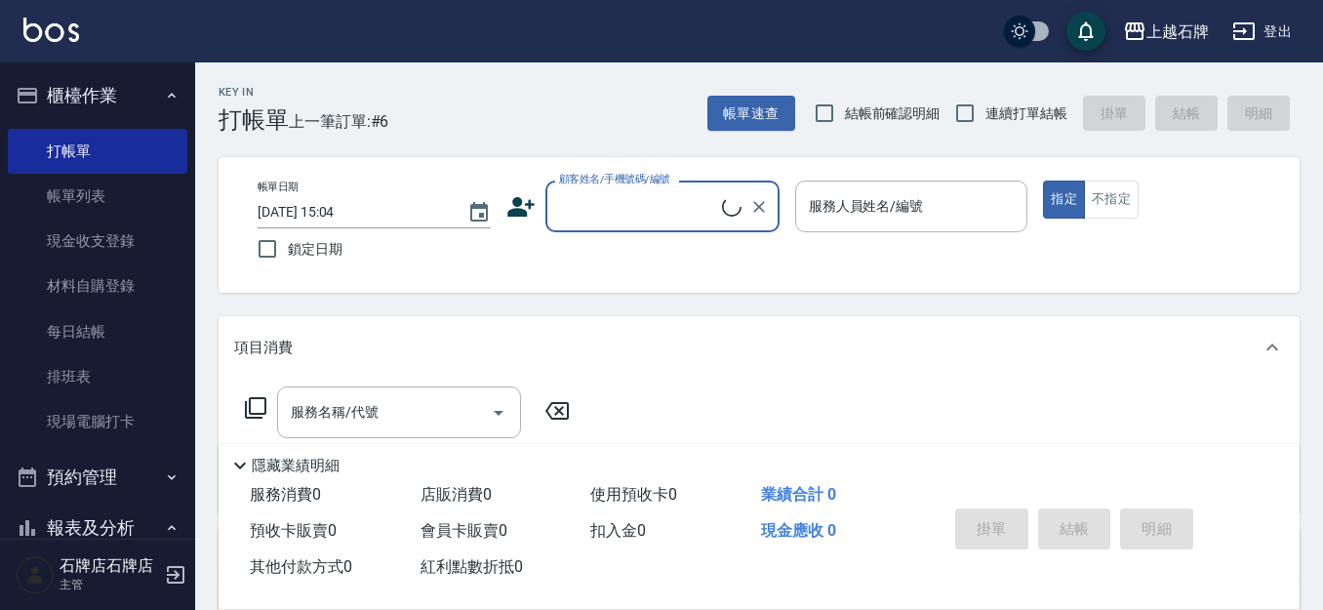
click at [538, 127] on div "Key In 打帳單 上一筆訂單:#6 帳單速查 結帳前確認明細 連續打單結帳 掛單 結帳 明細" at bounding box center [747, 97] width 1104 height 71
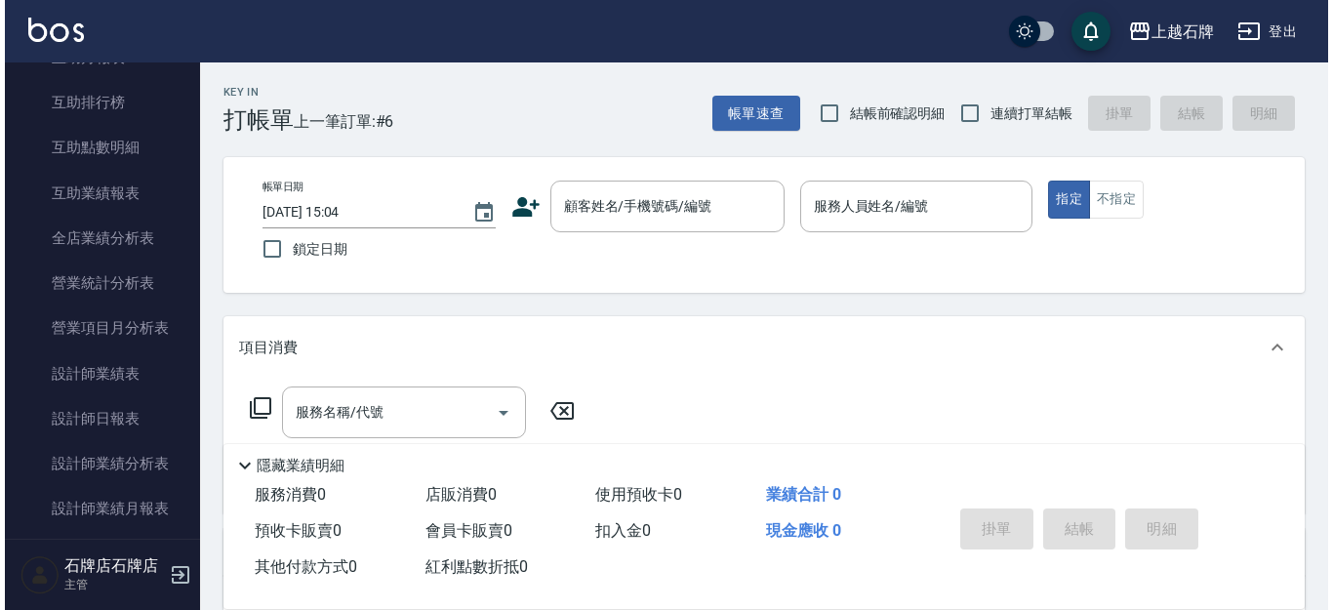
scroll to position [878, 0]
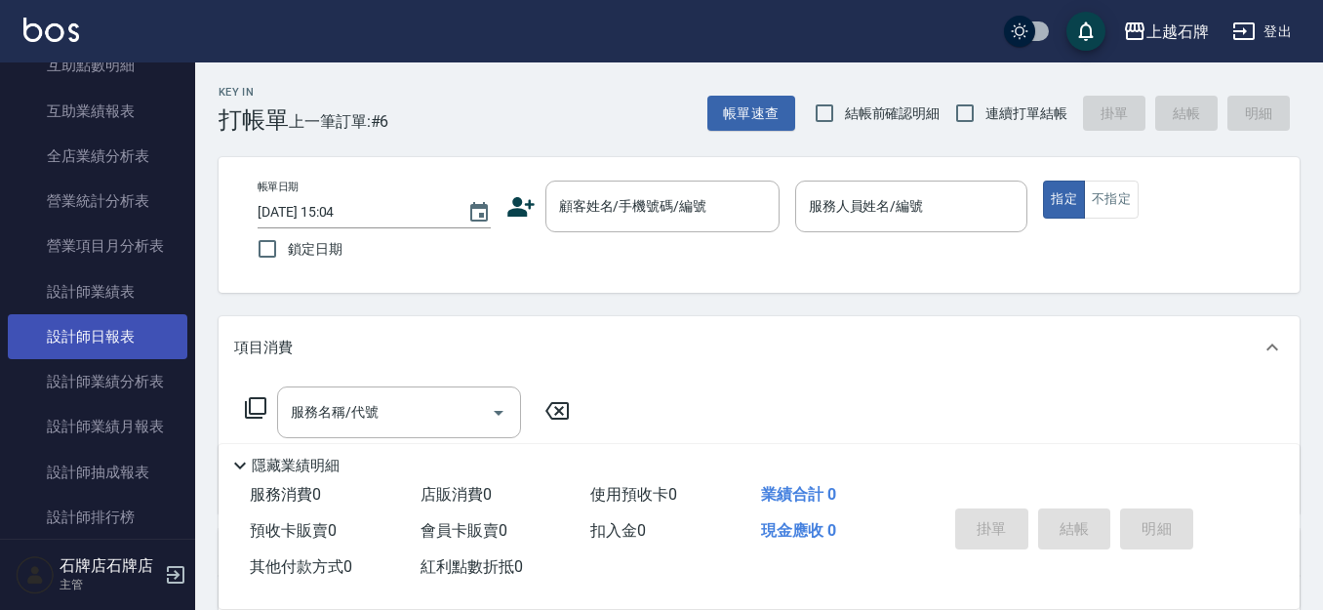
click at [75, 355] on link "設計師日報表" at bounding box center [97, 336] width 179 height 45
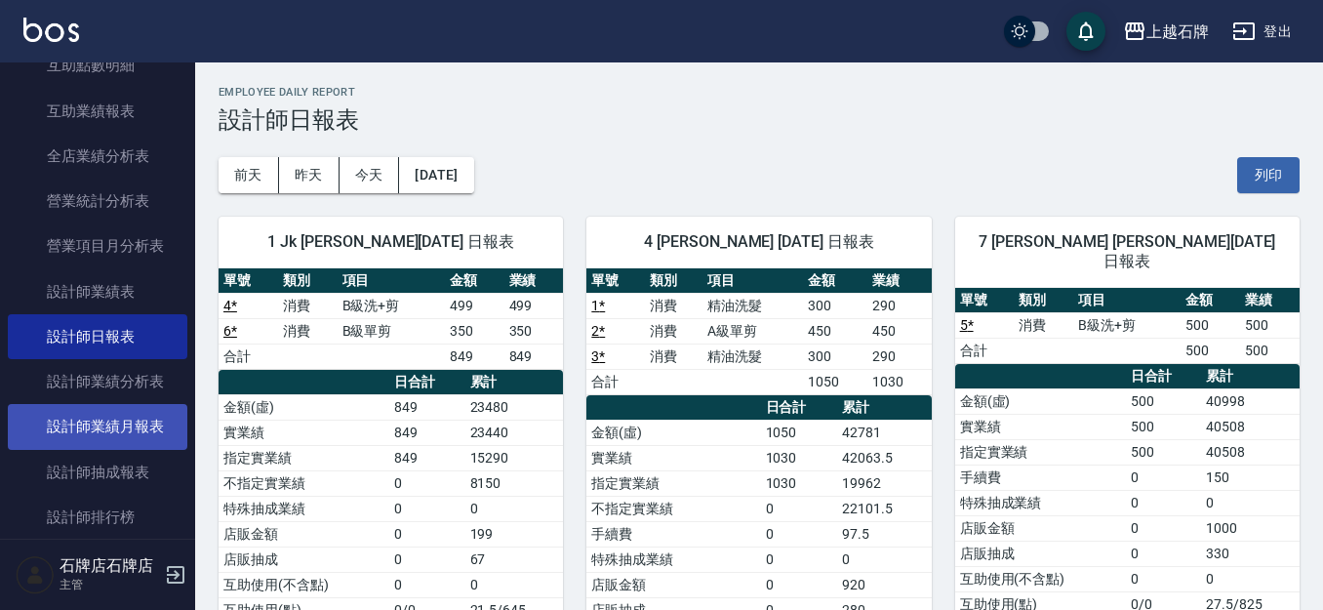
click at [136, 421] on link "設計師業績月報表" at bounding box center [97, 426] width 179 height 45
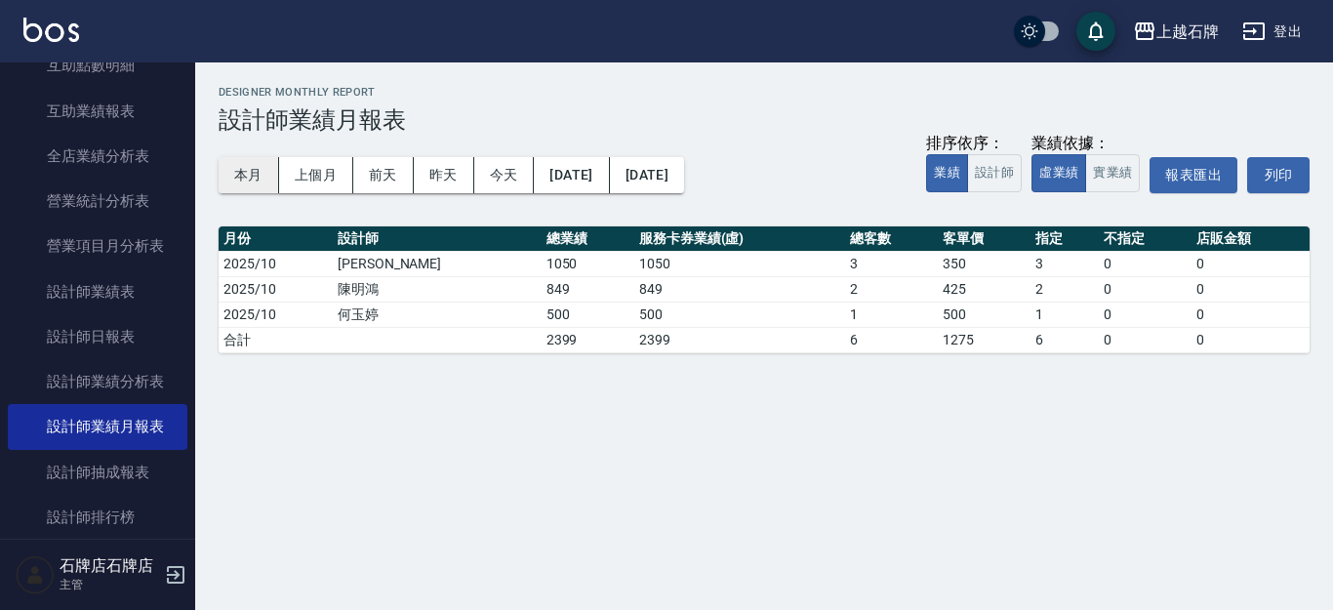
click at [248, 184] on button "本月" at bounding box center [249, 175] width 60 height 36
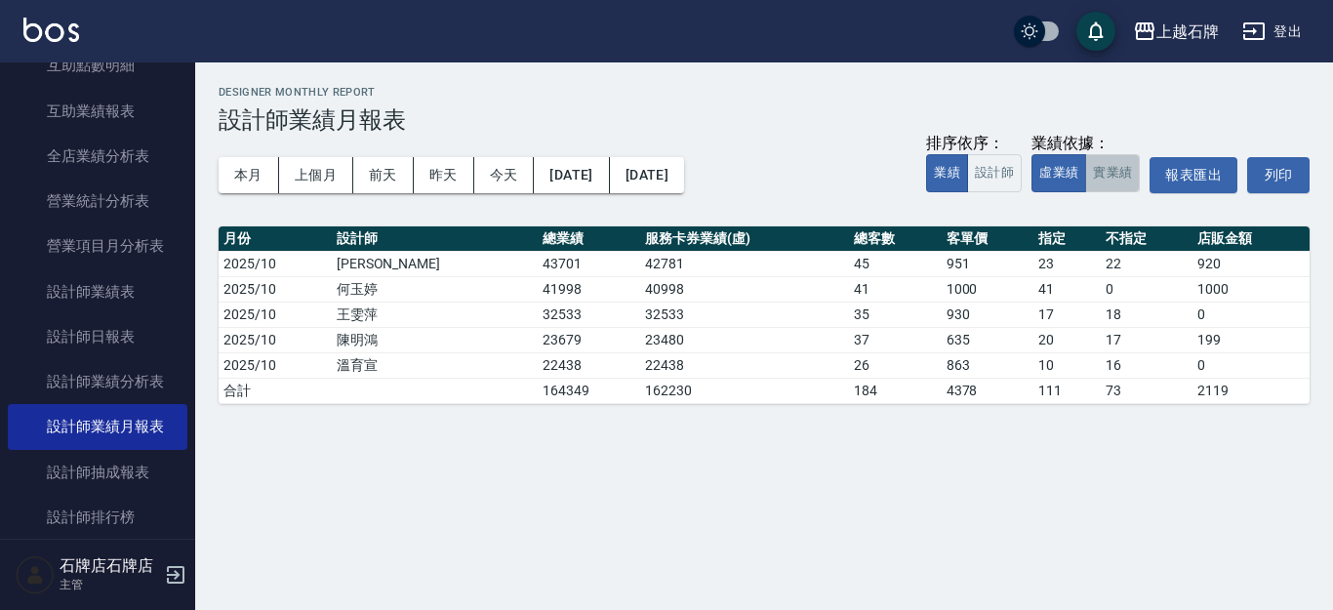
click at [1113, 173] on button "實業績" at bounding box center [1112, 173] width 55 height 38
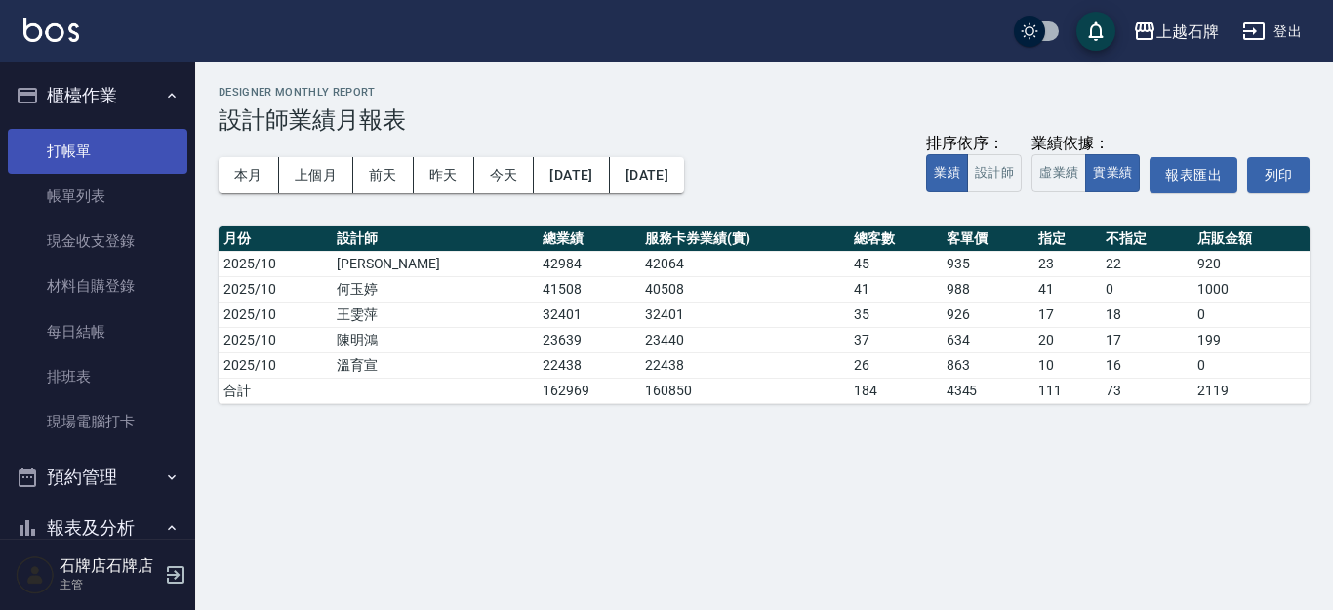
click at [97, 141] on link "打帳單" at bounding box center [97, 151] width 179 height 45
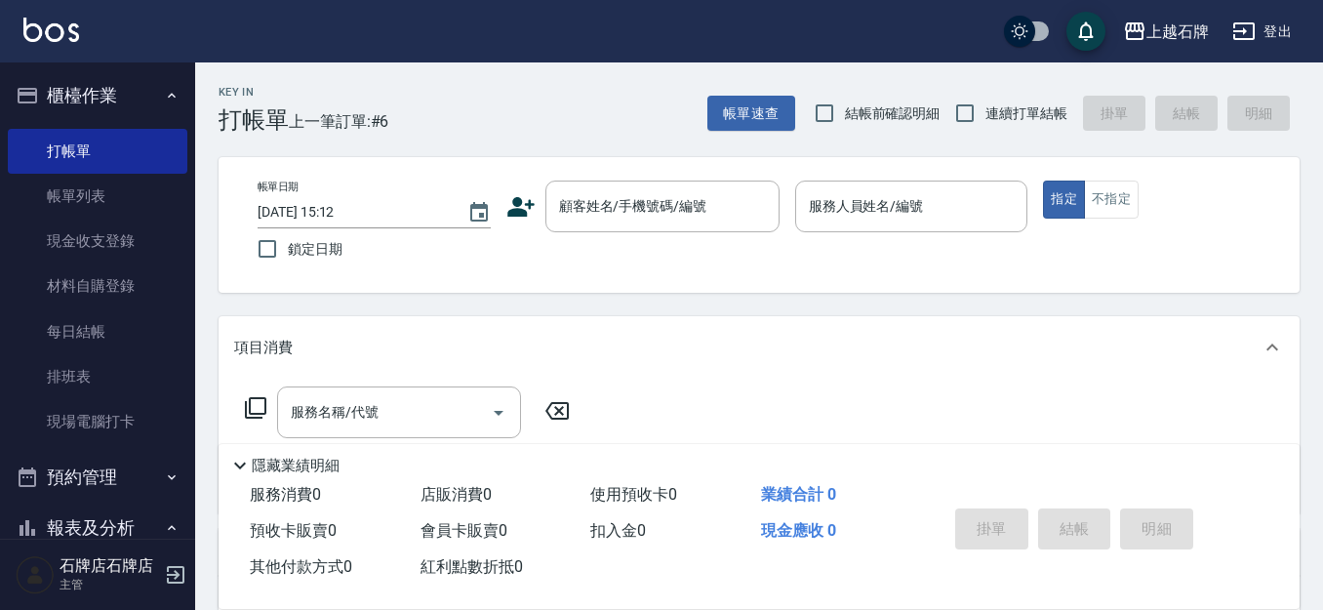
drag, startPoint x: 456, startPoint y: 100, endPoint x: 489, endPoint y: 85, distance: 36.3
click at [454, 100] on div "Key In 打帳單 上一筆訂單:#6 帳單速查 結帳前確認明細 連續打單結帳 掛單 結帳 明細" at bounding box center [747, 97] width 1104 height 71
